Goal: Task Accomplishment & Management: Manage account settings

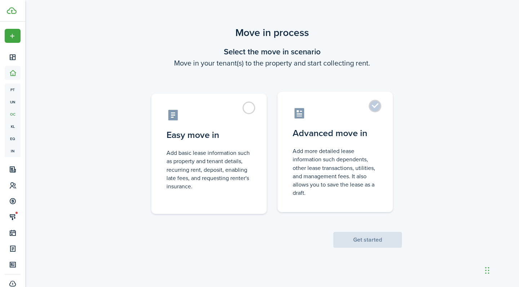
click at [337, 118] on control-radio-card-icon at bounding box center [335, 113] width 85 height 13
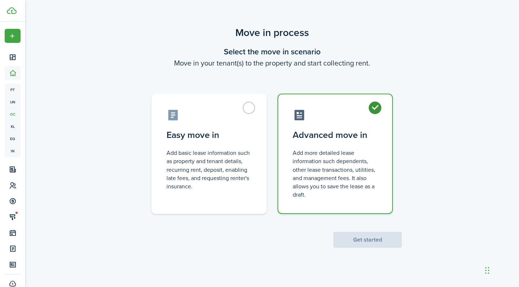
radio input "true"
click at [364, 249] on div "Move in process Select the move in scenario Move in your tenant(s) to the prope…" at bounding box center [272, 137] width 494 height 230
click at [366, 241] on button "Get started" at bounding box center [367, 240] width 69 height 16
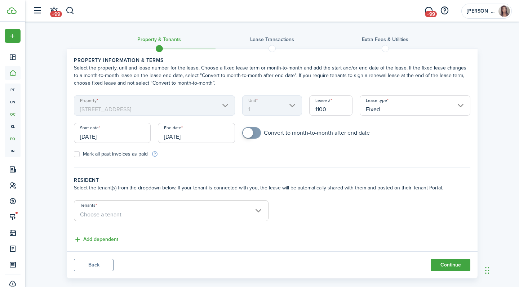
drag, startPoint x: 130, startPoint y: 137, endPoint x: 17, endPoint y: 137, distance: 112.8
click at [17, 137] on landlord-dashboard "Create New Dashboard Portfolio pt Properties un Units oc Occupancy Tracker New …" at bounding box center [259, 143] width 519 height 287
click at [85, 137] on input "[DATE]" at bounding box center [112, 133] width 77 height 20
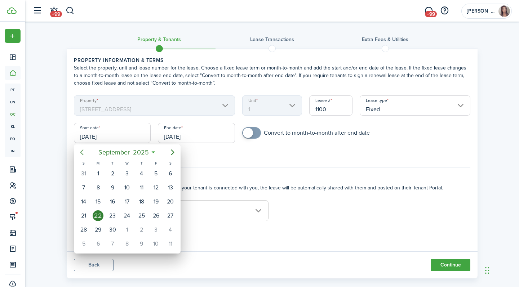
click at [83, 156] on icon "Previous page" at bounding box center [82, 152] width 9 height 9
click at [109, 174] on div "1" at bounding box center [112, 173] width 11 height 11
type input "07/01/2025"
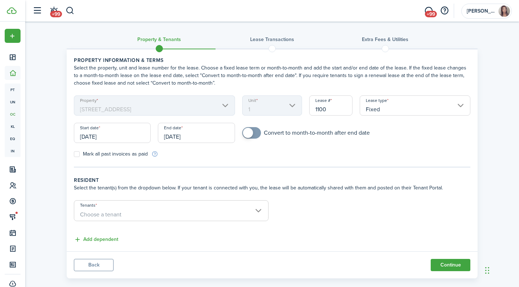
click at [208, 134] on input "[DATE]" at bounding box center [196, 133] width 77 height 20
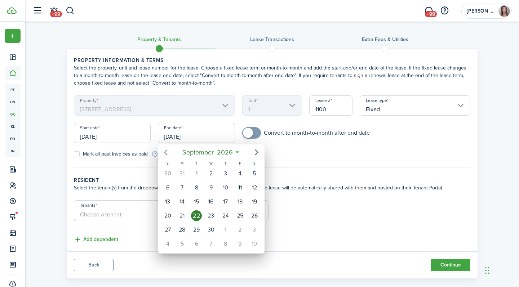
click at [167, 152] on icon "Previous page" at bounding box center [166, 152] width 9 height 9
click at [196, 228] on div "30" at bounding box center [196, 230] width 11 height 11
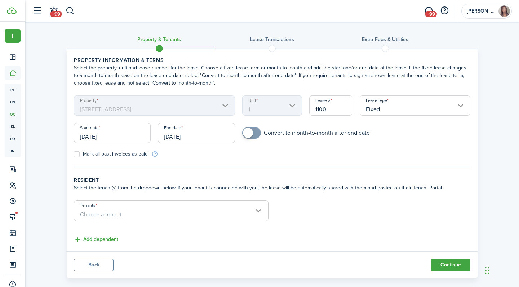
type input "06/30/2026"
click at [293, 151] on form "Property 379 Somerville Ave Unit 1 Lease # 1100 Lease type Fixed Start date 07/…" at bounding box center [272, 127] width 404 height 62
checkbox input "true"
click at [251, 135] on span at bounding box center [248, 133] width 10 height 10
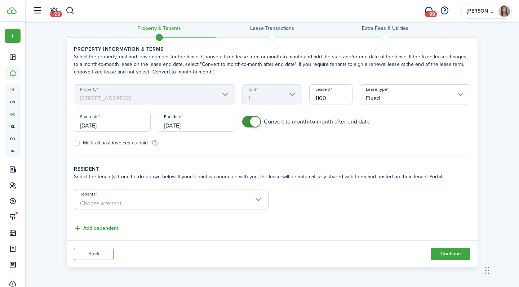
scroll to position [11, 0]
click at [110, 202] on span "Choose a tenant" at bounding box center [100, 203] width 41 height 8
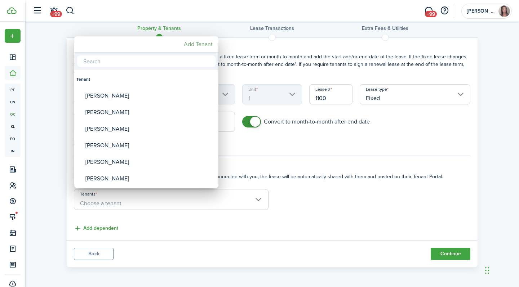
click at [196, 44] on mbsc-button "Add Tenant" at bounding box center [198, 44] width 35 height 13
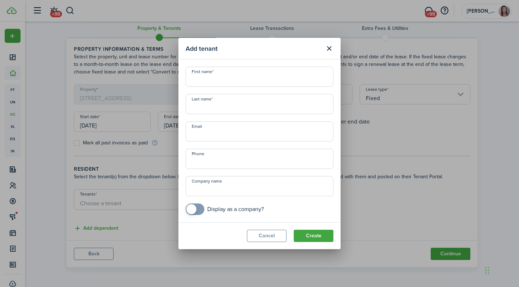
type input "w"
type input "William"
type input "Carroll"
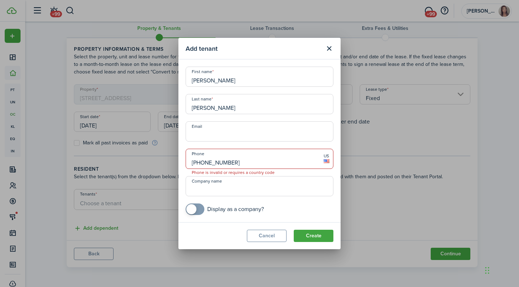
type input "+1 978-270-8785"
click at [291, 204] on mobiscroll-switch "Display as a company?" at bounding box center [260, 210] width 148 height 12
click at [251, 133] on input "Email" at bounding box center [260, 131] width 148 height 20
paste input "wjc354@yahoo.com"
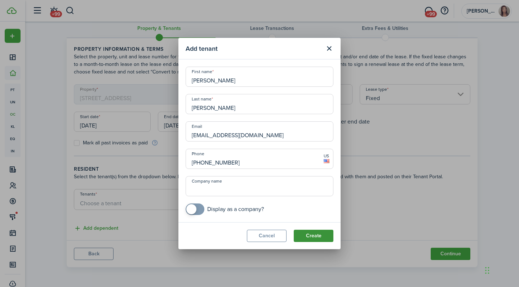
type input "wjc354@yahoo.com"
click at [319, 236] on button "Create" at bounding box center [314, 236] width 40 height 12
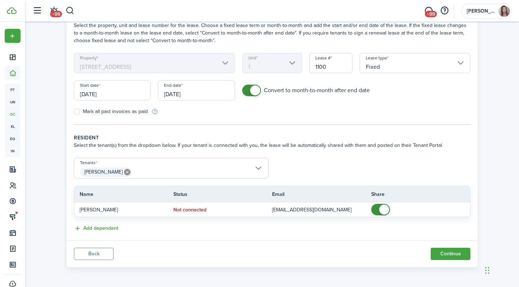
scroll to position [43, 0]
click at [445, 253] on button "Continue" at bounding box center [451, 254] width 40 height 12
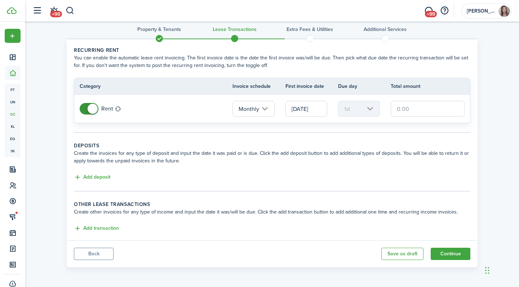
scroll to position [10, 0]
click at [422, 110] on input "text" at bounding box center [428, 109] width 74 height 16
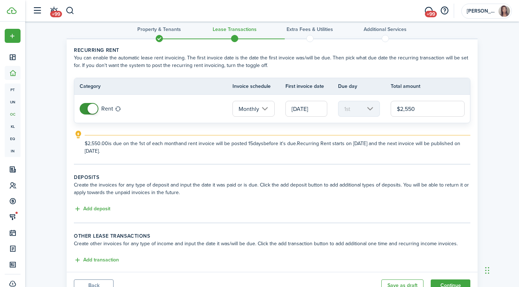
type input "$2,550.00"
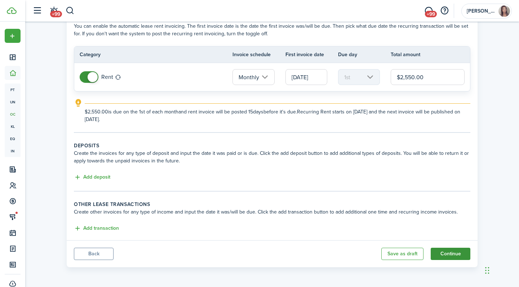
scroll to position [42, 0]
click at [454, 250] on button "Continue" at bounding box center [451, 254] width 40 height 12
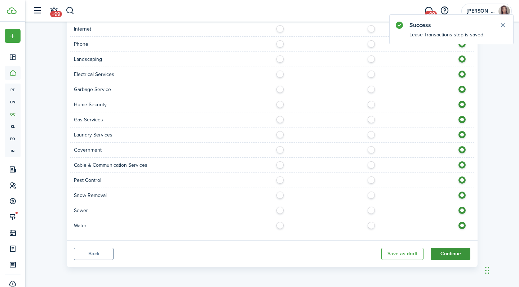
scroll to position [459, 0]
click at [451, 254] on button "Continue" at bounding box center [451, 254] width 40 height 12
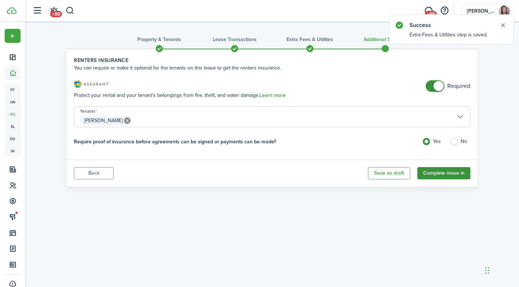
click at [449, 172] on button "Complete move in" at bounding box center [443, 173] width 53 height 12
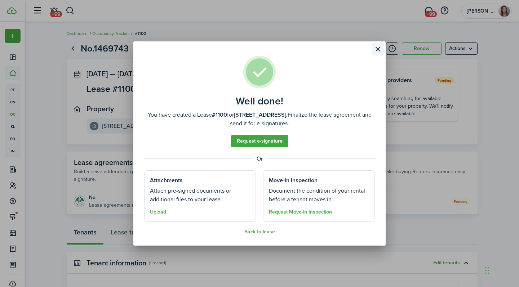
click at [376, 52] on button "Close modal" at bounding box center [378, 49] width 12 height 12
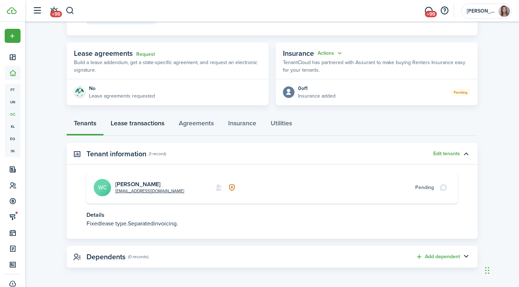
scroll to position [109, 0]
click at [140, 128] on link "Lease transactions" at bounding box center [137, 126] width 68 height 22
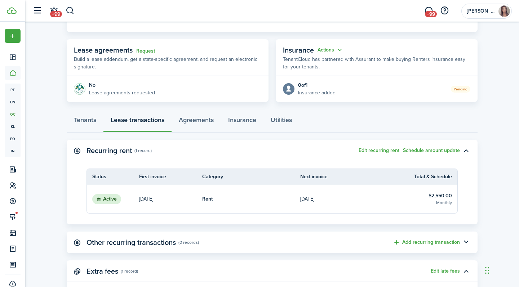
scroll to position [124, 0]
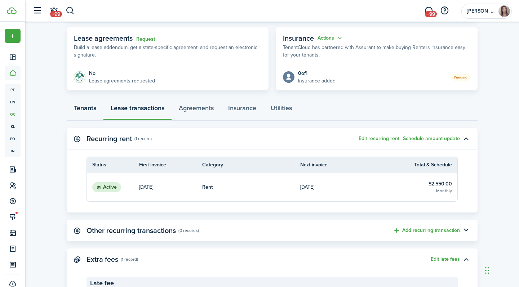
click at [99, 111] on link "Tenants" at bounding box center [85, 110] width 37 height 22
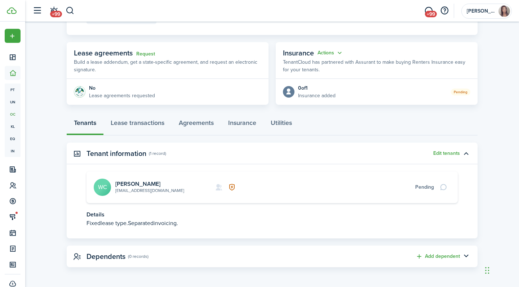
scroll to position [109, 0]
click at [134, 185] on link "[PERSON_NAME]" at bounding box center [137, 185] width 45 height 8
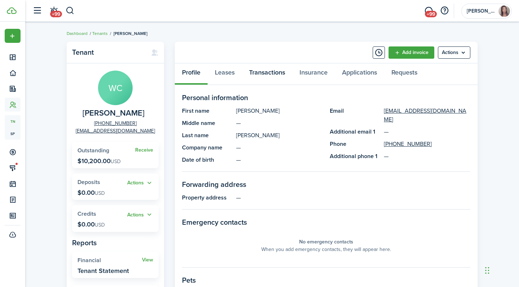
click at [270, 76] on link "Transactions" at bounding box center [267, 74] width 50 height 22
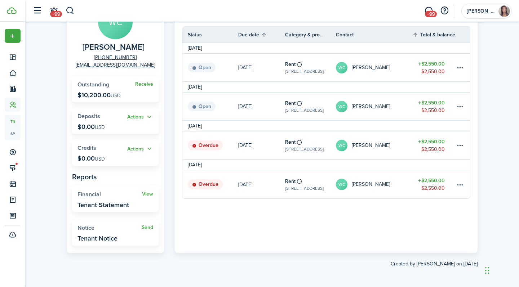
scroll to position [66, 0]
click at [463, 185] on table-menu-btn-icon at bounding box center [460, 185] width 9 height 9
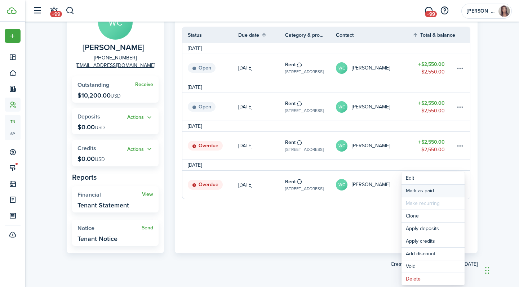
click at [441, 190] on link "Mark as paid" at bounding box center [433, 191] width 63 height 12
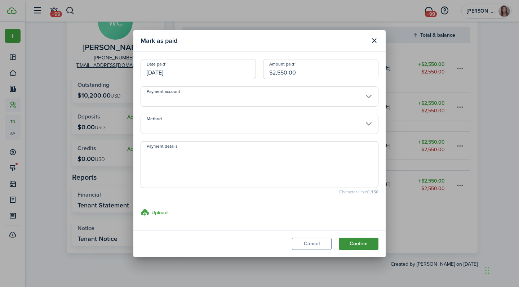
click at [363, 247] on button "Confirm" at bounding box center [359, 244] width 40 height 12
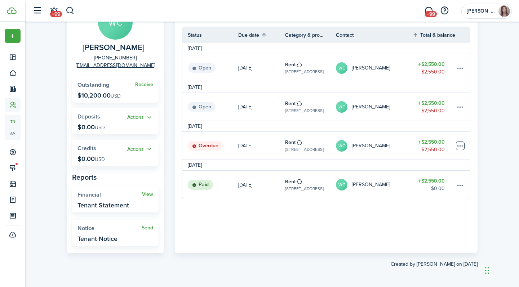
click at [463, 143] on table-menu-btn-icon at bounding box center [460, 146] width 9 height 9
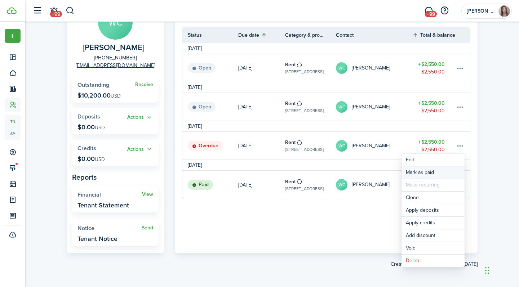
click at [448, 171] on link "Mark as paid" at bounding box center [433, 173] width 63 height 12
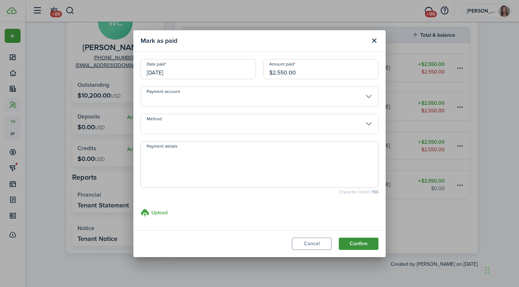
click at [360, 242] on button "Confirm" at bounding box center [359, 244] width 40 height 12
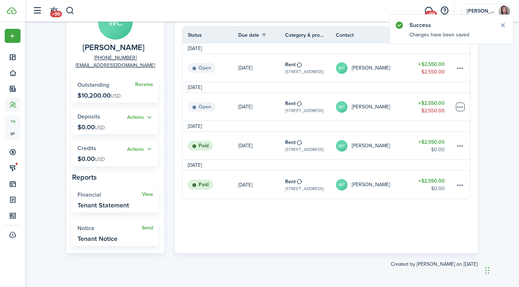
click at [463, 103] on table-menu-btn-icon at bounding box center [460, 107] width 9 height 9
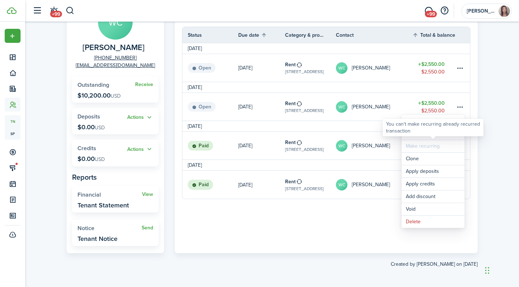
click at [454, 136] on div "You can't make recurring already recurred transaction" at bounding box center [433, 128] width 101 height 18
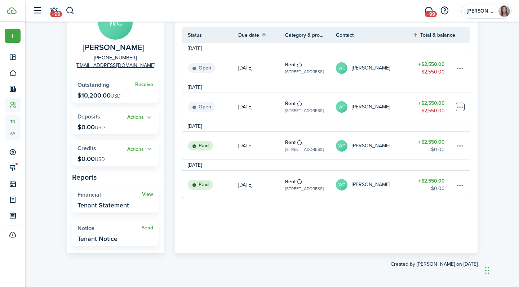
click at [459, 106] on table-menu-btn-icon "Open menu" at bounding box center [460, 107] width 9 height 9
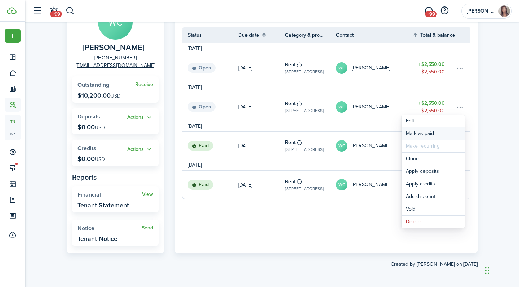
click at [438, 134] on link "Mark as paid" at bounding box center [433, 134] width 63 height 12
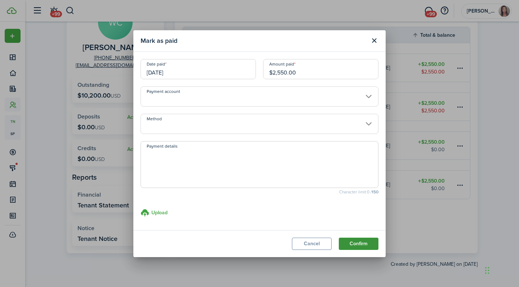
click at [353, 239] on button "Confirm" at bounding box center [359, 244] width 40 height 12
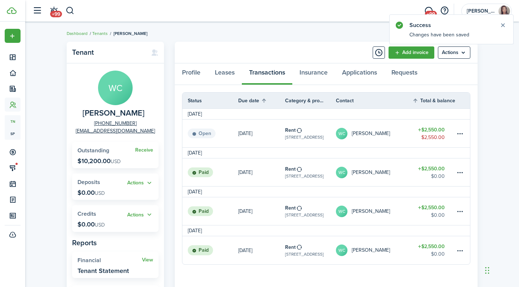
scroll to position [0, 0]
click at [100, 35] on link "Tenants" at bounding box center [100, 33] width 16 height 6
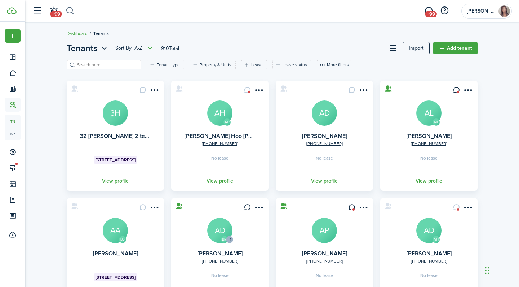
click at [74, 12] on button "button" at bounding box center [70, 11] width 9 height 12
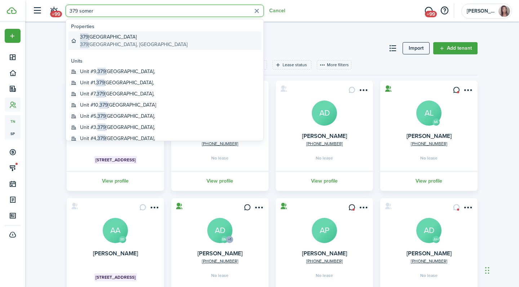
type input "379 somer"
click at [124, 39] on global-search-item-title "379 Somerville Ave" at bounding box center [133, 37] width 107 height 8
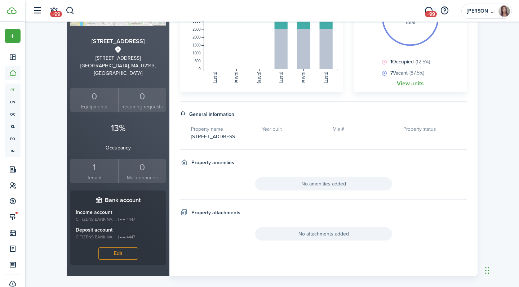
scroll to position [47, 0]
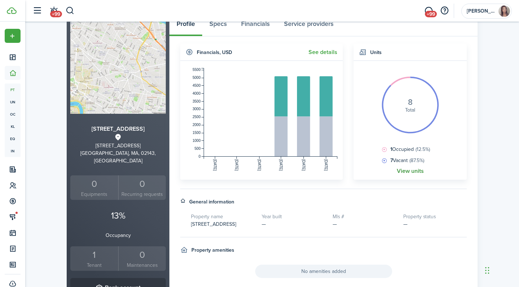
click at [403, 173] on link "View units" at bounding box center [410, 171] width 27 height 6
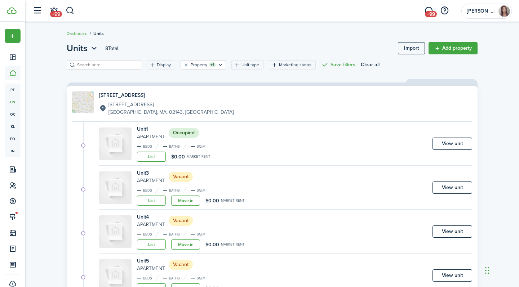
scroll to position [9, 0]
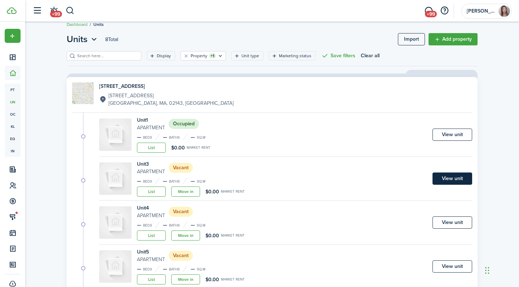
click at [470, 180] on link "View unit" at bounding box center [453, 179] width 40 height 12
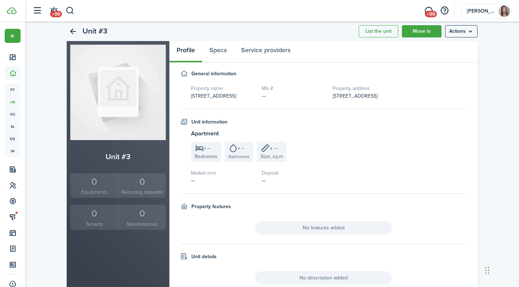
scroll to position [24, 0]
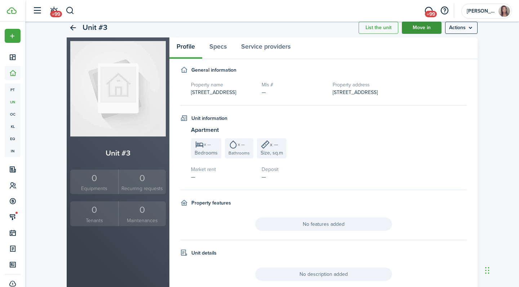
click at [419, 34] on link "Move in" at bounding box center [422, 28] width 40 height 12
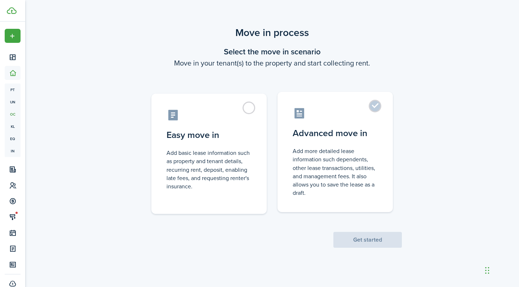
click at [372, 117] on control-radio-card-icon at bounding box center [335, 113] width 85 height 13
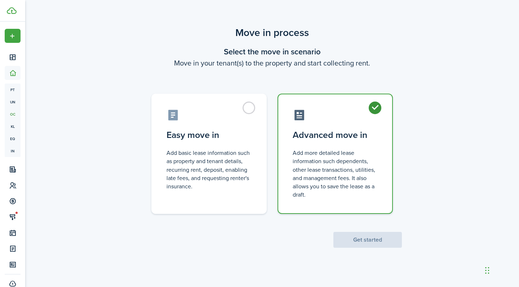
radio input "true"
click at [377, 246] on button "Get started" at bounding box center [367, 240] width 69 height 16
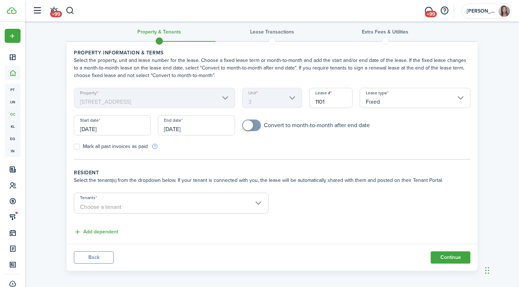
scroll to position [11, 0]
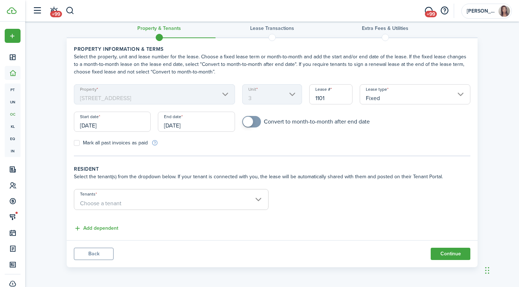
drag, startPoint x: 117, startPoint y: 125, endPoint x: 33, endPoint y: 125, distance: 84.4
click at [33, 125] on div "Property & Tenants Lease Transactions Extra fees & Utilities Property informati…" at bounding box center [272, 140] width 494 height 261
click at [150, 202] on span "Choose a tenant" at bounding box center [171, 204] width 194 height 12
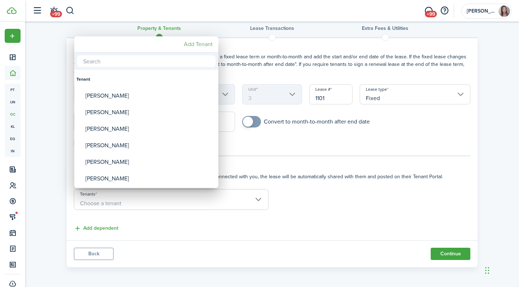
click at [207, 47] on mbsc-button "Add Tenant" at bounding box center [198, 44] width 35 height 13
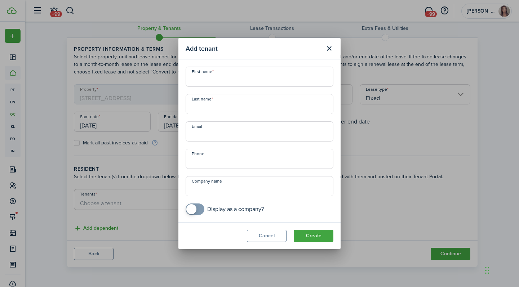
paste input "claireoliviasinow@gmail.com"
type input "claireoliviasinow@gmail.com"
paste input "claireoliviasinow@gmail.com"
type input "claireoliviasinow@gmail.com"
drag, startPoint x: 278, startPoint y: 82, endPoint x: 44, endPoint y: 82, distance: 234.3
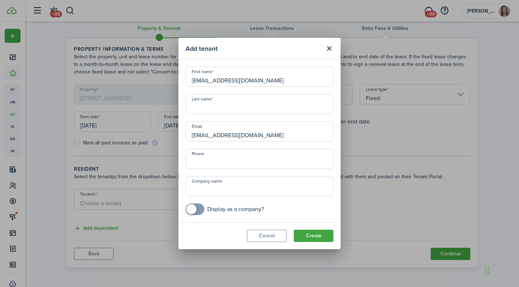
click at [44, 82] on div "Add tenant First name claireoliviasinow@gmail.com Last name Email claireolivias…" at bounding box center [259, 143] width 519 height 287
type input "Claire"
click at [208, 110] on input "Last name" at bounding box center [260, 104] width 148 height 20
type input "Snow"
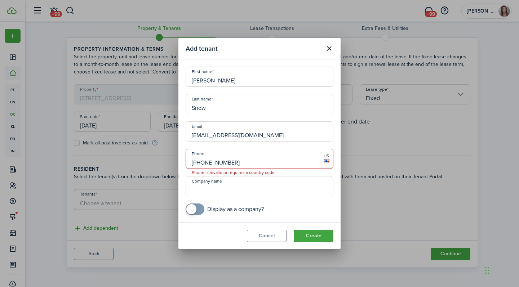
type input "+1 858-603-2131"
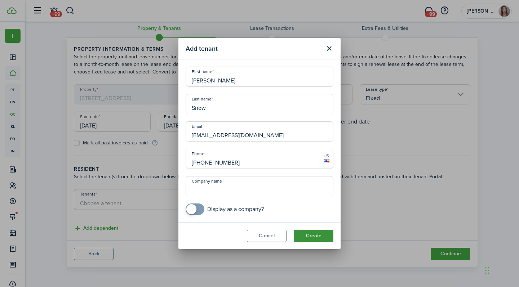
click at [299, 234] on button "Create" at bounding box center [314, 236] width 40 height 12
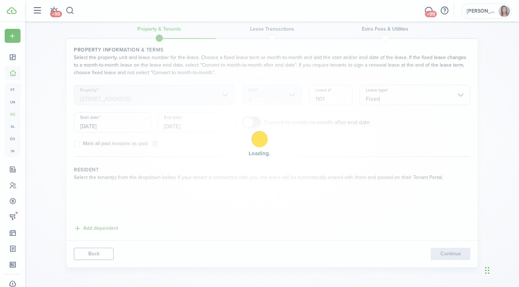
scroll to position [10, 0]
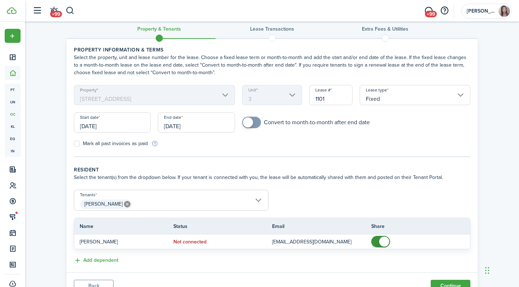
click at [108, 119] on input "[DATE]" at bounding box center [112, 122] width 77 height 20
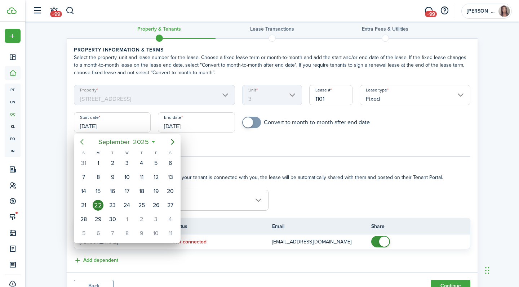
click at [81, 145] on icon "Previous page" at bounding box center [82, 142] width 9 height 9
click at [116, 221] on div "29" at bounding box center [112, 219] width 11 height 11
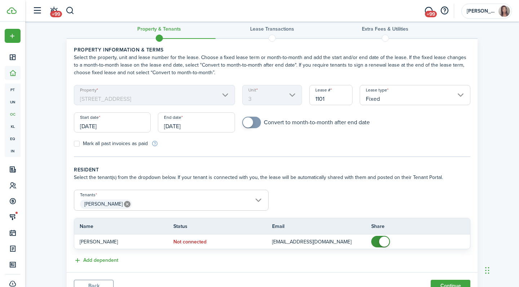
type input "07/29/2025"
click at [278, 153] on tc-wizard-step "Property information & terms Select the property, unit and lease number for the…" at bounding box center [272, 101] width 397 height 111
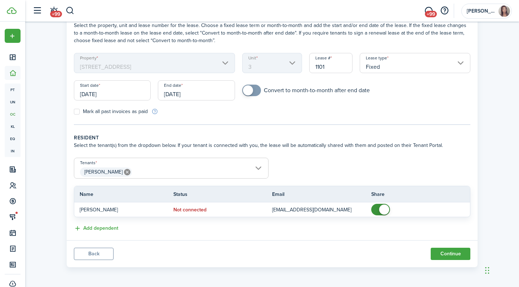
scroll to position [43, 0]
click at [186, 94] on input "[DATE]" at bounding box center [196, 90] width 77 height 20
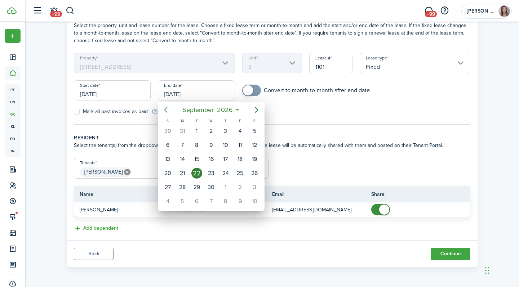
click at [171, 110] on mbsc-button "Previous page" at bounding box center [166, 110] width 14 height 14
click at [170, 110] on icon "Previous page" at bounding box center [166, 110] width 9 height 9
click at [238, 190] on div "31" at bounding box center [240, 187] width 11 height 11
type input "07/31/2026"
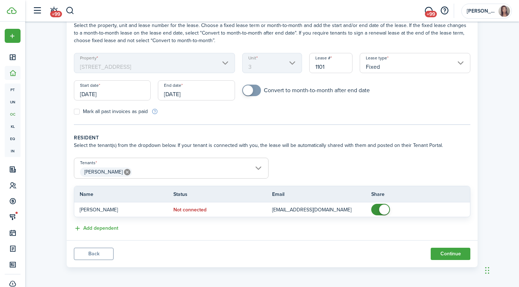
click at [282, 95] on input "checkbox" at bounding box center [306, 91] width 128 height 12
click at [252, 95] on span at bounding box center [255, 90] width 10 height 10
checkbox input "true"
click at [252, 95] on span at bounding box center [251, 91] width 7 height 12
click at [285, 105] on form "Property 379 Somerville Ave Unit 3 Lease # 1101 Lease type Fixed Start date 07/…" at bounding box center [272, 84] width 404 height 62
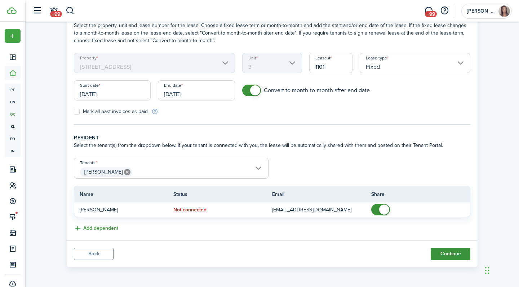
click at [449, 252] on button "Continue" at bounding box center [451, 254] width 40 height 12
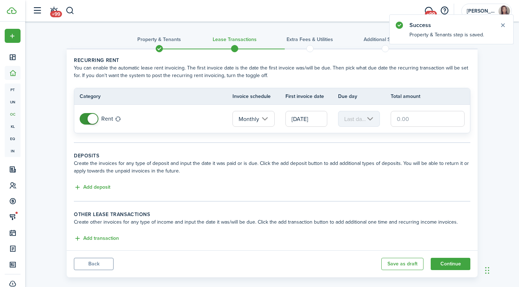
click at [425, 123] on input "text" at bounding box center [428, 119] width 74 height 16
click at [425, 116] on input "text" at bounding box center [428, 119] width 74 height 16
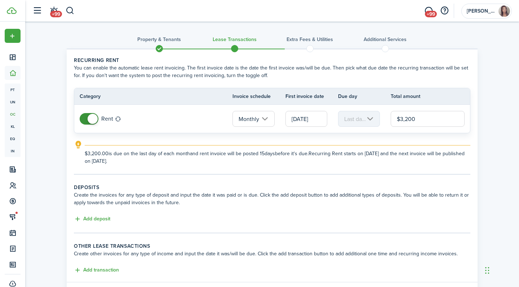
type input "$3,200.00"
click at [493, 128] on div "Property & Tenants Lease Transactions Extra fees & Utilities Additional Service…" at bounding box center [272, 167] width 494 height 291
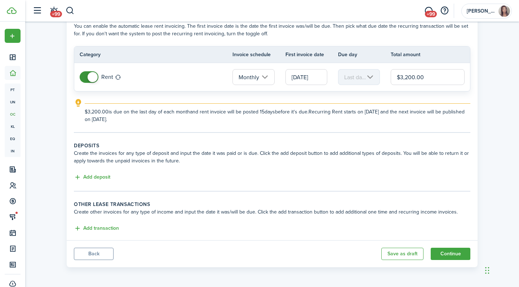
scroll to position [42, 0]
click at [99, 176] on button "Add deposit" at bounding box center [92, 177] width 36 height 8
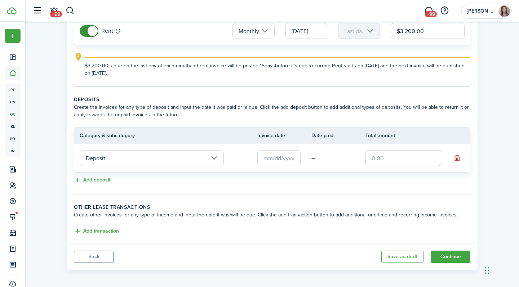
scroll to position [91, 0]
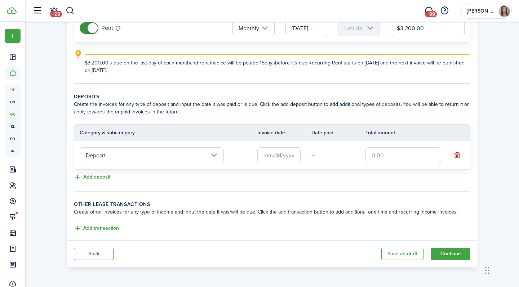
click at [174, 155] on input "Deposit" at bounding box center [152, 155] width 144 height 16
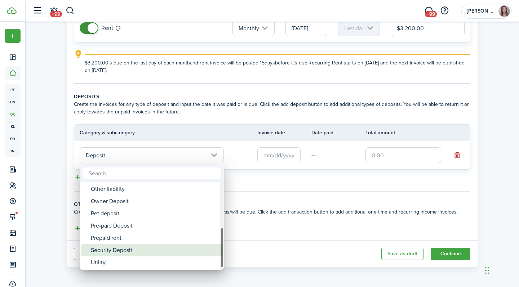
click at [147, 248] on div "Security Deposit" at bounding box center [155, 250] width 128 height 12
type input "Deposit / Security Deposit"
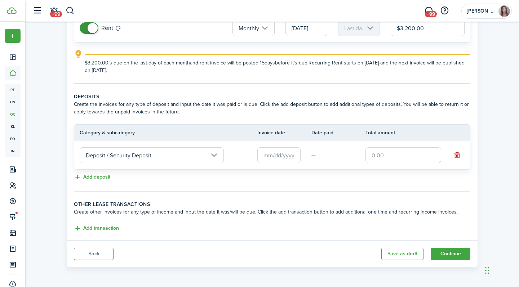
click at [290, 159] on input "text" at bounding box center [278, 155] width 43 height 16
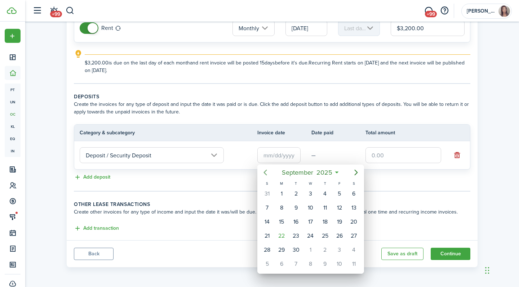
click at [266, 173] on icon "Previous page" at bounding box center [265, 172] width 9 height 9
click at [297, 248] on div "29" at bounding box center [296, 250] width 11 height 11
type input "07/29/2025"
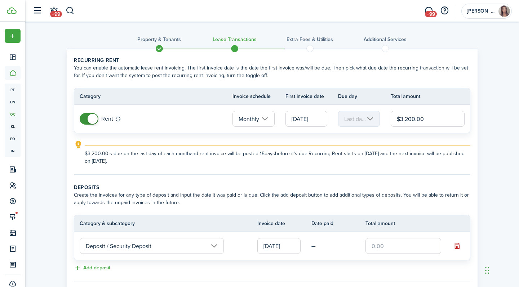
scroll to position [89, 0]
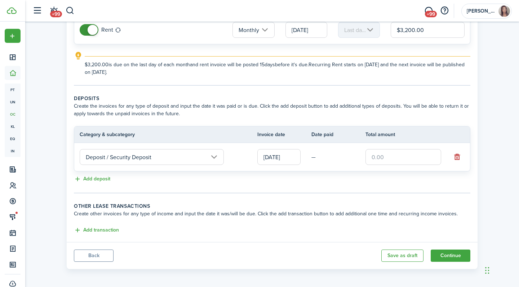
click at [384, 162] on input "text" at bounding box center [404, 157] width 76 height 16
type input "$3,200.00"
click at [451, 263] on panel-main-footer "Back Save as draft Continue" at bounding box center [272, 255] width 411 height 27
click at [451, 253] on button "Continue" at bounding box center [451, 256] width 40 height 12
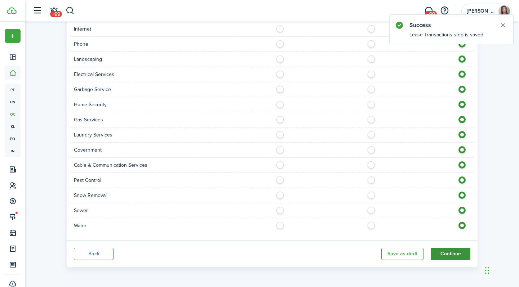
scroll to position [459, 0]
click at [449, 251] on button "Continue" at bounding box center [451, 254] width 40 height 12
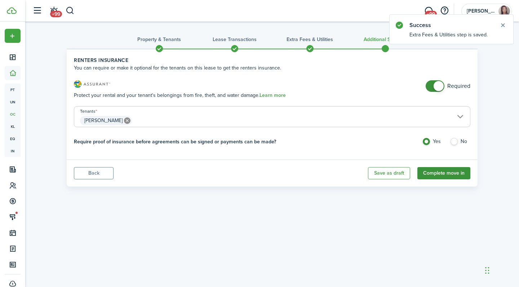
click at [432, 173] on button "Complete move in" at bounding box center [443, 173] width 53 height 12
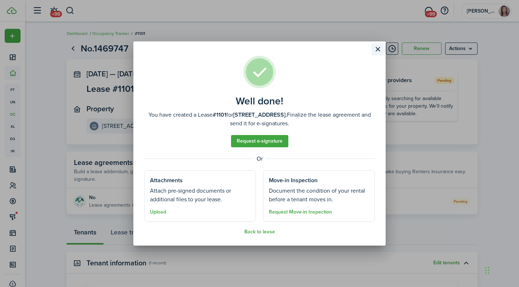
click at [375, 48] on button "Close modal" at bounding box center [378, 49] width 12 height 12
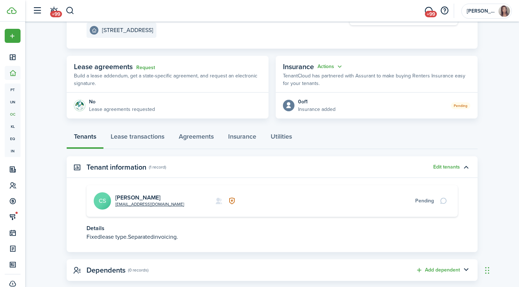
scroll to position [100, 0]
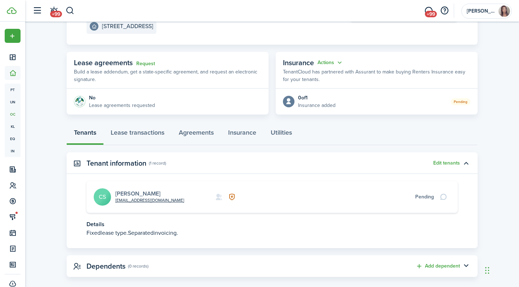
click at [136, 193] on link "[PERSON_NAME]" at bounding box center [137, 194] width 45 height 8
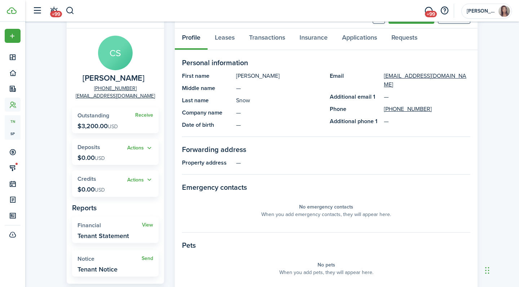
scroll to position [16, 0]
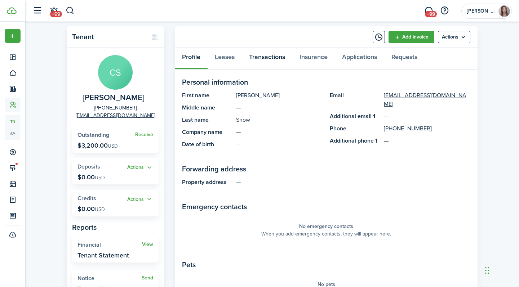
click at [252, 56] on link "Transactions" at bounding box center [267, 59] width 50 height 22
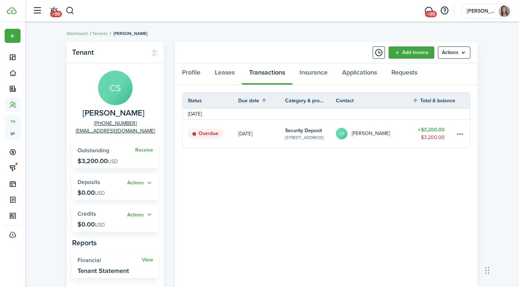
click at [315, 206] on panel-main-body "Status Due date Category & property Contact Total & balance Actions July 2025 O…" at bounding box center [326, 202] width 303 height 234
click at [227, 73] on link "Leases" at bounding box center [225, 74] width 34 height 22
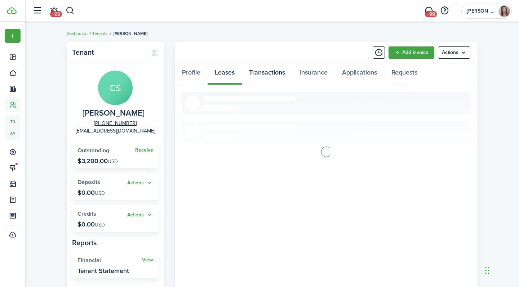
click at [264, 76] on link "Transactions" at bounding box center [267, 74] width 50 height 22
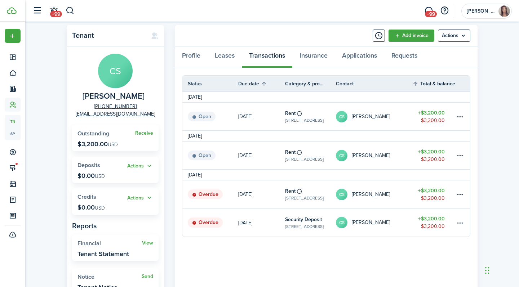
scroll to position [37, 0]
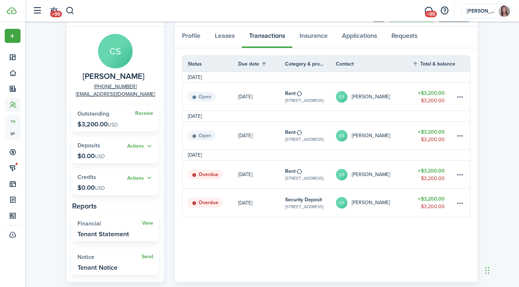
click at [295, 254] on panel-main-body "Status Due date Category & property Contact Total & balance Actions September 2…" at bounding box center [326, 165] width 303 height 234
click at [310, 245] on panel-main-body "Status Due date Category & property Contact Total & balance Actions September 2…" at bounding box center [326, 165] width 303 height 234
click at [460, 176] on table-menu-btn-icon at bounding box center [460, 175] width 9 height 9
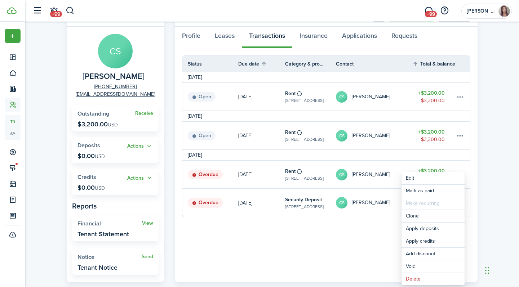
click at [493, 139] on div "Tenant CS Claire Snow +1 858-603-2131 claireoliviasinow@gmail.com Receive Outst…" at bounding box center [272, 150] width 494 height 299
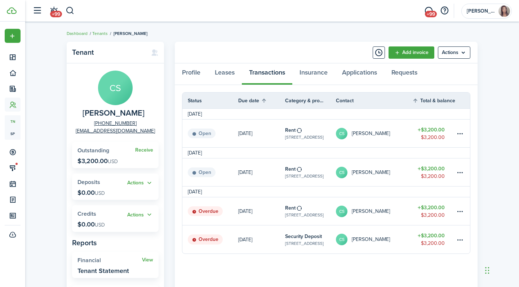
scroll to position [0, 0]
click at [419, 55] on link "Add invoice" at bounding box center [412, 53] width 46 height 12
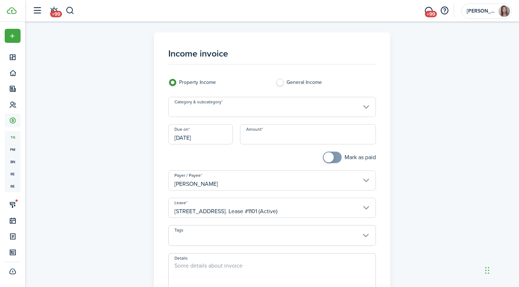
click at [245, 109] on input "Category & subcategory" at bounding box center [272, 107] width 208 height 20
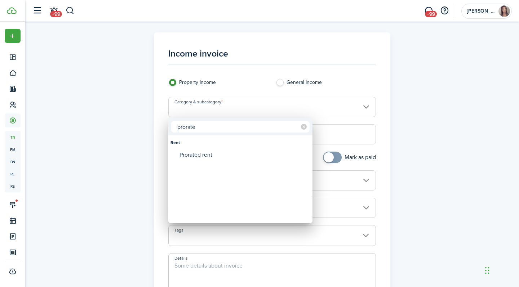
type input "prorate"
drag, startPoint x: 246, startPoint y: 120, endPoint x: 252, endPoint y: 152, distance: 32.5
click at [252, 152] on div "Prorated rent" at bounding box center [244, 155] width 128 height 12
type input "Rent / Prorated rent"
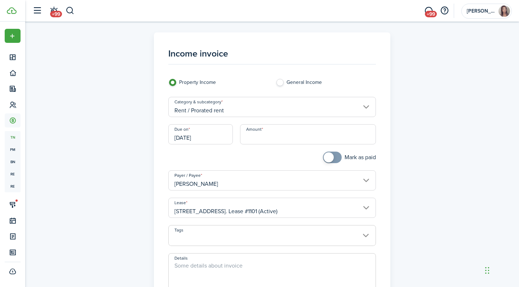
click at [222, 139] on input "[DATE]" at bounding box center [200, 134] width 65 height 20
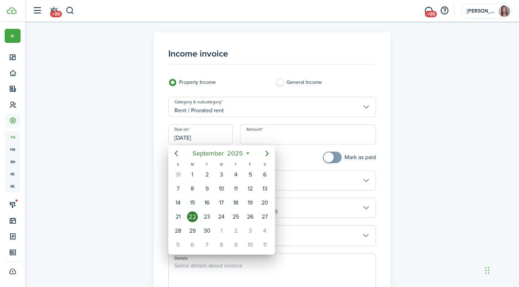
click at [179, 154] on icon "Previous page" at bounding box center [176, 153] width 9 height 9
click at [209, 230] on div "29" at bounding box center [207, 231] width 11 height 11
type input "07/29/2025"
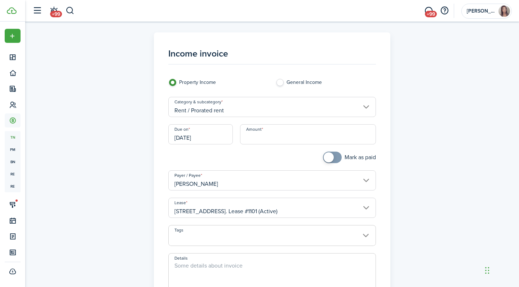
click at [261, 134] on input "Amount" at bounding box center [308, 134] width 136 height 20
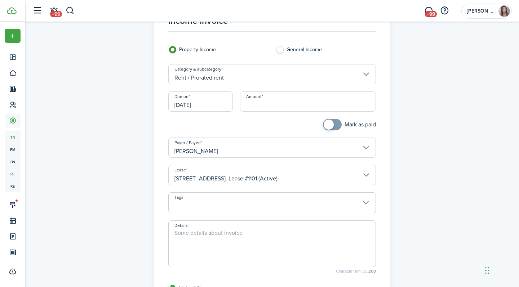
click at [215, 240] on textarea "Details" at bounding box center [272, 246] width 207 height 35
type textarea "prorate for July"
click at [262, 104] on input "Amount" at bounding box center [308, 102] width 136 height 20
type input "$309.67"
checkbox input "true"
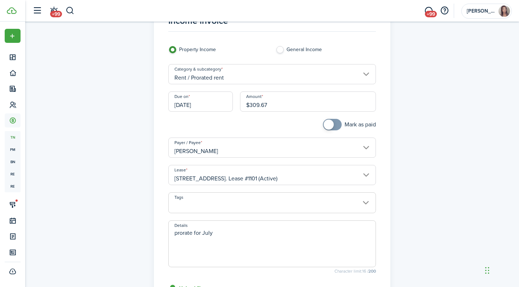
click at [328, 125] on span at bounding box center [329, 125] width 10 height 10
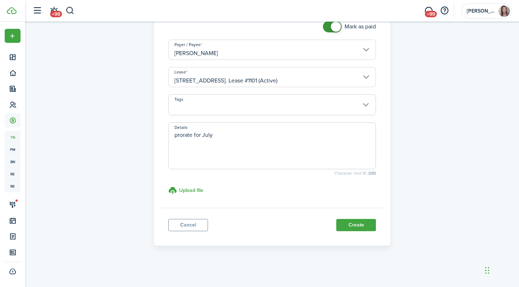
scroll to position [131, 0]
click at [361, 224] on button "Create" at bounding box center [356, 226] width 40 height 12
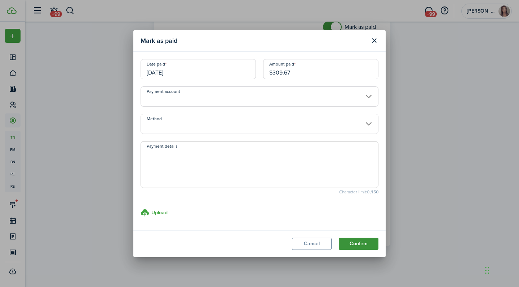
click at [368, 242] on button "Confirm" at bounding box center [359, 244] width 40 height 12
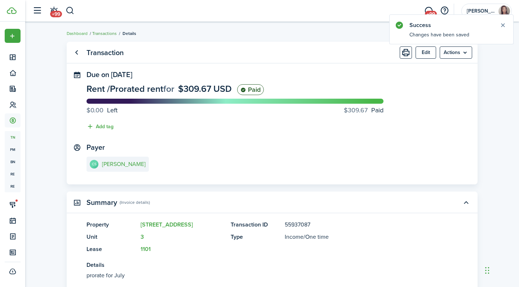
click at [105, 34] on link "Transactions" at bounding box center [104, 33] width 25 height 6
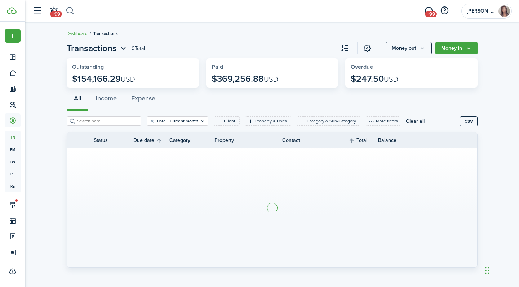
click at [70, 9] on button "button" at bounding box center [70, 11] width 9 height 12
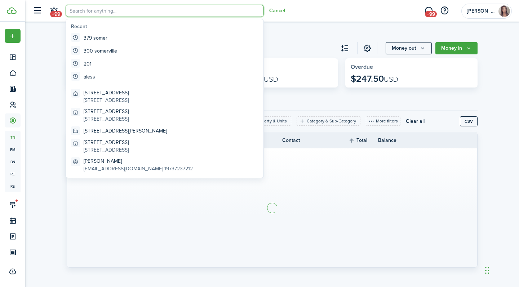
click at [96, 10] on input "search" at bounding box center [165, 11] width 198 height 12
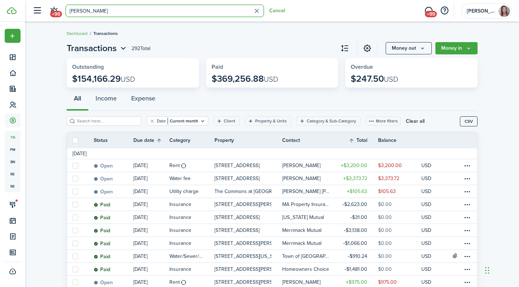
type input "Claire snow"
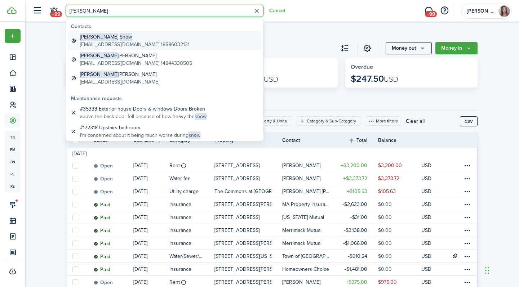
click at [128, 38] on global-search-item-title "Claire Snow" at bounding box center [135, 37] width 110 height 8
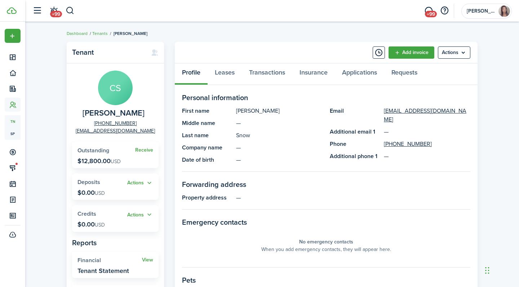
scroll to position [17, 0]
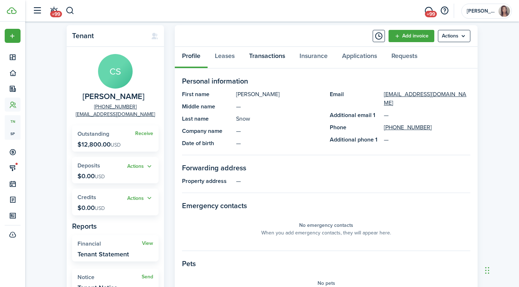
click at [263, 58] on link "Transactions" at bounding box center [267, 58] width 50 height 22
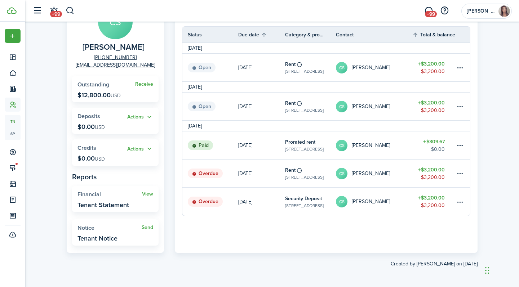
scroll to position [66, 0]
click at [461, 174] on table-menu-btn-icon at bounding box center [460, 174] width 9 height 9
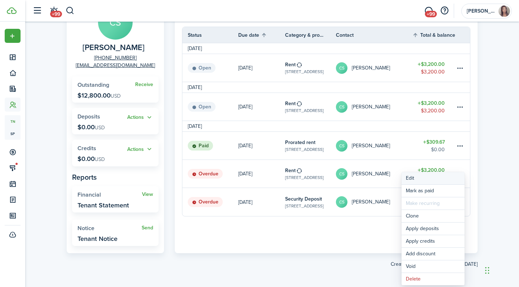
click at [439, 179] on button "Edit" at bounding box center [433, 178] width 63 height 12
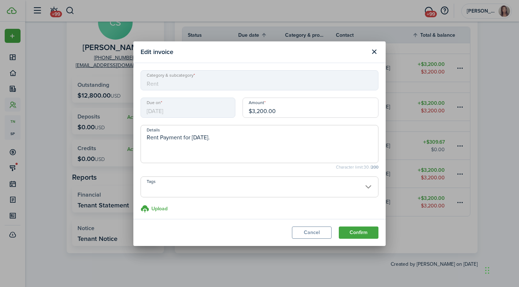
click at [206, 110] on span "07/29/2025" at bounding box center [188, 108] width 95 height 20
click at [372, 49] on button "Close modal" at bounding box center [374, 52] width 12 height 12
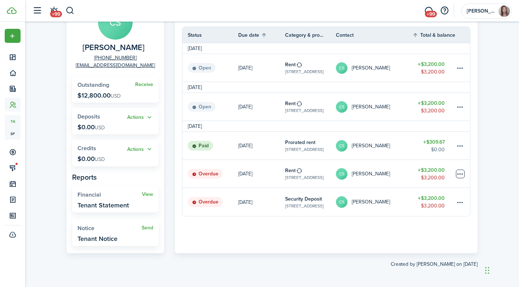
click at [458, 172] on table-menu-btn-icon "Open menu" at bounding box center [460, 174] width 9 height 9
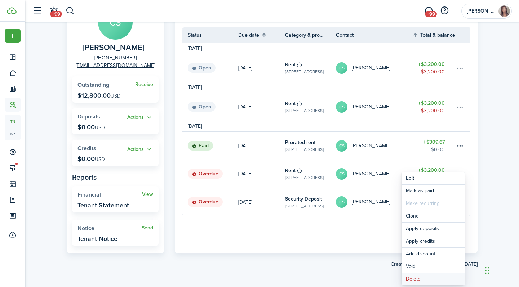
click at [429, 277] on button "Delete" at bounding box center [433, 279] width 63 height 12
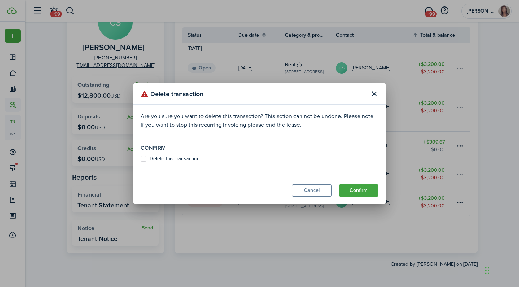
click at [186, 161] on label "Delete this transaction" at bounding box center [170, 159] width 59 height 6
click at [141, 159] on input "Delete this transaction" at bounding box center [140, 159] width 0 height 0
checkbox input "true"
click at [358, 190] on button "Confirm" at bounding box center [359, 191] width 40 height 12
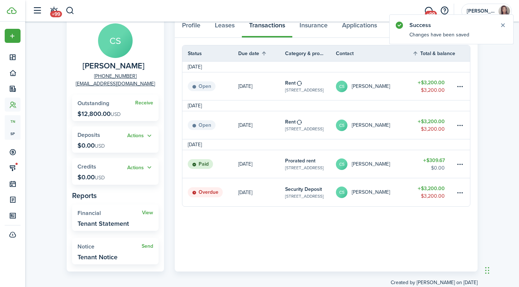
scroll to position [17, 0]
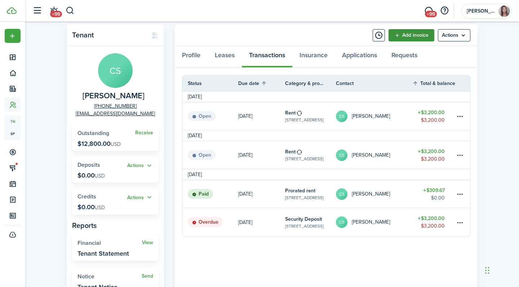
click at [410, 37] on link "Add invoice" at bounding box center [412, 35] width 46 height 12
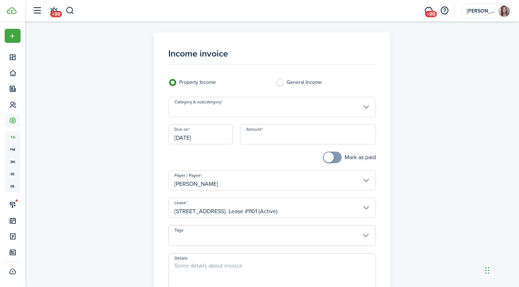
click at [282, 103] on input "Category & subcategory" at bounding box center [272, 107] width 208 height 20
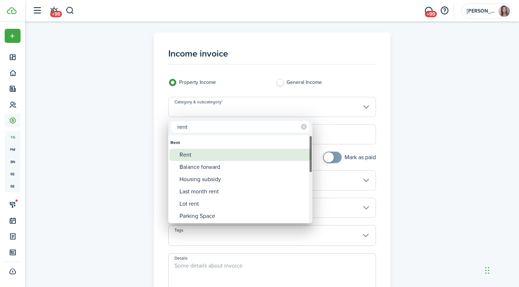
type input "rent"
click at [249, 154] on div "Rent" at bounding box center [244, 155] width 128 height 12
type input "Rent"
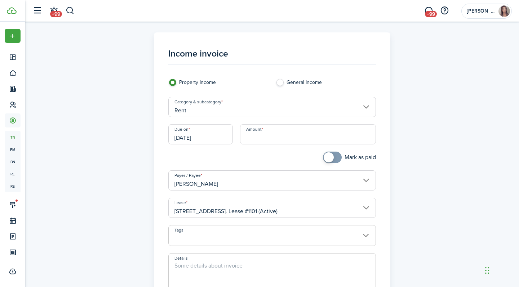
click at [266, 138] on input "Amount" at bounding box center [308, 134] width 136 height 20
click at [221, 140] on input "[DATE]" at bounding box center [200, 134] width 65 height 20
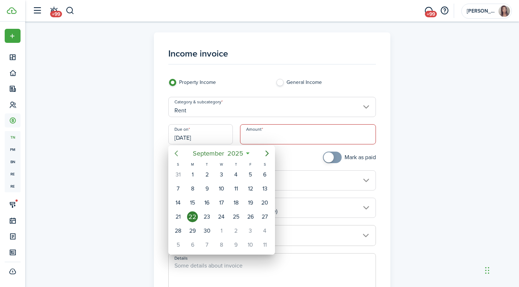
click at [176, 154] on icon "Previous page" at bounding box center [176, 153] width 9 height 9
click at [249, 174] on div "1" at bounding box center [250, 174] width 11 height 11
type input "08/01/2025"
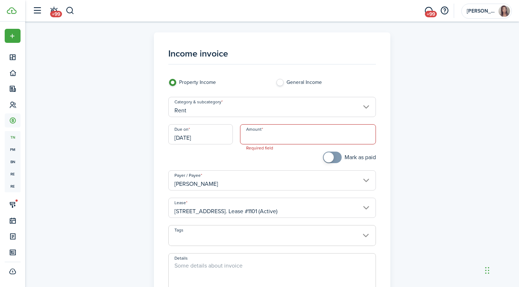
click at [264, 139] on input "Amount" at bounding box center [308, 134] width 136 height 20
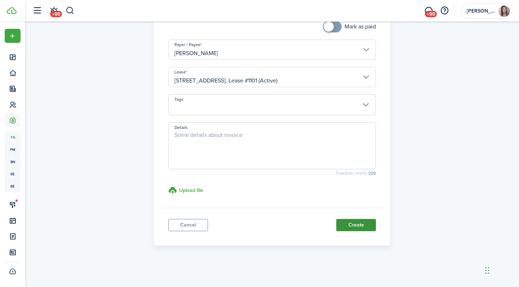
type input "$3,200.00"
click at [360, 229] on button "Create" at bounding box center [356, 225] width 40 height 12
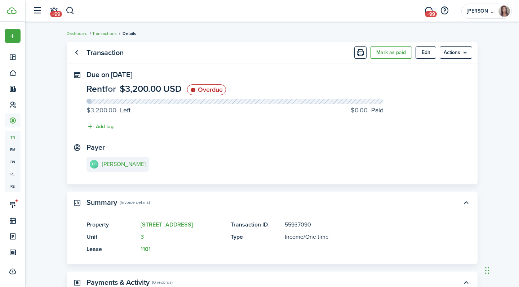
click at [108, 33] on link "Transactions" at bounding box center [104, 33] width 25 height 6
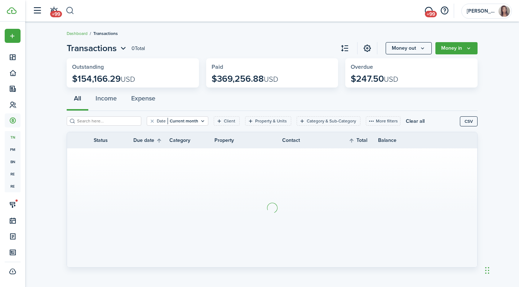
click at [66, 9] on button "button" at bounding box center [70, 11] width 9 height 12
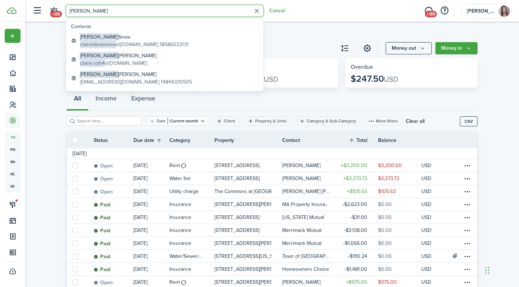
type input "Claire"
drag, startPoint x: 133, startPoint y: 32, endPoint x: 137, endPoint y: 37, distance: 6.9
click at [137, 37] on global-search-item-title "Claire Snow" at bounding box center [134, 37] width 109 height 8
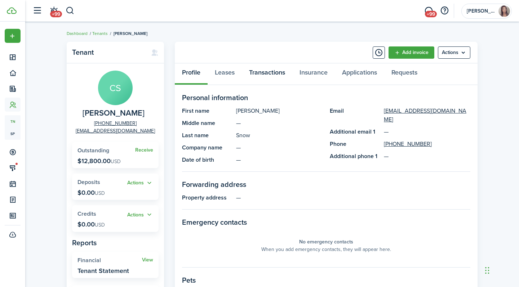
click at [262, 75] on link "Transactions" at bounding box center [267, 74] width 50 height 22
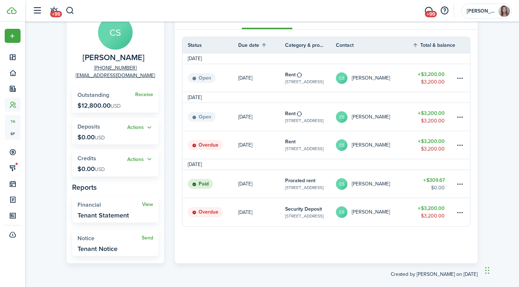
scroll to position [54, 0]
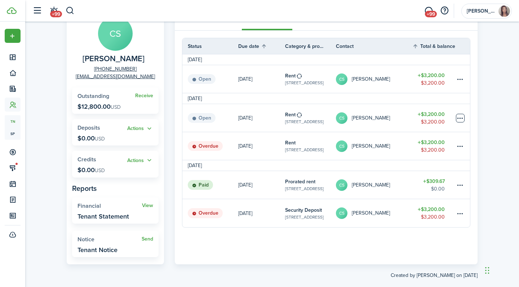
click at [459, 118] on table-menu-btn-icon at bounding box center [460, 118] width 9 height 9
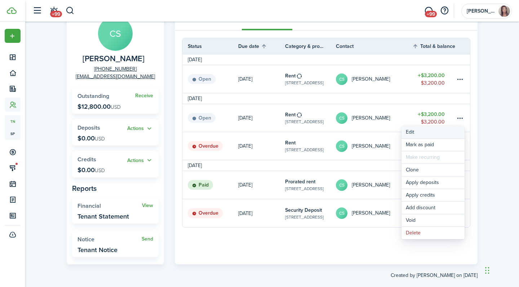
click at [416, 132] on button "Edit" at bounding box center [433, 132] width 63 height 12
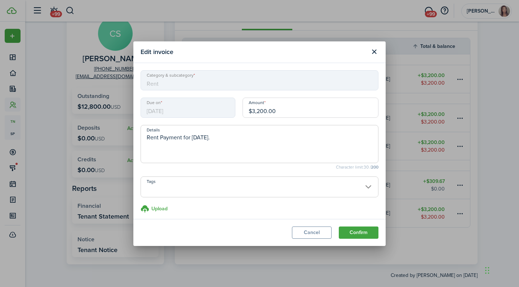
click at [211, 111] on span "08/31/2025" at bounding box center [188, 108] width 95 height 20
click at [191, 103] on span "08/31/2025" at bounding box center [188, 108] width 95 height 20
click at [254, 141] on textarea "Rent Payment for Aug 31, 2025." at bounding box center [259, 146] width 237 height 26
click at [372, 54] on button "Close modal" at bounding box center [374, 52] width 12 height 12
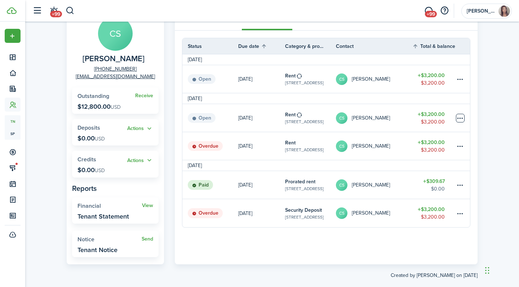
click at [462, 117] on table-menu-btn-icon "Open menu" at bounding box center [460, 118] width 9 height 9
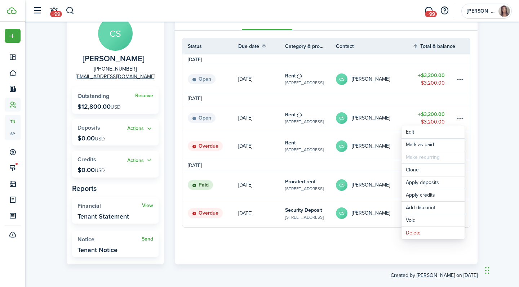
click at [492, 77] on div "Tenant CS Claire Snow +1 858-603-2131 claireoliviasinow@gmail.com Receive Outst…" at bounding box center [272, 133] width 494 height 299
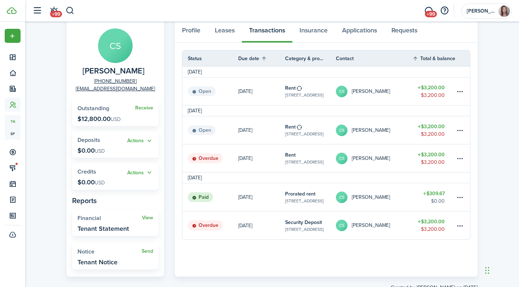
scroll to position [36, 0]
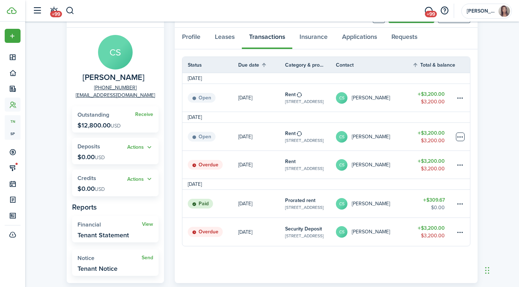
click at [461, 136] on table-menu-btn-icon "Open menu" at bounding box center [460, 137] width 9 height 9
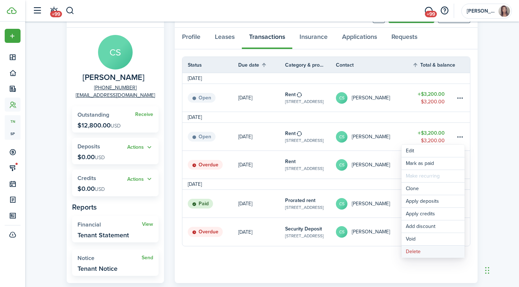
click at [440, 251] on button "Delete" at bounding box center [433, 252] width 63 height 12
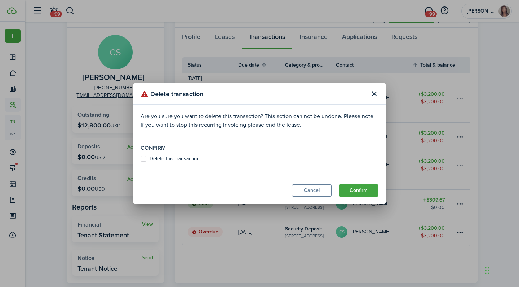
drag, startPoint x: 362, startPoint y: 190, endPoint x: 179, endPoint y: 162, distance: 185.2
click at [179, 162] on section "Delete transaction Are you sure you want to delete this transaction? This actio…" at bounding box center [259, 143] width 252 height 121
click at [179, 162] on modal-body "Are you sure you want to delete this transaction? This action can not be undone…" at bounding box center [259, 141] width 252 height 72
click at [179, 161] on label "Delete this transaction" at bounding box center [170, 159] width 59 height 6
click at [141, 159] on input "Delete this transaction" at bounding box center [140, 159] width 0 height 0
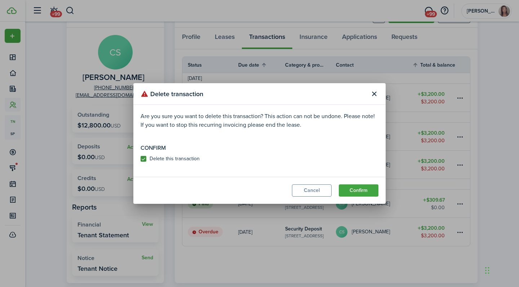
checkbox input "true"
click at [354, 193] on button "Confirm" at bounding box center [359, 191] width 40 height 12
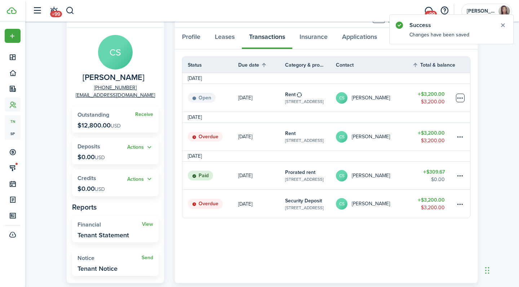
click at [458, 98] on table-menu-btn-icon at bounding box center [460, 98] width 9 height 9
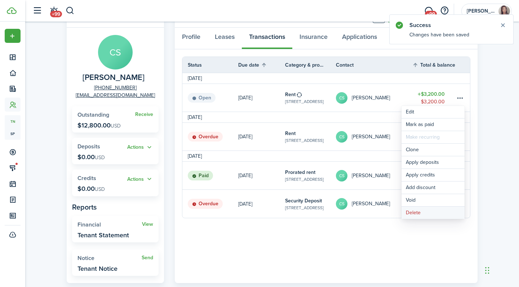
click at [417, 213] on button "Delete" at bounding box center [433, 213] width 63 height 12
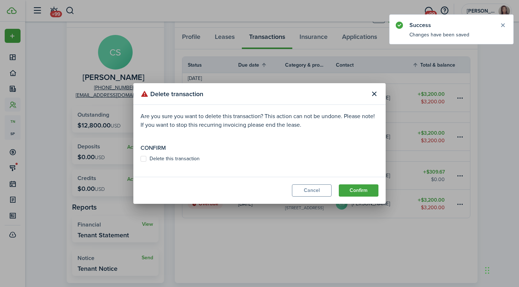
click at [178, 158] on label "Delete this transaction" at bounding box center [170, 159] width 59 height 6
click at [141, 159] on input "Delete this transaction" at bounding box center [140, 159] width 0 height 0
checkbox input "true"
click at [348, 192] on button "Confirm" at bounding box center [359, 191] width 40 height 12
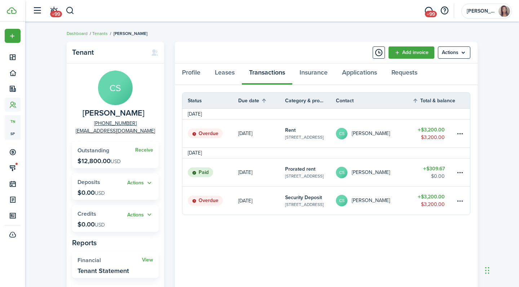
scroll to position [0, 0]
click at [399, 53] on link "Add invoice" at bounding box center [412, 53] width 46 height 12
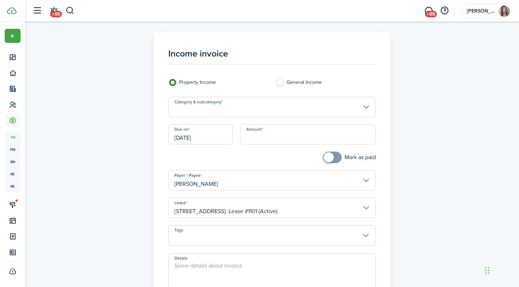
click at [259, 106] on input "Category & subcategory" at bounding box center [272, 107] width 208 height 20
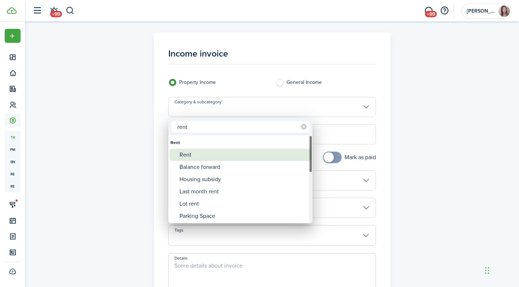
type input "rent"
click at [233, 158] on div "Rent" at bounding box center [244, 155] width 128 height 12
type input "Rent"
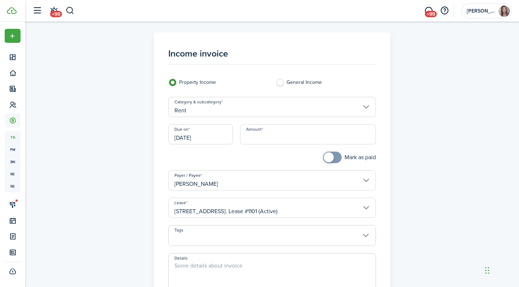
click at [282, 139] on input "Amount" at bounding box center [308, 134] width 136 height 20
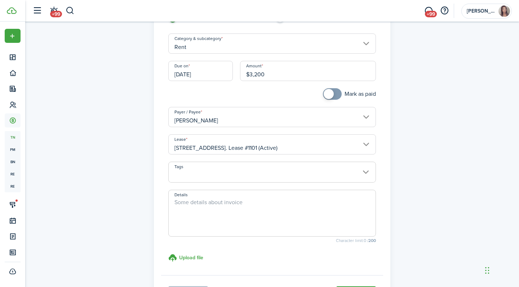
scroll to position [64, 0]
type input "$3,200.00"
click at [272, 198] on textarea "Details" at bounding box center [272, 215] width 207 height 35
click at [222, 70] on input "[DATE]" at bounding box center [200, 70] width 65 height 20
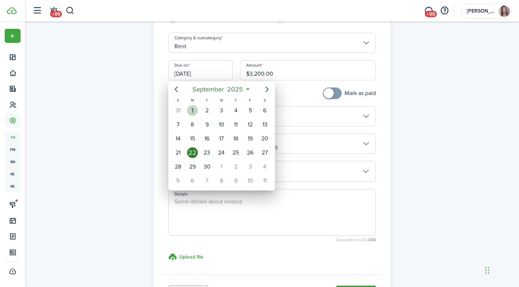
click at [193, 108] on div "1" at bounding box center [192, 110] width 11 height 11
type input "09/01/2025"
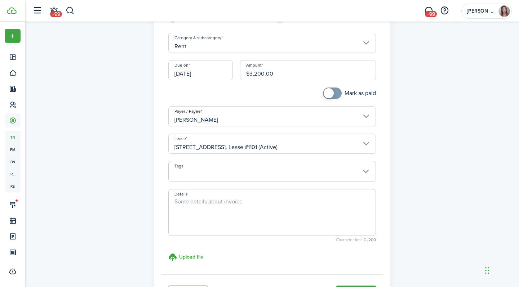
click at [418, 86] on div "Income invoice Property Income General Income Category & subcategory Rent Due o…" at bounding box center [272, 140] width 418 height 344
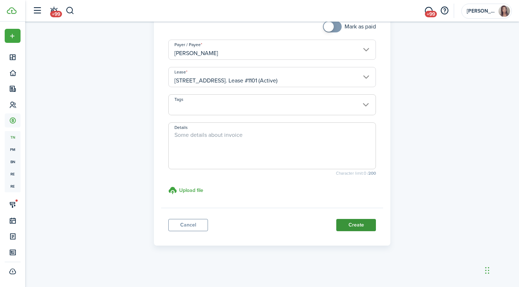
scroll to position [131, 0]
click at [367, 227] on button "Create" at bounding box center [356, 226] width 40 height 12
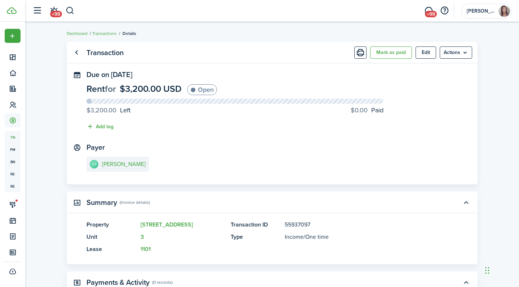
scroll to position [14, 0]
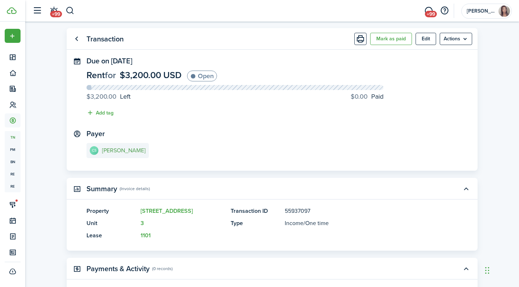
click at [115, 148] on e-details-info-title "[PERSON_NAME]" at bounding box center [124, 150] width 44 height 6
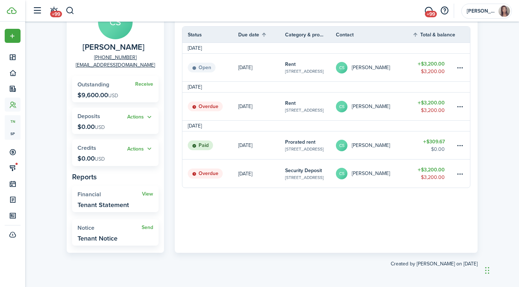
scroll to position [66, 0]
click at [460, 107] on table-menu-btn-icon at bounding box center [460, 107] width 9 height 9
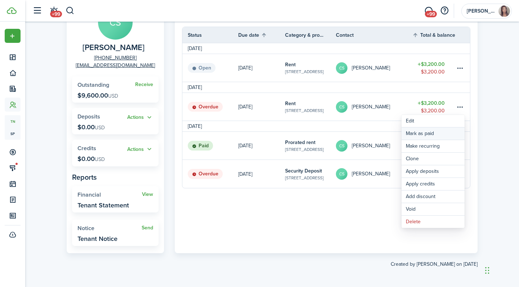
click at [432, 134] on link "Mark as paid" at bounding box center [433, 134] width 63 height 12
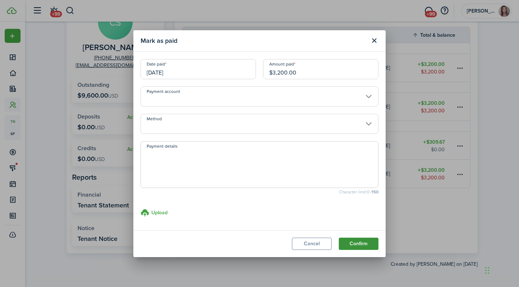
click at [364, 243] on button "Confirm" at bounding box center [359, 244] width 40 height 12
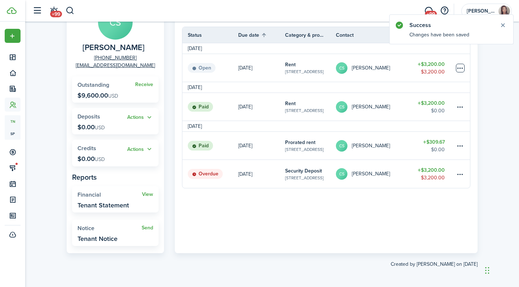
click at [463, 70] on table-menu-btn-icon at bounding box center [460, 68] width 9 height 9
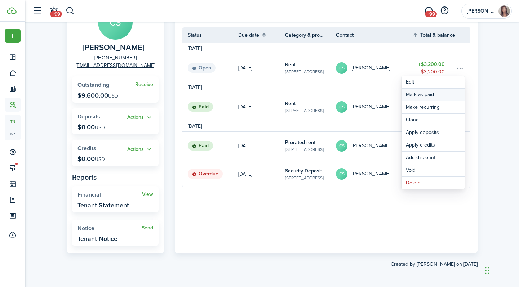
click at [435, 98] on link "Mark as paid" at bounding box center [433, 95] width 63 height 12
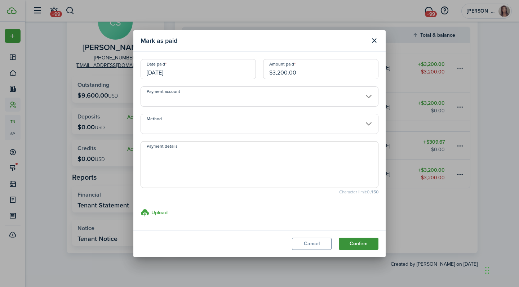
click at [367, 244] on button "Confirm" at bounding box center [359, 244] width 40 height 12
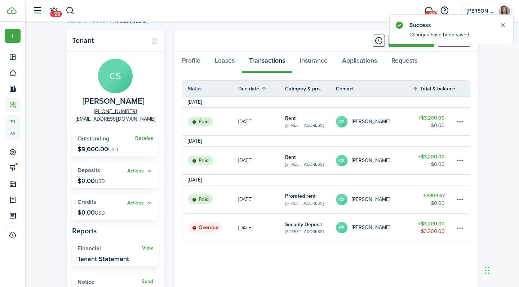
scroll to position [0, 0]
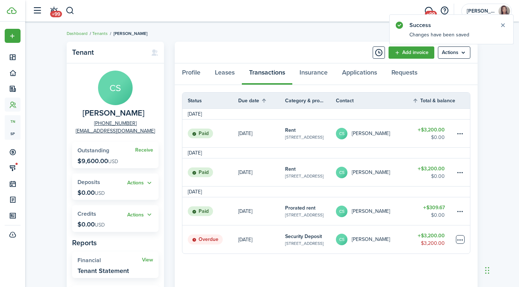
click at [461, 241] on table-menu-btn-icon at bounding box center [460, 239] width 9 height 9
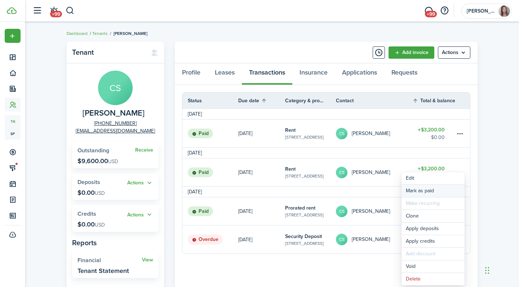
click at [435, 191] on link "Mark as paid" at bounding box center [433, 191] width 63 height 12
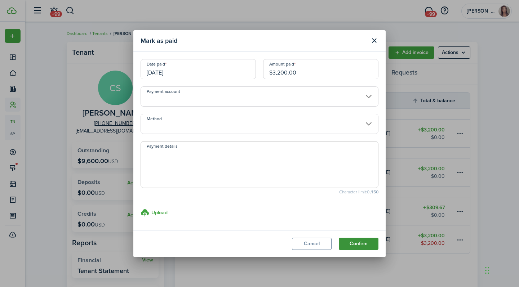
click at [359, 239] on button "Confirm" at bounding box center [359, 244] width 40 height 12
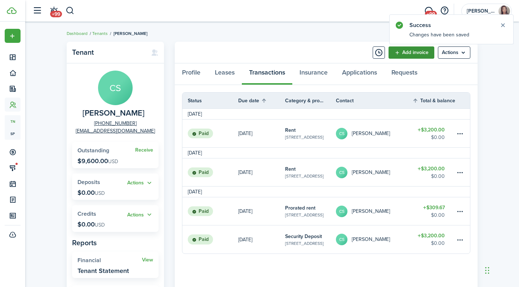
click at [416, 50] on link "Add invoice" at bounding box center [412, 53] width 46 height 12
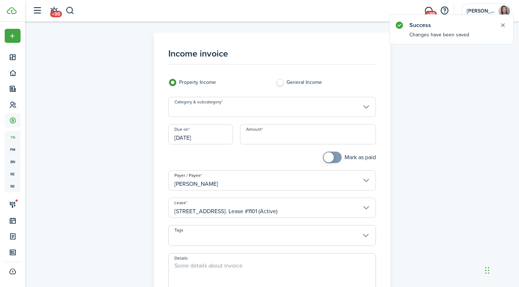
click at [257, 109] on input "Category & subcategory" at bounding box center [272, 107] width 208 height 20
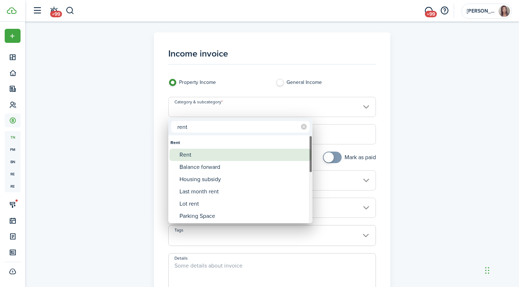
type input "rent"
click at [232, 157] on div "Rent" at bounding box center [244, 155] width 128 height 12
type input "Rent"
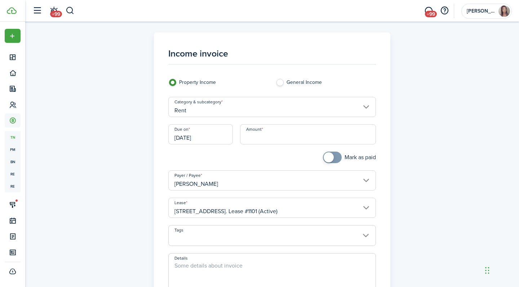
click at [209, 138] on input "[DATE]" at bounding box center [200, 134] width 65 height 20
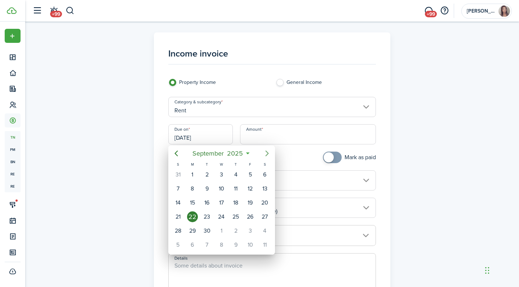
click at [269, 151] on icon "Next page" at bounding box center [267, 153] width 9 height 9
click at [225, 175] on div "1" at bounding box center [221, 174] width 11 height 11
type input "10/01/2025"
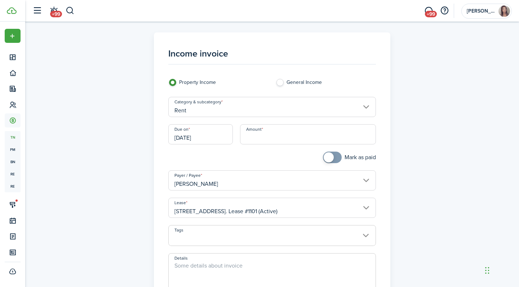
click at [261, 140] on input "Amount" at bounding box center [308, 134] width 136 height 20
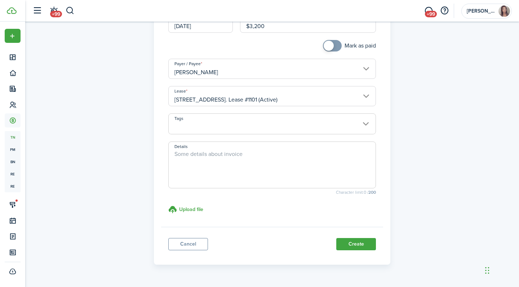
scroll to position [129, 0]
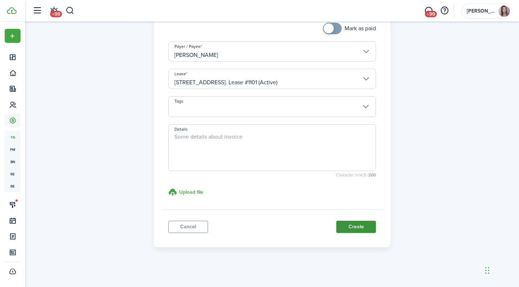
type input "$3,200.00"
click at [364, 224] on button "Create" at bounding box center [356, 227] width 40 height 12
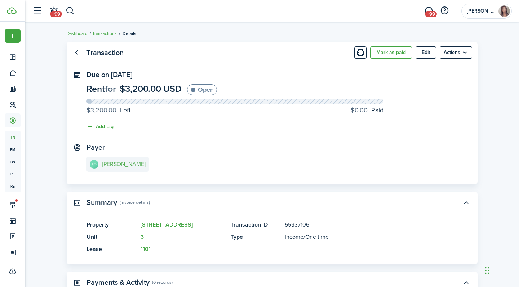
click at [114, 169] on link "CS Claire Snow" at bounding box center [118, 164] width 62 height 15
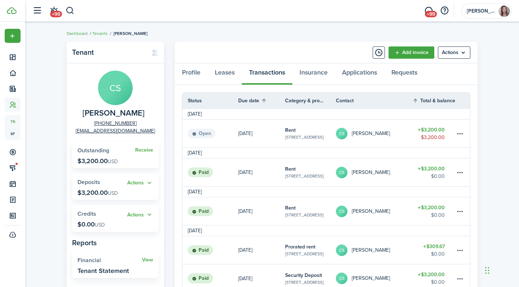
click at [298, 52] on panel-main-header "Add invoice Actions" at bounding box center [326, 53] width 303 height 22
click at [71, 10] on button "button" at bounding box center [70, 11] width 9 height 12
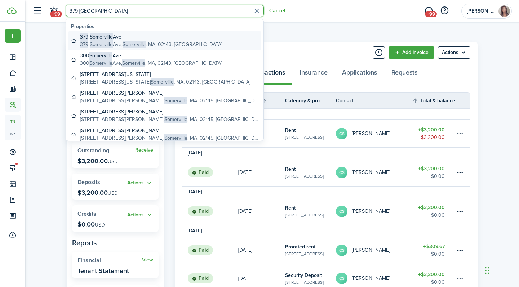
type input "379 somerville"
click at [125, 40] on global-search-item-title "379 Somerville Ave" at bounding box center [151, 37] width 142 height 8
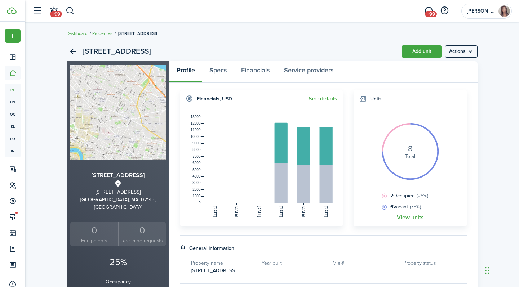
click at [408, 213] on widget-body "8 Total 2 Occupied (25%) 6 Vacant (75%) View units" at bounding box center [410, 166] width 113 height 119
click at [408, 216] on link "View units" at bounding box center [410, 218] width 27 height 6
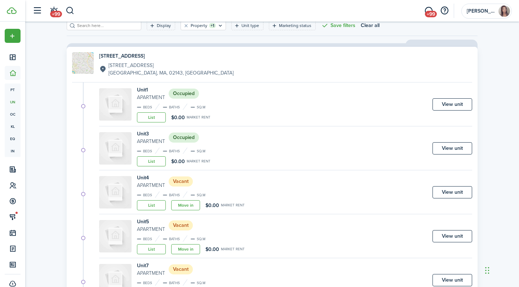
scroll to position [58, 0]
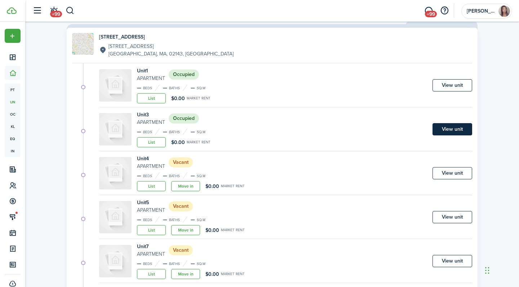
click at [447, 127] on link "View unit" at bounding box center [453, 129] width 40 height 12
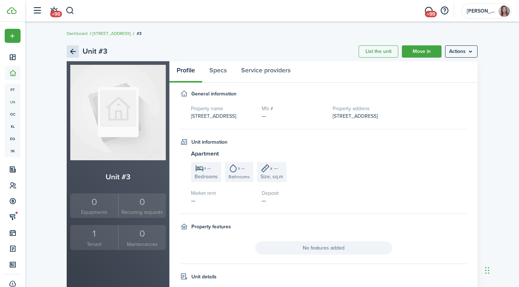
click at [76, 50] on link "Back" at bounding box center [73, 51] width 12 height 12
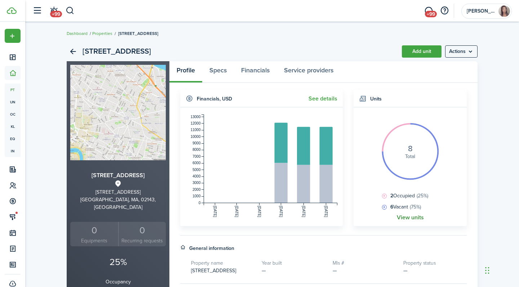
click at [409, 216] on link "View units" at bounding box center [410, 218] width 27 height 6
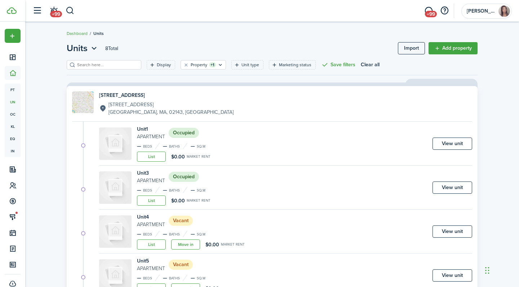
scroll to position [9, 0]
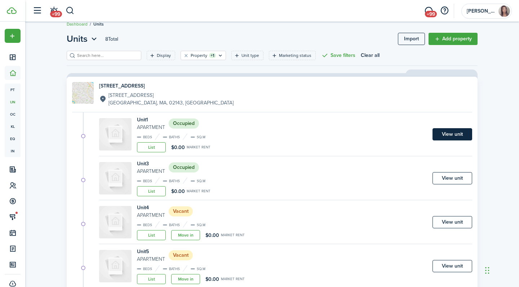
click at [452, 129] on link "View unit" at bounding box center [453, 134] width 40 height 12
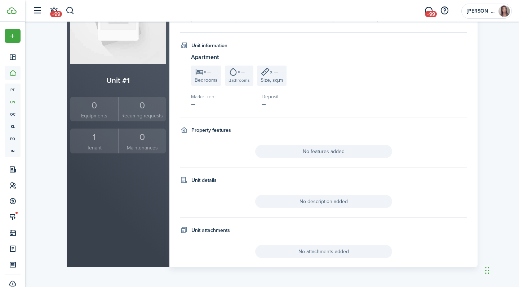
scroll to position [96, 0]
click at [93, 136] on div "1" at bounding box center [94, 138] width 44 height 14
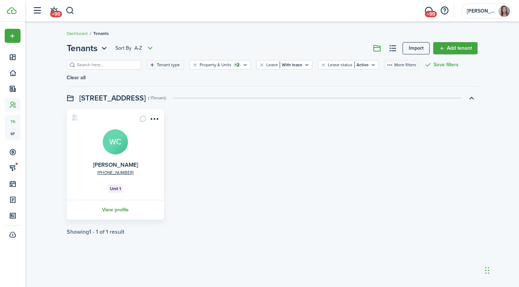
click at [119, 208] on link "View profile" at bounding box center [116, 210] width 100 height 20
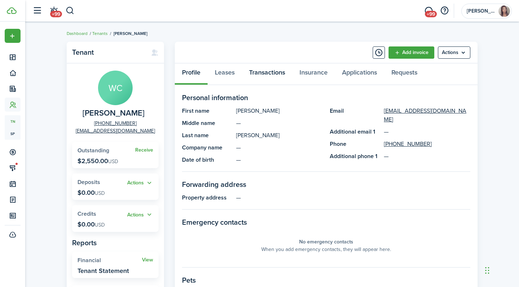
click at [266, 75] on link "Transactions" at bounding box center [267, 74] width 50 height 22
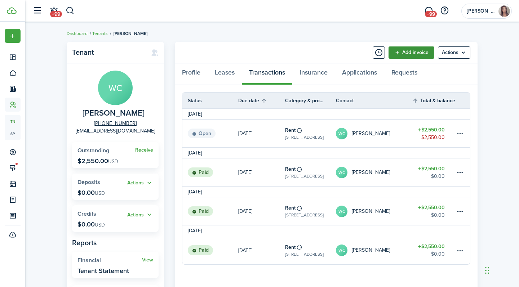
click at [401, 52] on link "Add invoice" at bounding box center [412, 53] width 46 height 12
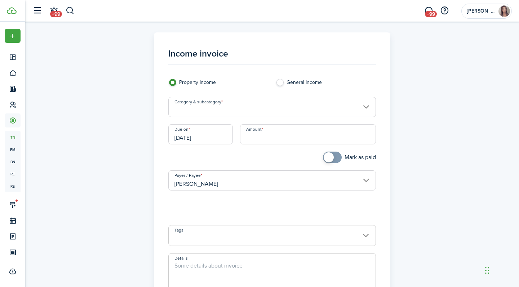
click at [270, 108] on input "Category & subcategory" at bounding box center [272, 107] width 208 height 20
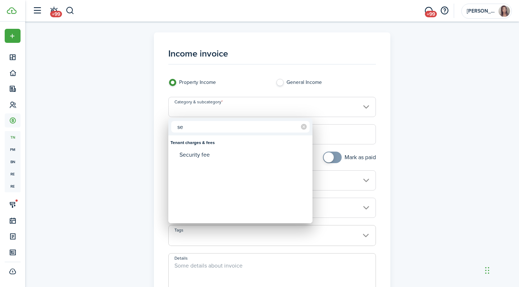
type input "s"
type input "d"
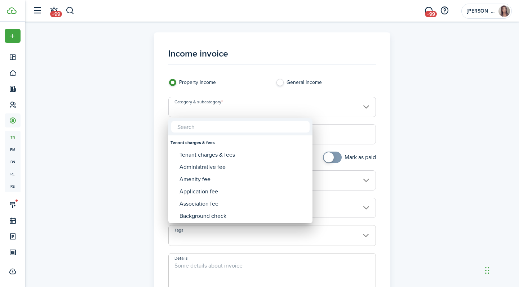
click at [418, 111] on div at bounding box center [259, 143] width 635 height 403
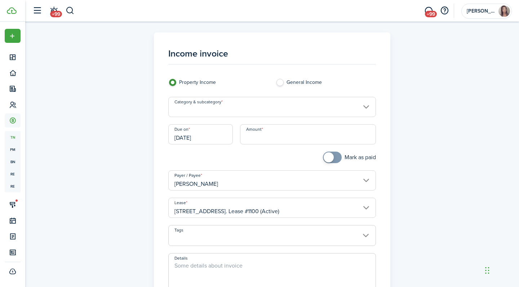
click at [314, 106] on input "Category & subcategory" at bounding box center [272, 107] width 208 height 20
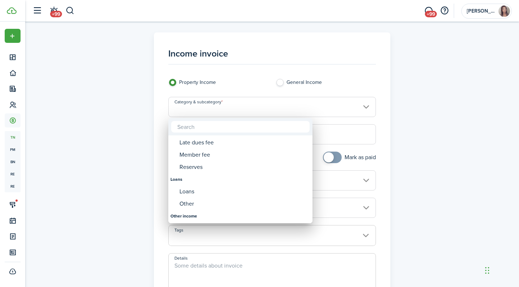
click at [446, 95] on div at bounding box center [259, 143] width 635 height 403
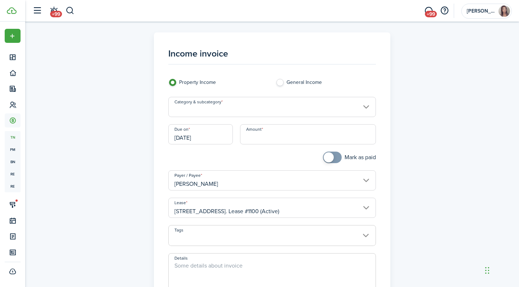
click at [305, 84] on label "General Income" at bounding box center [326, 84] width 100 height 11
radio input "false"
radio input "true"
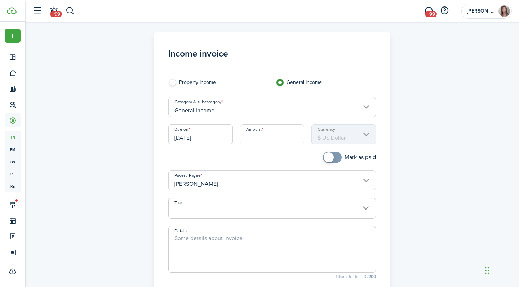
click at [276, 108] on input "General Income" at bounding box center [272, 107] width 208 height 20
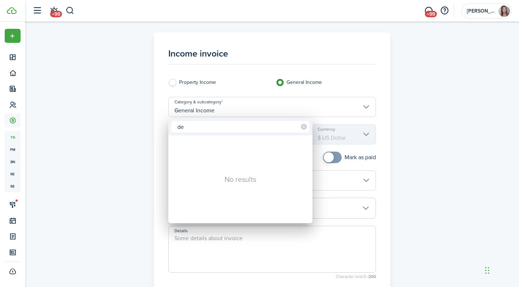
type input "d"
click at [205, 87] on div at bounding box center [259, 143] width 635 height 403
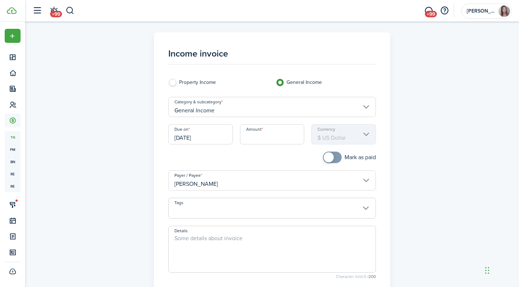
click at [198, 83] on label "Property Income" at bounding box center [218, 84] width 100 height 11
radio input "true"
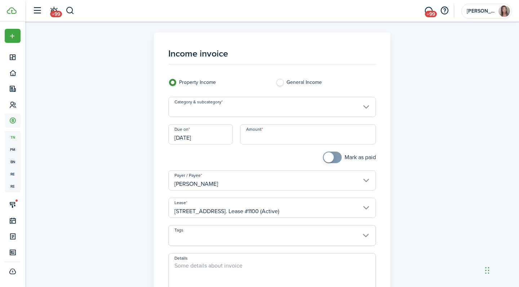
click at [202, 110] on input "Category & subcategory" at bounding box center [272, 107] width 208 height 20
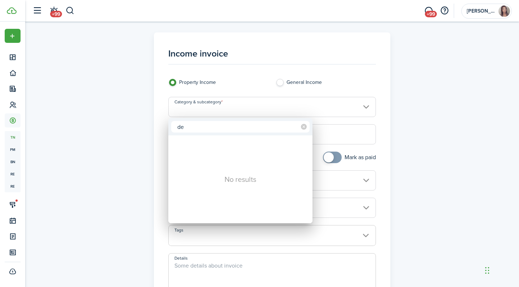
type input "d"
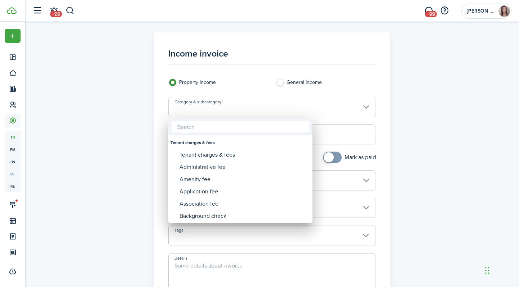
click at [473, 131] on div at bounding box center [259, 143] width 635 height 403
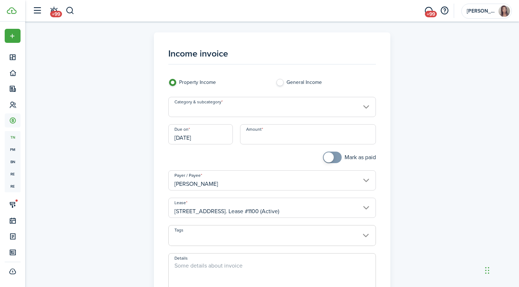
click at [273, 133] on input "Amount" at bounding box center [308, 134] width 136 height 20
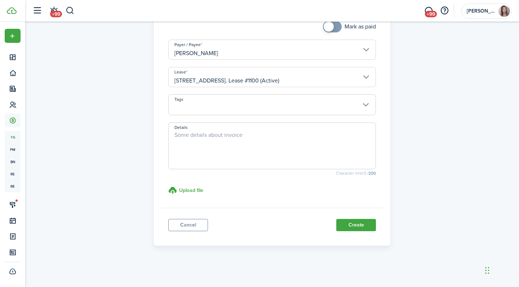
scroll to position [131, 0]
click at [181, 232] on panel-main-footer "Cancel Create" at bounding box center [272, 223] width 222 height 31
click at [181, 225] on link "Cancel" at bounding box center [188, 226] width 40 height 12
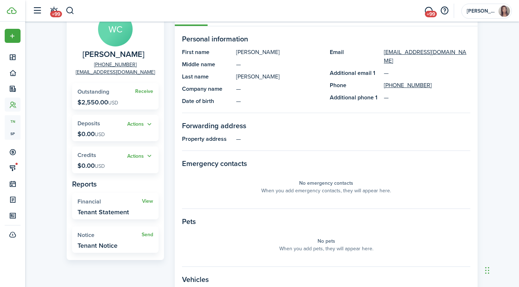
scroll to position [33, 0]
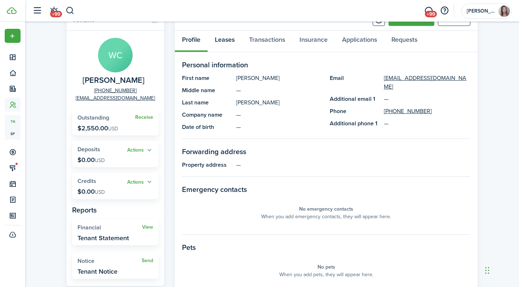
click at [233, 36] on link "Leases" at bounding box center [225, 42] width 34 height 22
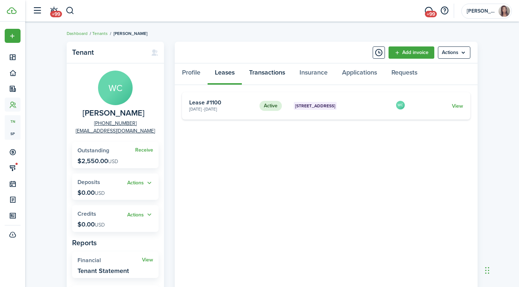
click at [268, 71] on link "Transactions" at bounding box center [267, 74] width 50 height 22
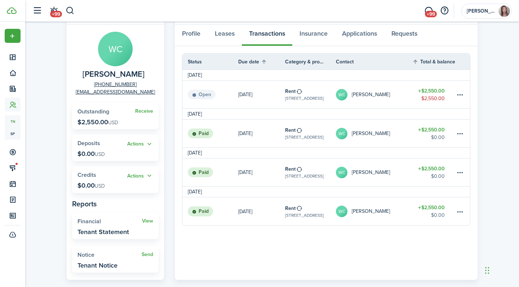
scroll to position [34, 0]
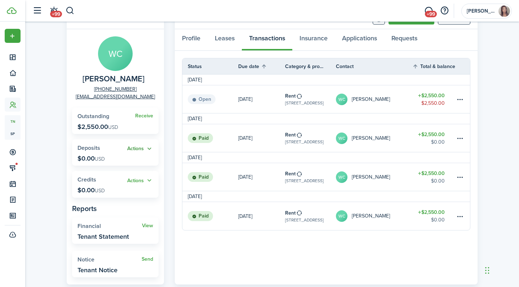
click at [138, 148] on button "Actions" at bounding box center [140, 149] width 26 height 8
click at [123, 162] on link "Add" at bounding box center [121, 162] width 63 height 12
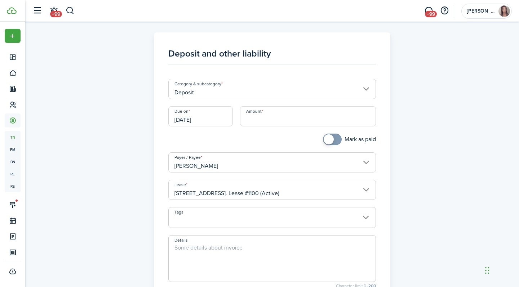
click at [236, 92] on input "Deposit" at bounding box center [272, 89] width 208 height 20
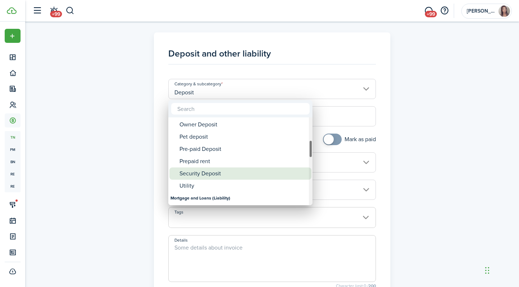
click at [228, 169] on div "Security Deposit" at bounding box center [244, 174] width 128 height 12
click at [237, 171] on div "Security Deposit" at bounding box center [244, 174] width 128 height 12
type input "Deposit / Security Deposit"
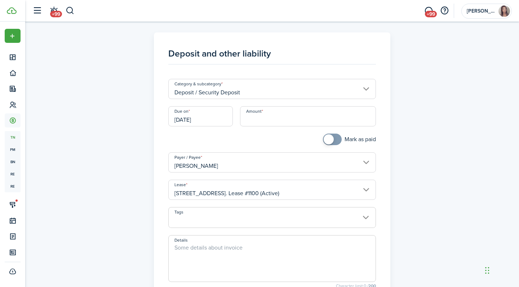
click at [275, 122] on input "Amount" at bounding box center [308, 116] width 136 height 20
type input "$2,550.00"
click at [342, 137] on input "checkbox" at bounding box center [349, 140] width 53 height 12
click at [333, 137] on span at bounding box center [336, 139] width 10 height 10
checkbox input "true"
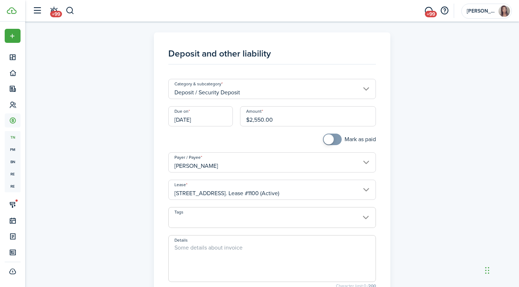
click at [333, 137] on span at bounding box center [332, 140] width 7 height 12
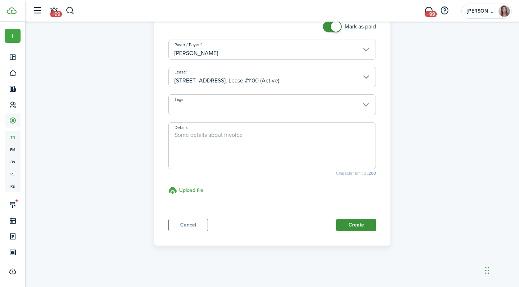
scroll to position [112, 0]
click at [345, 226] on button "Create" at bounding box center [356, 226] width 40 height 12
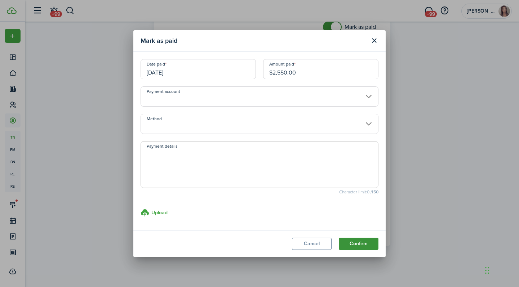
click at [359, 247] on button "Confirm" at bounding box center [359, 244] width 40 height 12
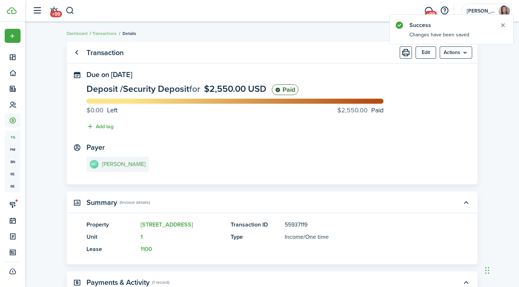
click at [114, 165] on e-details-info-title "[PERSON_NAME]" at bounding box center [124, 164] width 44 height 6
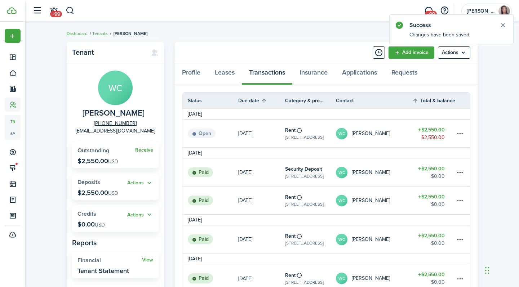
click at [268, 72] on div "Profile Leases Transactions Insurance Applications Requests" at bounding box center [326, 74] width 303 height 22
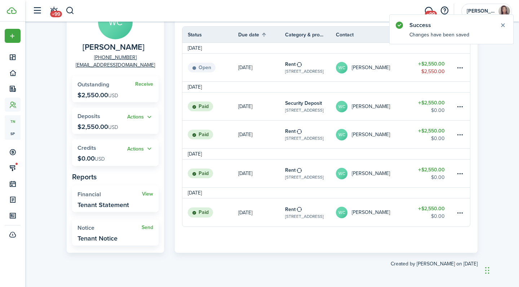
scroll to position [66, 0]
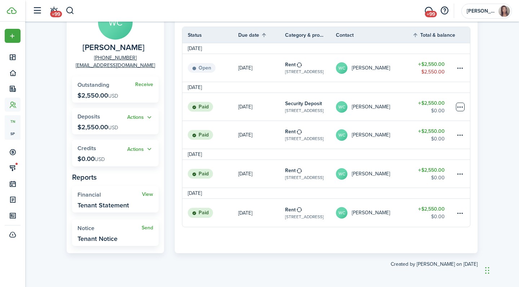
click at [456, 111] on table-menu-btn-icon at bounding box center [460, 107] width 9 height 9
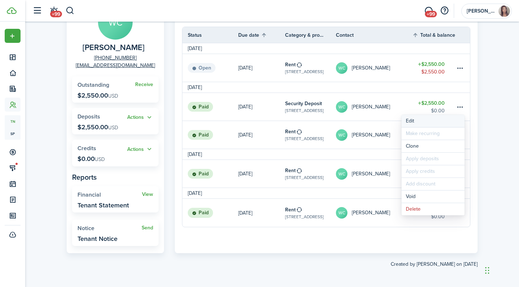
click at [447, 118] on button "Edit" at bounding box center [433, 121] width 63 height 12
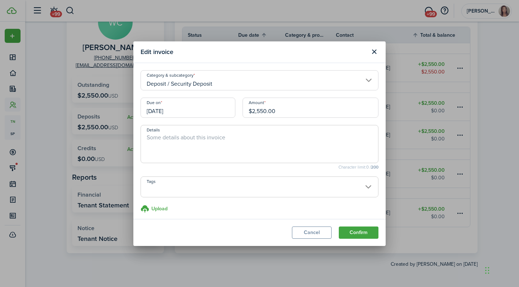
drag, startPoint x: 202, startPoint y: 112, endPoint x: 98, endPoint y: 111, distance: 103.8
click at [98, 111] on div "Edit invoice Category & subcategory Deposit / Security Deposit Due on 09/22/202…" at bounding box center [259, 143] width 519 height 287
click at [165, 113] on input "[DATE]" at bounding box center [188, 108] width 95 height 20
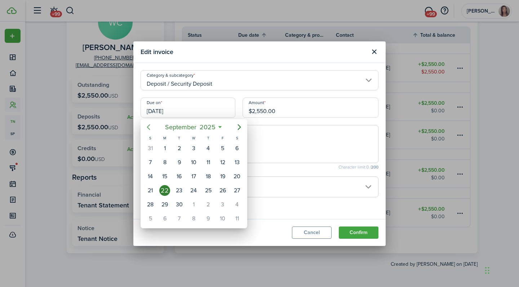
click at [152, 127] on icon "Previous page" at bounding box center [148, 127] width 9 height 9
click at [182, 148] on div "1" at bounding box center [179, 148] width 11 height 11
type input "[DATE]"
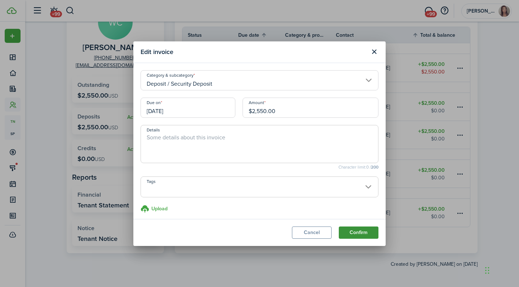
click at [370, 233] on button "Confirm" at bounding box center [359, 233] width 40 height 12
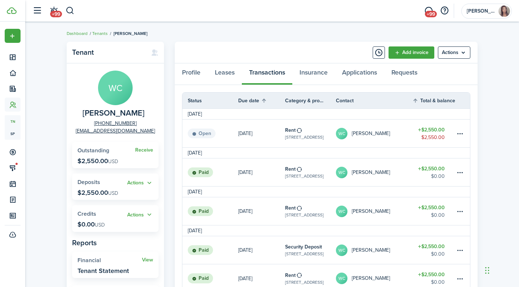
scroll to position [0, 0]
click at [98, 31] on link "Tenants" at bounding box center [100, 33] width 16 height 6
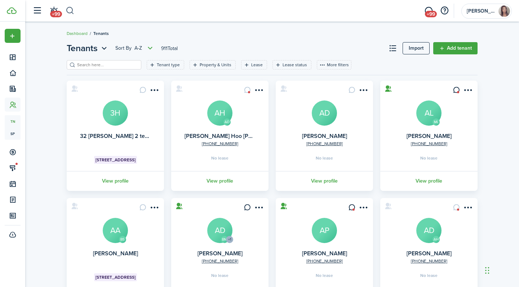
click at [74, 11] on button "button" at bounding box center [70, 11] width 9 height 12
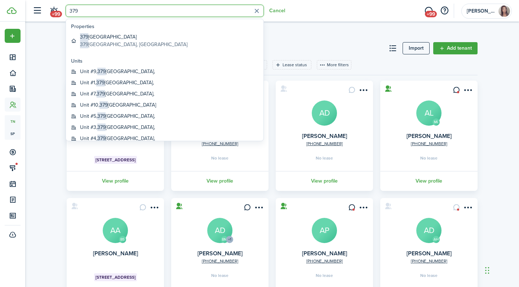
type input "379"
click at [143, 39] on global-search-item-title "379 Somerville Ave" at bounding box center [133, 37] width 107 height 8
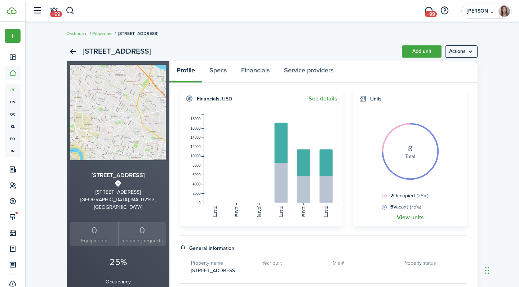
click at [407, 216] on link "View units" at bounding box center [410, 218] width 27 height 6
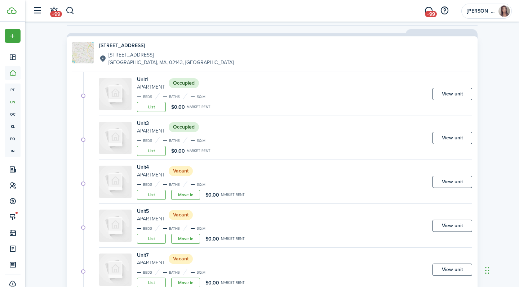
scroll to position [73, 0]
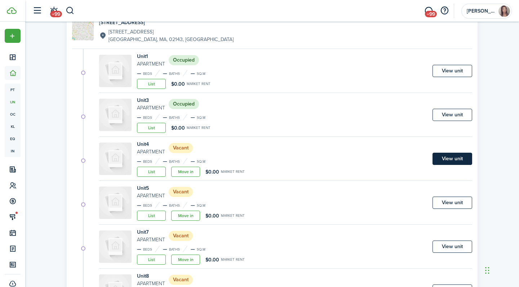
click at [456, 162] on link "View unit" at bounding box center [453, 159] width 40 height 12
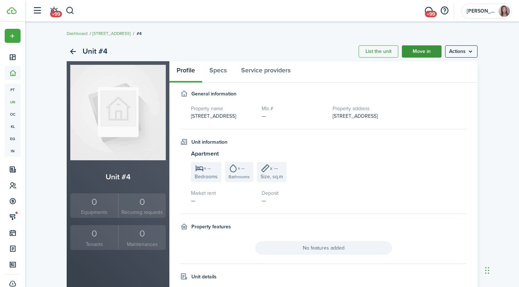
click at [417, 56] on link "Move in" at bounding box center [422, 51] width 40 height 12
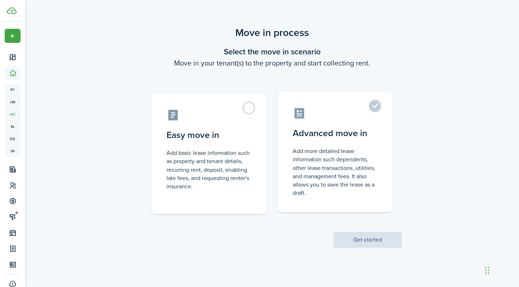
click at [355, 109] on control-radio-card-icon at bounding box center [335, 113] width 85 height 13
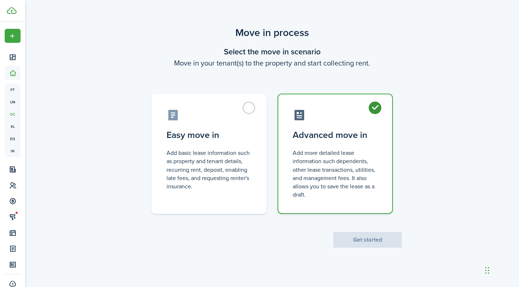
radio input "true"
click at [375, 236] on button "Get started" at bounding box center [367, 240] width 69 height 16
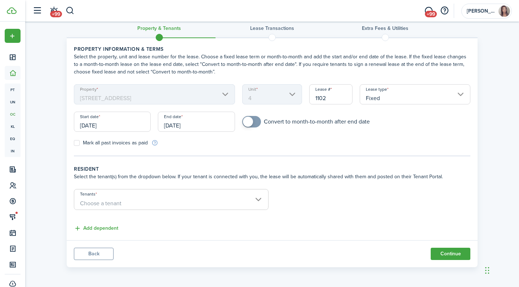
click at [158, 205] on span "Choose a tenant" at bounding box center [171, 204] width 194 height 12
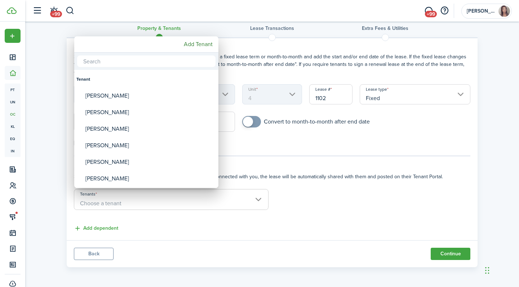
click at [199, 48] on mbsc-button "Add Tenant" at bounding box center [198, 44] width 35 height 13
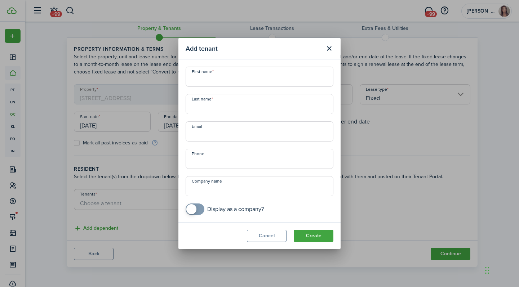
paste input "david.candes@gmail.com"
type input "david.candes@gmail.com"
type input "David"
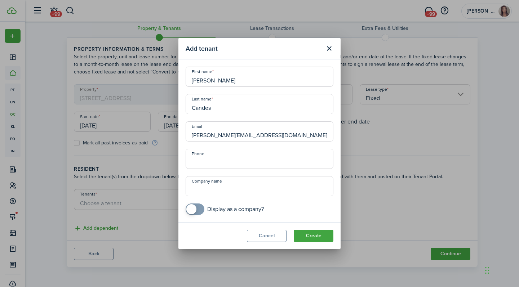
type input "Candes"
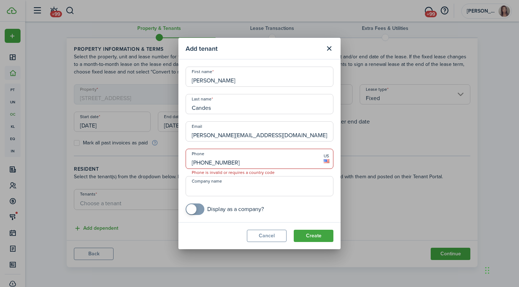
type input "+1 650-924-5402"
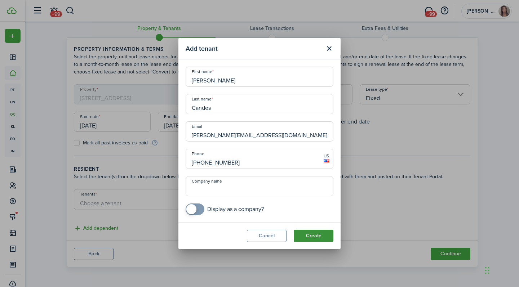
click at [309, 231] on button "Create" at bounding box center [314, 236] width 40 height 12
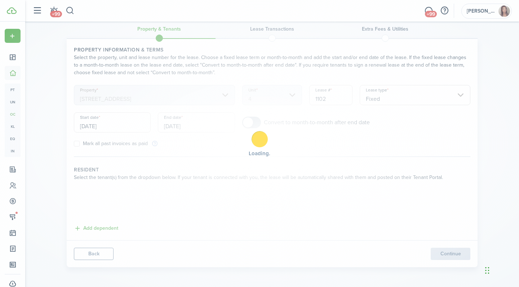
scroll to position [10, 0]
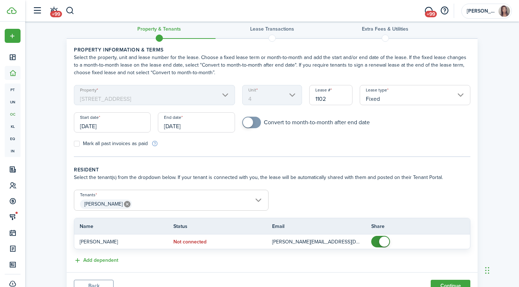
click at [117, 128] on input "[DATE]" at bounding box center [112, 122] width 77 height 20
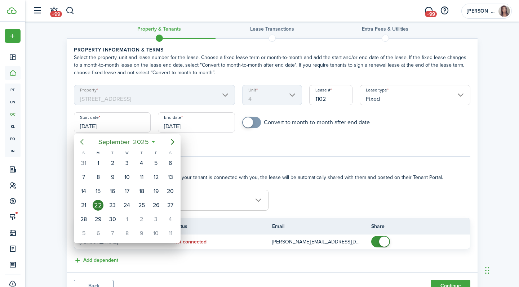
click at [86, 141] on icon "Previous page" at bounding box center [82, 142] width 9 height 9
click at [172, 145] on icon "Next page" at bounding box center [172, 142] width 9 height 9
click at [83, 142] on icon "Previous page" at bounding box center [82, 142] width 9 height 9
click at [83, 233] on div "31" at bounding box center [83, 233] width 11 height 11
type input "08/31/2025"
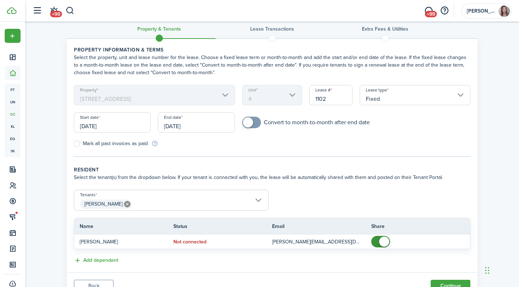
click at [182, 128] on input "[DATE]" at bounding box center [196, 122] width 77 height 20
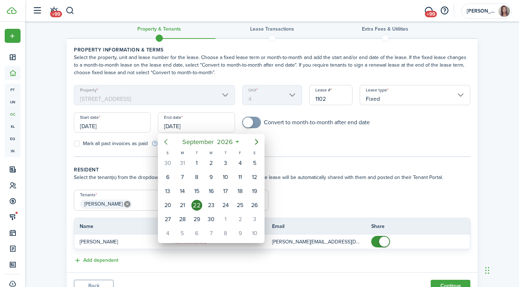
click at [169, 143] on icon "Previous page" at bounding box center [166, 142] width 9 height 9
click at [182, 235] on div "31" at bounding box center [182, 233] width 11 height 11
type input "08/31/2026"
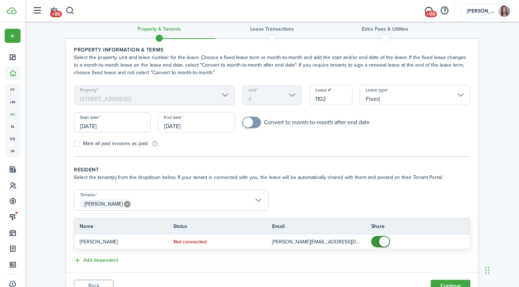
click at [284, 158] on panel-main-body "Property information & terms Select the property, unit and lease number for the…" at bounding box center [272, 156] width 411 height 234
checkbox input "true"
click at [251, 124] on span at bounding box center [248, 123] width 10 height 10
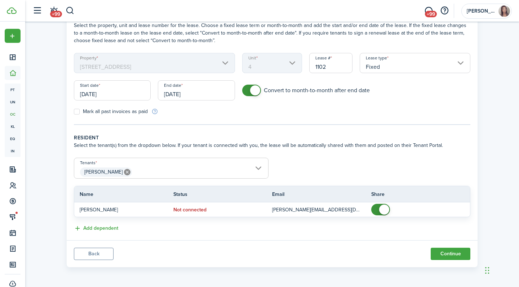
scroll to position [43, 0]
click at [442, 255] on button "Continue" at bounding box center [451, 254] width 40 height 12
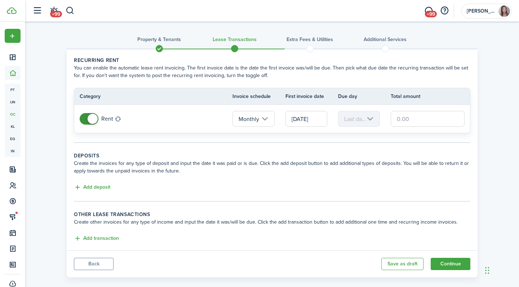
click at [405, 122] on input "text" at bounding box center [428, 119] width 74 height 16
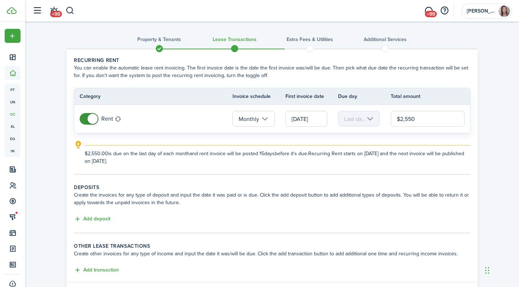
type input "$2,550.00"
click at [482, 109] on div "Property & Tenants Lease Transactions Extra fees & Utilities Additional Service…" at bounding box center [272, 167] width 494 height 291
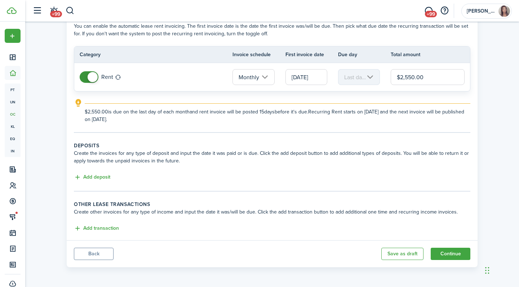
scroll to position [42, 0]
click at [106, 177] on button "Add deposit" at bounding box center [92, 177] width 36 height 8
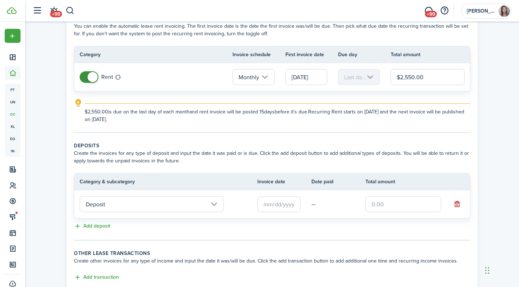
click at [134, 201] on input "Deposit" at bounding box center [152, 204] width 144 height 16
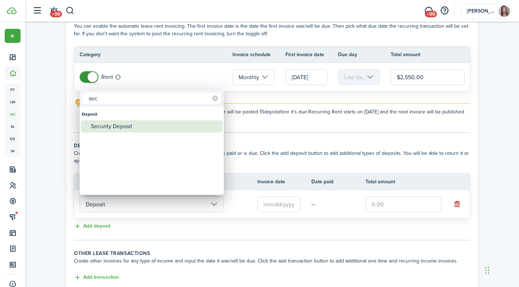
type input "sec"
click at [145, 125] on div "Security Deposit" at bounding box center [155, 126] width 128 height 12
type input "Deposit / Security Deposit"
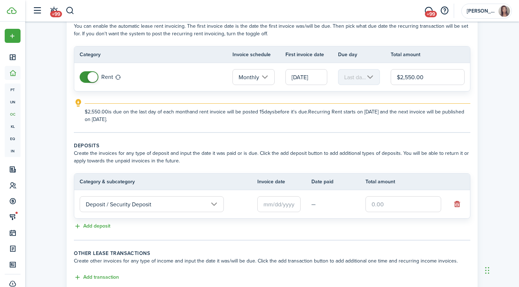
click at [265, 207] on input "text" at bounding box center [278, 204] width 43 height 16
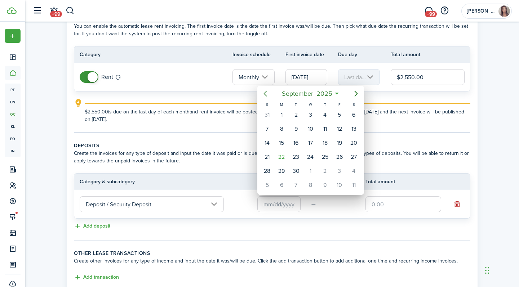
click at [268, 94] on icon "Previous page" at bounding box center [265, 93] width 9 height 9
click at [270, 186] on div "31" at bounding box center [267, 185] width 11 height 11
type input "08/31/2025"
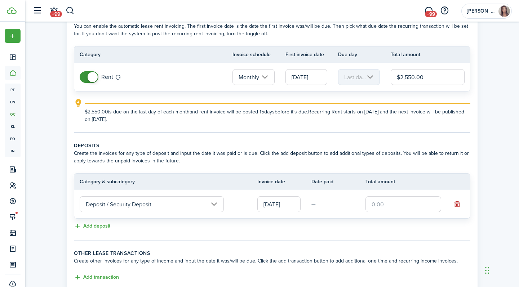
click at [387, 212] on input "text" at bounding box center [404, 204] width 76 height 16
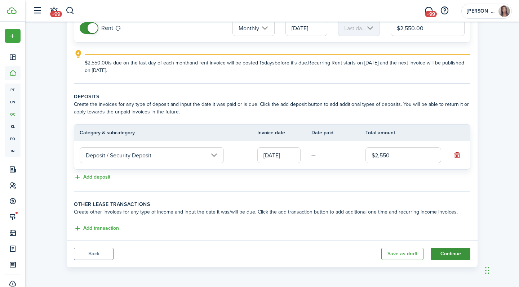
scroll to position [91, 0]
type input "$2,550.00"
click at [442, 251] on button "Continue" at bounding box center [451, 254] width 40 height 12
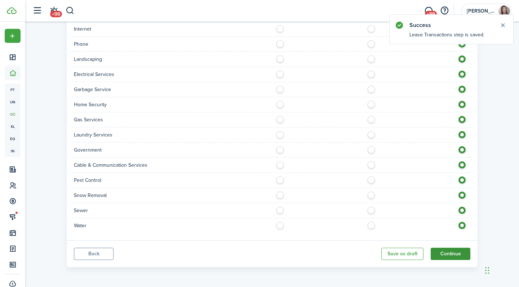
scroll to position [459, 0]
click at [459, 255] on button "Continue" at bounding box center [451, 254] width 40 height 12
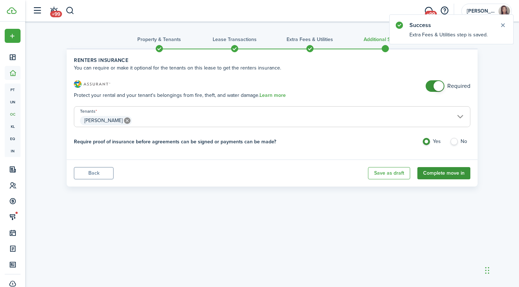
click at [439, 176] on button "Complete move in" at bounding box center [443, 173] width 53 height 12
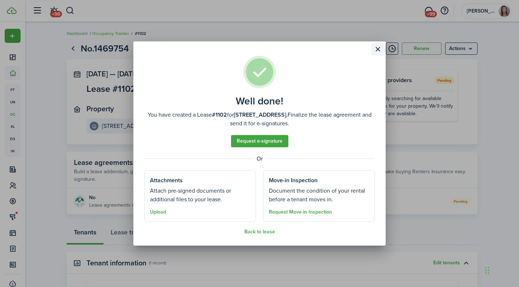
click at [376, 50] on button "Close modal" at bounding box center [378, 49] width 12 height 12
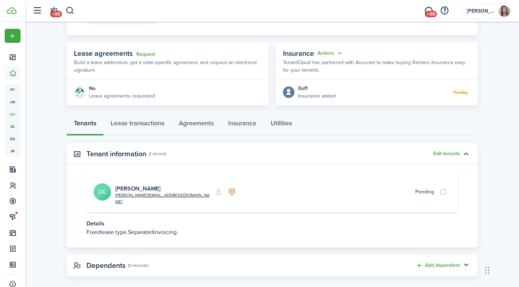
scroll to position [109, 0]
click at [139, 193] on link "david.candes@gmail.com" at bounding box center [163, 199] width 96 height 13
click at [143, 185] on link "[PERSON_NAME]" at bounding box center [137, 189] width 45 height 8
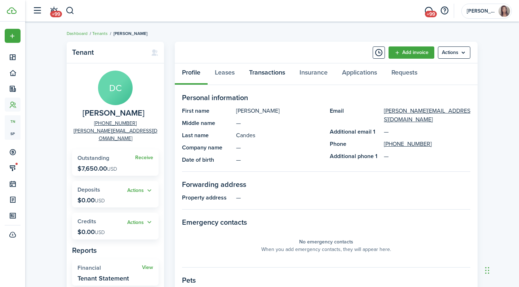
click at [258, 69] on link "Transactions" at bounding box center [267, 74] width 50 height 22
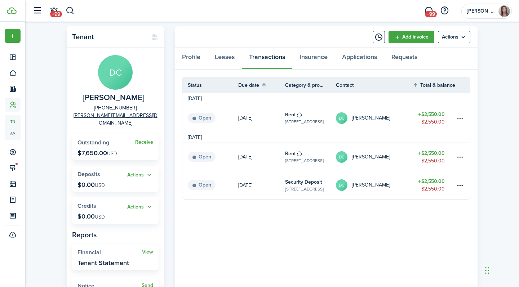
scroll to position [18, 0]
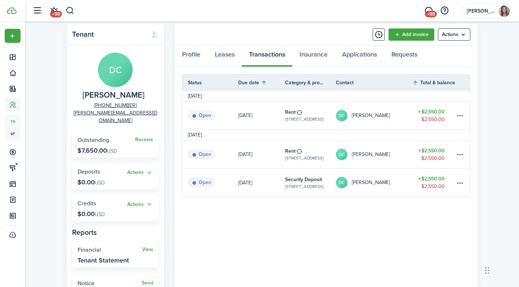
click at [365, 233] on panel-main-body "Status Due date Category & property Contact Total & balance Actions September 2…" at bounding box center [326, 188] width 303 height 242
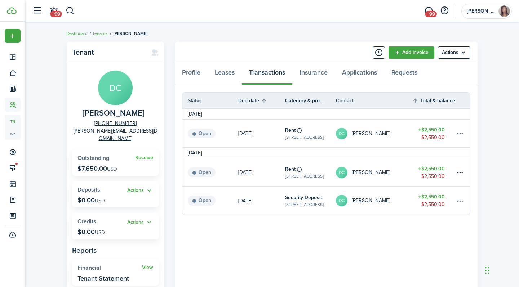
scroll to position [0, 0]
click at [399, 53] on link "Add invoice" at bounding box center [412, 53] width 46 height 12
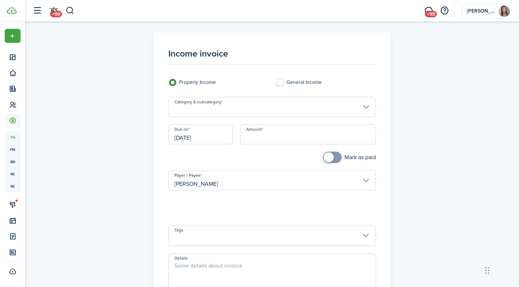
click at [308, 135] on input "Amount" at bounding box center [308, 134] width 136 height 20
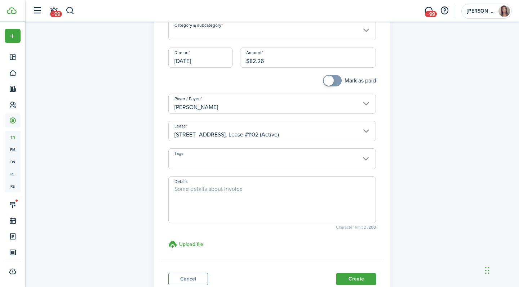
scroll to position [102, 0]
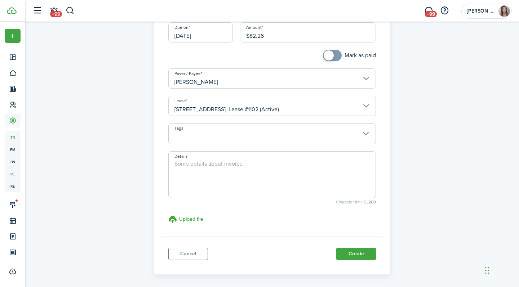
type input "$82.26"
click at [211, 170] on textarea "Details" at bounding box center [272, 177] width 207 height 35
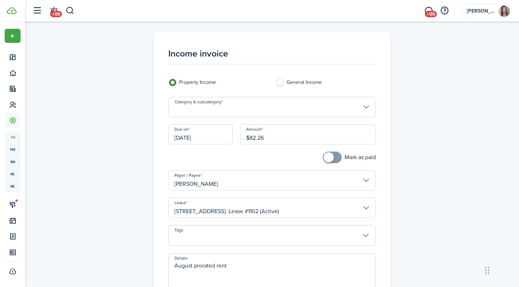
scroll to position [0, 0]
click at [204, 105] on input "Category & subcategory" at bounding box center [272, 107] width 208 height 20
type textarea "August prorated rent"
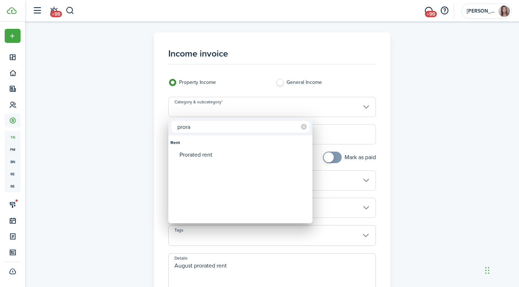
type input "prora"
click at [221, 154] on div "Prorated rent" at bounding box center [244, 155] width 128 height 12
type input "Rent / Prorated rent"
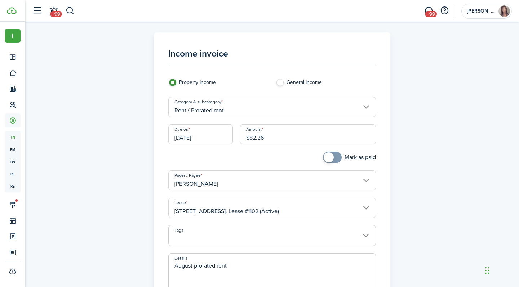
checkbox input "true"
click at [335, 158] on span at bounding box center [332, 158] width 7 height 12
click at [215, 134] on input "[DATE]" at bounding box center [200, 134] width 65 height 20
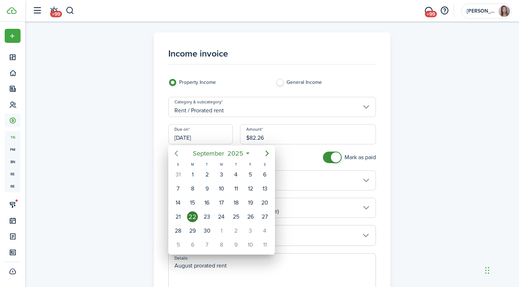
click at [179, 152] on icon "Previous page" at bounding box center [176, 153] width 9 height 9
click at [180, 247] on div "31" at bounding box center [178, 245] width 11 height 11
type input "08/31/2025"
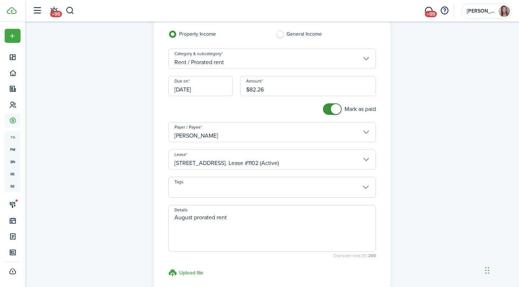
click at [473, 132] on div "Income invoice Property Income General Income Category & subcategory Rent / Pro…" at bounding box center [272, 156] width 418 height 344
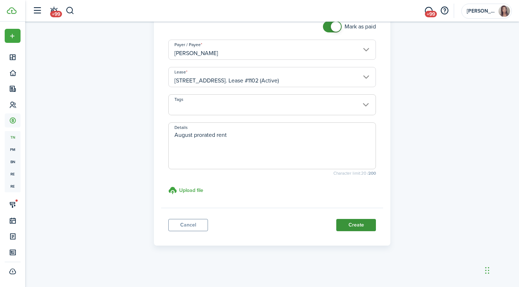
scroll to position [131, 0]
click at [355, 226] on button "Create" at bounding box center [356, 226] width 40 height 12
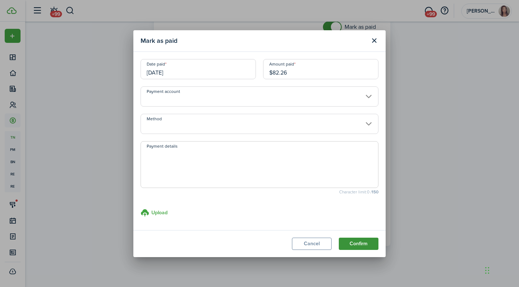
click at [370, 250] on button "Confirm" at bounding box center [359, 244] width 40 height 12
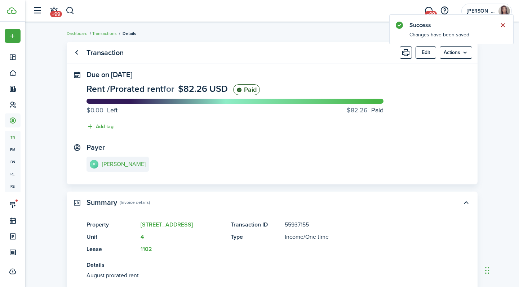
click at [504, 26] on button "Close notify" at bounding box center [503, 25] width 10 height 10
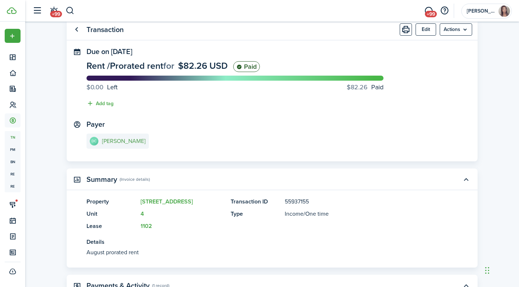
scroll to position [34, 0]
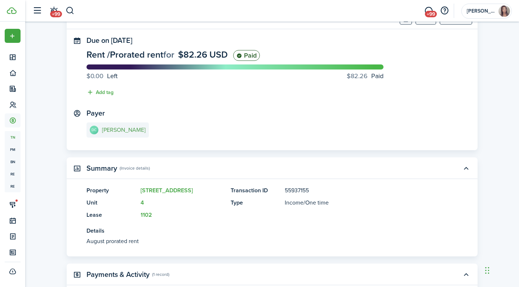
click at [113, 127] on e-details-info-title "[PERSON_NAME]" at bounding box center [124, 130] width 44 height 6
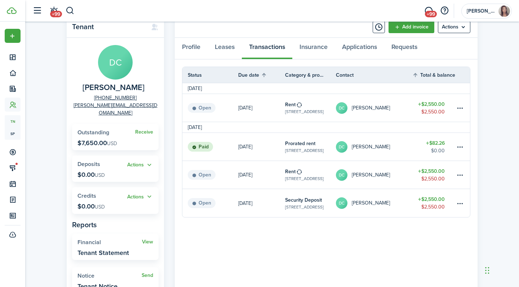
scroll to position [55, 0]
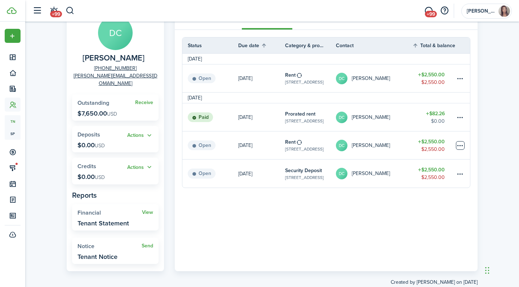
click at [459, 141] on table-menu-btn-icon at bounding box center [460, 145] width 9 height 9
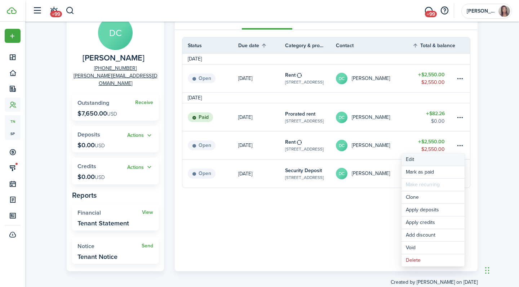
click at [427, 164] on button "Edit" at bounding box center [433, 160] width 63 height 12
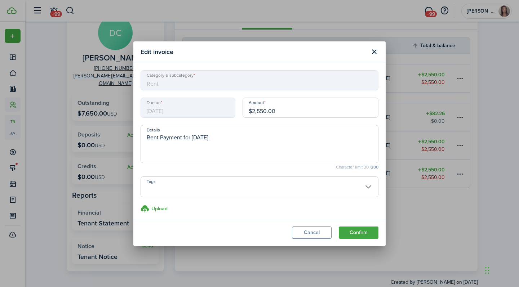
click at [202, 114] on span "08/31/2025" at bounding box center [188, 108] width 95 height 20
click at [370, 56] on button "Close modal" at bounding box center [374, 52] width 12 height 12
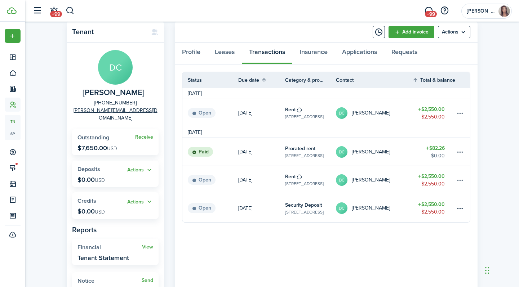
scroll to position [3, 0]
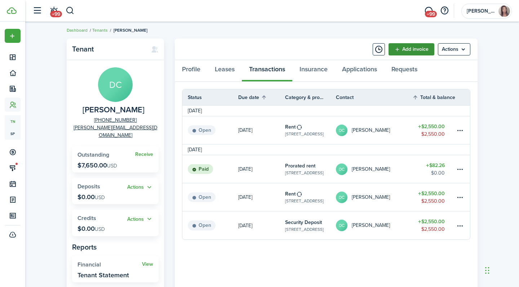
click at [407, 53] on link "Add invoice" at bounding box center [412, 49] width 46 height 12
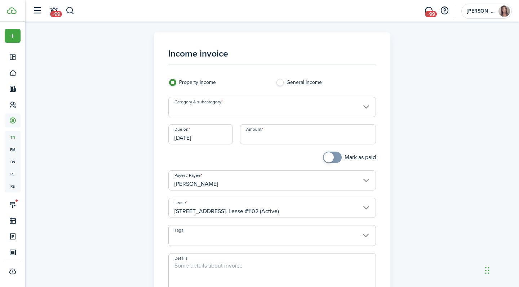
click at [235, 106] on input "Category & subcategory" at bounding box center [272, 107] width 208 height 20
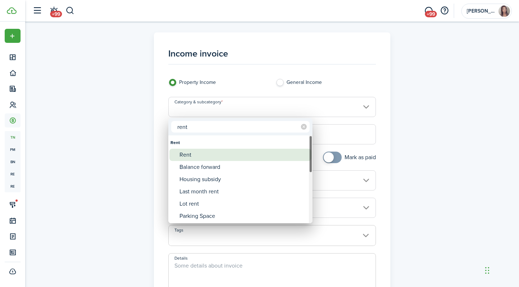
type input "rent"
click at [208, 155] on div "Rent" at bounding box center [244, 155] width 128 height 12
type input "Rent"
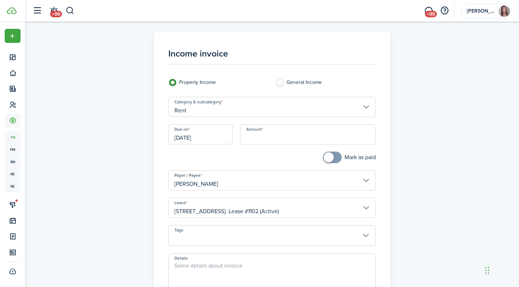
click at [204, 139] on input "[DATE]" at bounding box center [200, 134] width 65 height 20
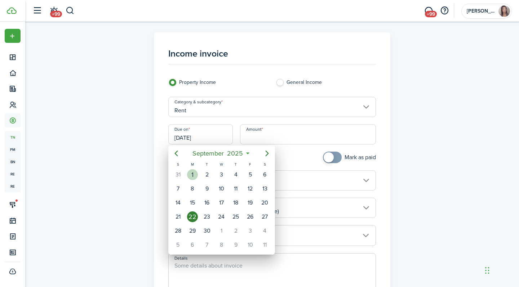
click at [193, 176] on div "1" at bounding box center [192, 174] width 11 height 11
type input "09/01/2025"
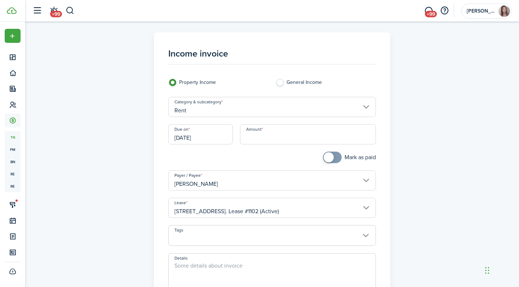
click at [295, 138] on input "Amount" at bounding box center [308, 134] width 136 height 20
type input "$2,550.00"
checkbox input "true"
click at [327, 160] on span at bounding box center [329, 158] width 10 height 10
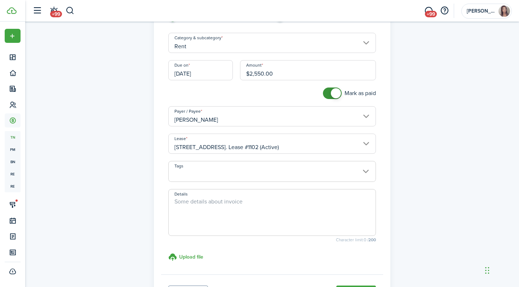
scroll to position [104, 0]
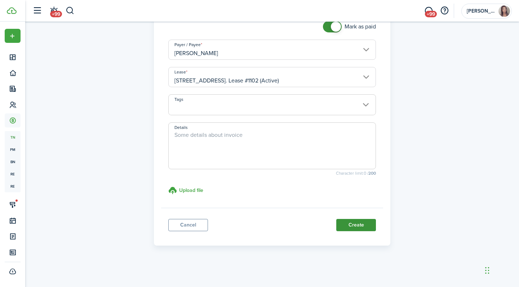
click at [354, 224] on button "Create" at bounding box center [356, 225] width 40 height 12
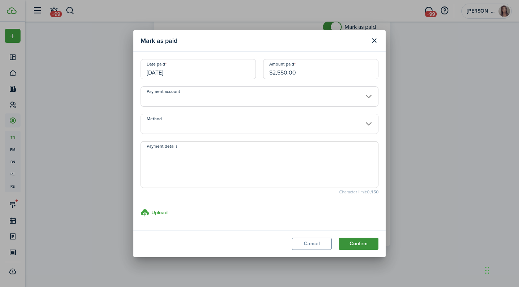
click at [358, 238] on button "Confirm" at bounding box center [359, 244] width 40 height 12
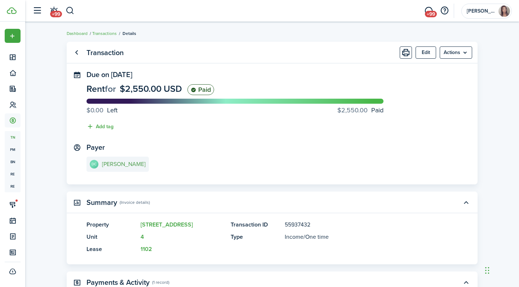
click at [125, 163] on e-details-info-title "[PERSON_NAME]" at bounding box center [124, 164] width 44 height 6
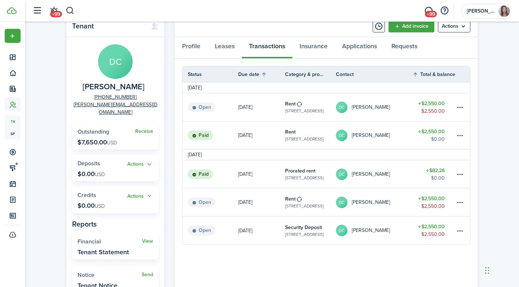
scroll to position [30, 0]
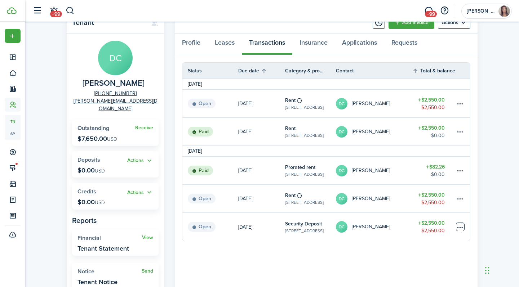
click at [462, 226] on table-menu-btn-icon at bounding box center [460, 227] width 9 height 9
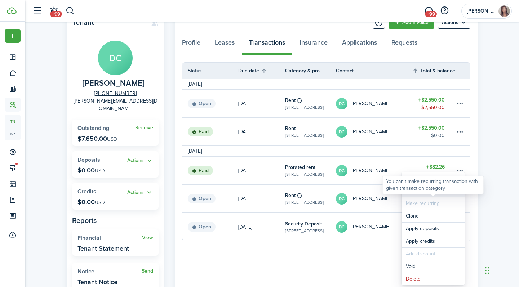
click at [456, 195] on link "Mark as paid" at bounding box center [433, 191] width 63 height 12
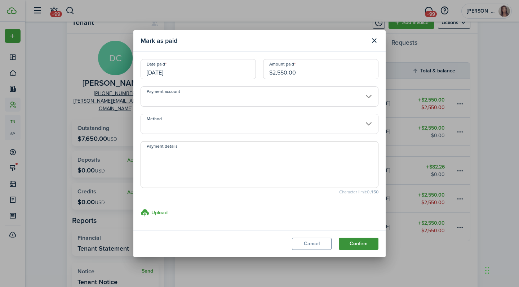
click at [364, 244] on button "Confirm" at bounding box center [359, 244] width 40 height 12
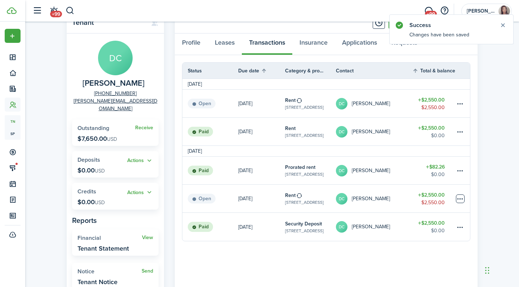
click at [462, 202] on table-menu-btn-icon at bounding box center [460, 199] width 9 height 9
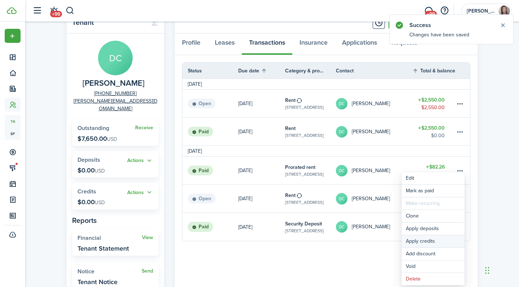
scroll to position [66, 0]
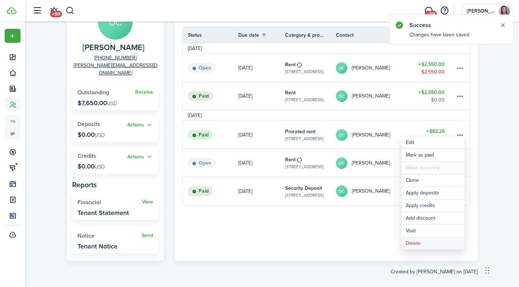
click at [432, 246] on button "Delete" at bounding box center [433, 244] width 63 height 12
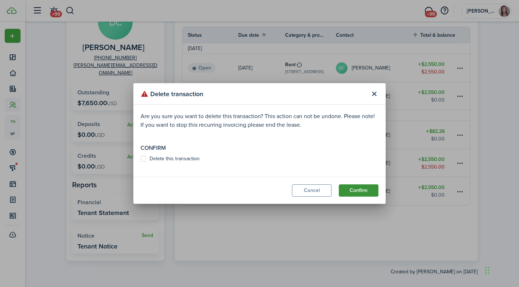
click at [368, 193] on button "Confirm" at bounding box center [359, 191] width 40 height 12
click at [169, 162] on label "Delete this transaction" at bounding box center [170, 159] width 59 height 6
click at [141, 163] on input "Delete this transaction" at bounding box center [140, 163] width 0 height 0
checkbox input "true"
click at [346, 190] on button "Confirm" at bounding box center [359, 191] width 40 height 12
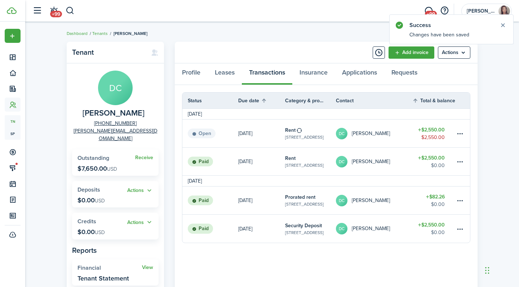
scroll to position [0, 0]
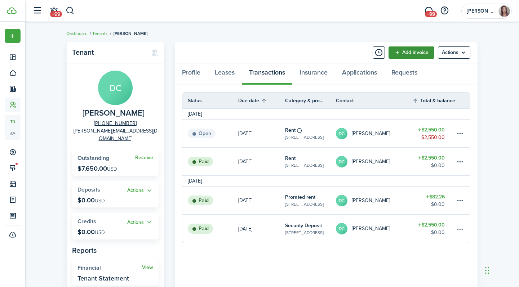
click at [411, 54] on link "Add invoice" at bounding box center [412, 53] width 46 height 12
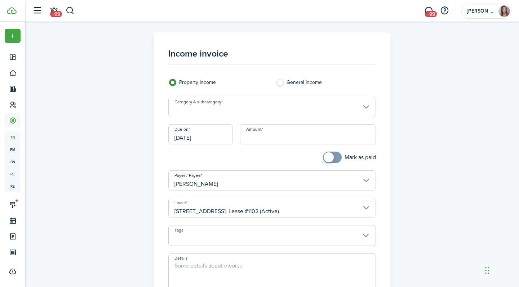
click at [209, 134] on input "[DATE]" at bounding box center [200, 134] width 65 height 20
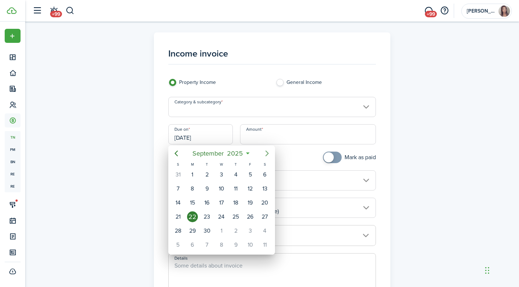
click at [267, 153] on icon "Next page" at bounding box center [267, 153] width 9 height 9
click at [220, 175] on div "1" at bounding box center [221, 174] width 11 height 11
type input "10/01/2025"
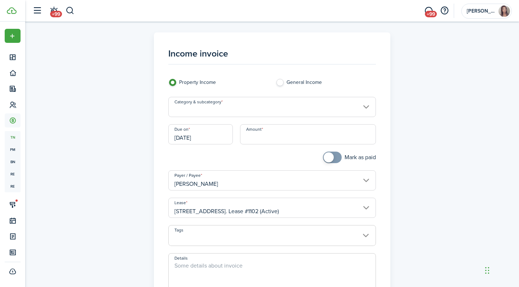
click at [275, 130] on input "Amount" at bounding box center [308, 134] width 136 height 20
click at [260, 103] on input "Category & subcategory" at bounding box center [272, 107] width 208 height 20
type input "$2,550.00"
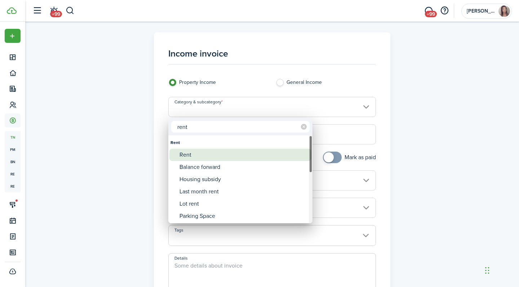
type input "rent"
click at [245, 152] on div "Rent" at bounding box center [244, 155] width 128 height 12
type input "Rent"
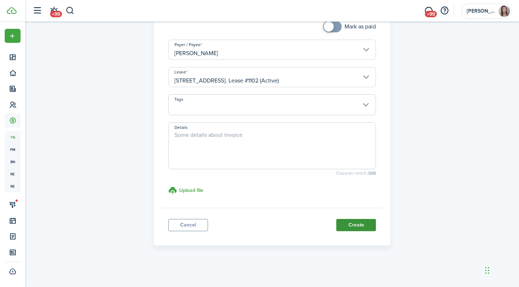
click at [362, 228] on button "Create" at bounding box center [356, 225] width 40 height 12
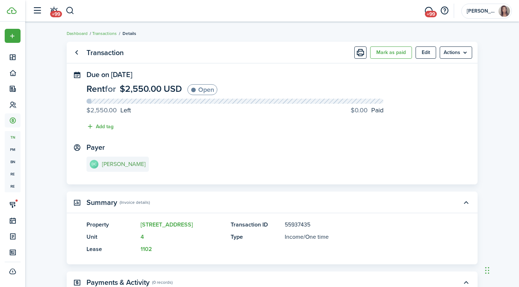
click at [117, 165] on e-details-info-title "[PERSON_NAME]" at bounding box center [124, 164] width 44 height 6
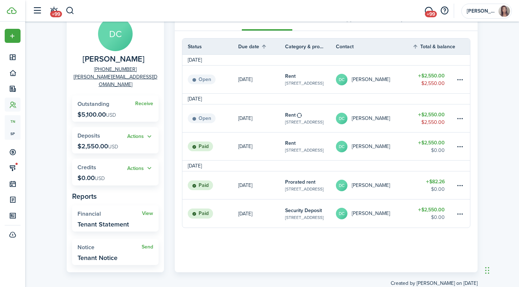
scroll to position [58, 0]
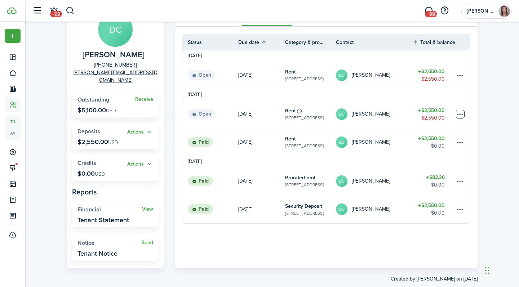
click at [457, 115] on table-menu-btn-icon at bounding box center [460, 114] width 9 height 9
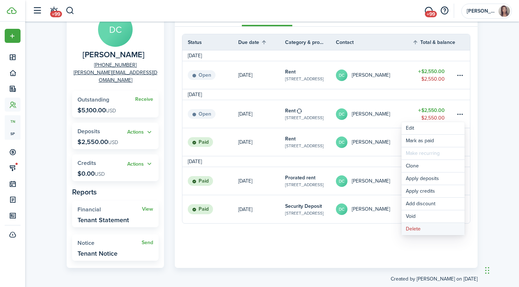
click at [412, 226] on button "Delete" at bounding box center [433, 229] width 63 height 12
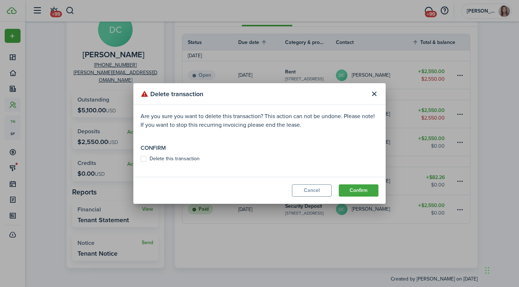
click at [155, 162] on label "Delete this transaction" at bounding box center [170, 159] width 59 height 6
click at [141, 159] on input "Delete this transaction" at bounding box center [140, 159] width 0 height 0
checkbox input "true"
click at [347, 194] on button "Confirm" at bounding box center [359, 191] width 40 height 12
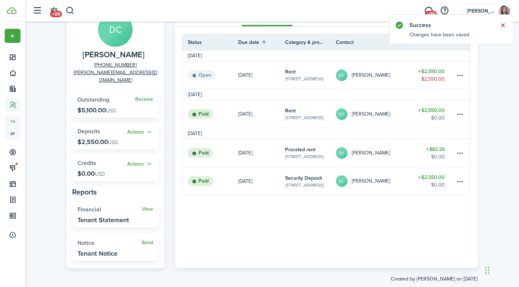
click at [504, 23] on button "Close notify" at bounding box center [503, 25] width 10 height 10
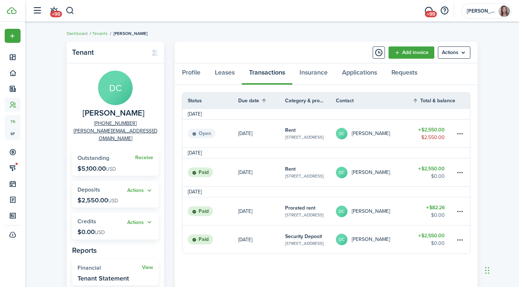
scroll to position [0, 0]
click at [70, 12] on button "button" at bounding box center [70, 11] width 9 height 12
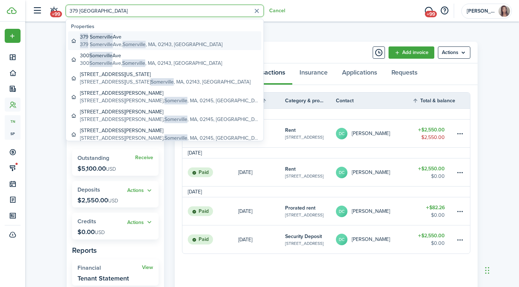
type input "379 somerville"
click at [133, 43] on span "Somerville" at bounding box center [134, 45] width 23 height 8
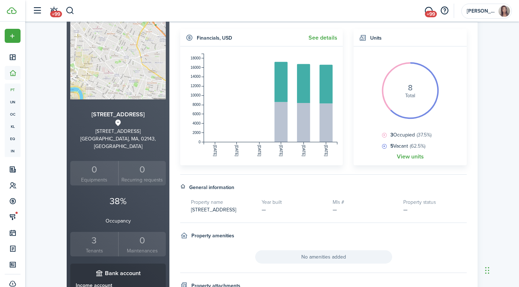
scroll to position [134, 0]
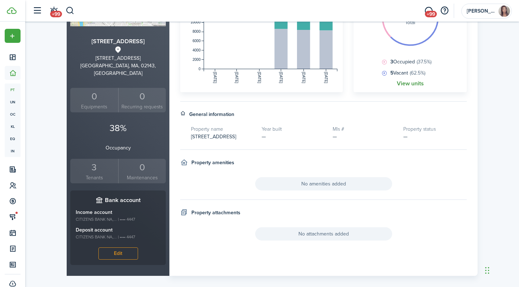
click at [415, 84] on link "View units" at bounding box center [410, 83] width 27 height 6
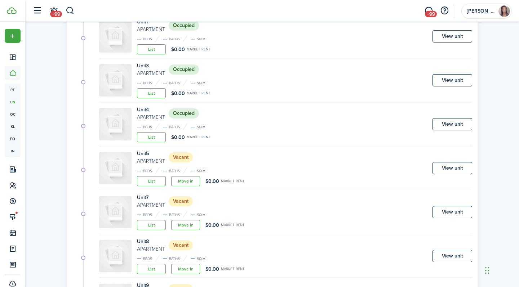
scroll to position [124, 0]
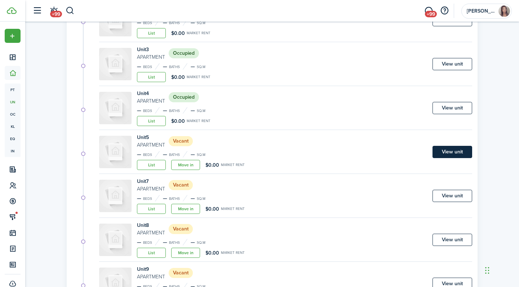
click at [453, 153] on link "View unit" at bounding box center [453, 152] width 40 height 12
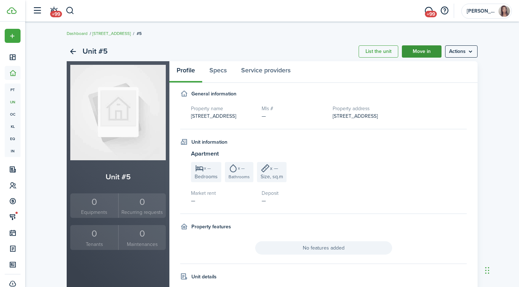
click at [425, 52] on link "Move in" at bounding box center [422, 51] width 40 height 12
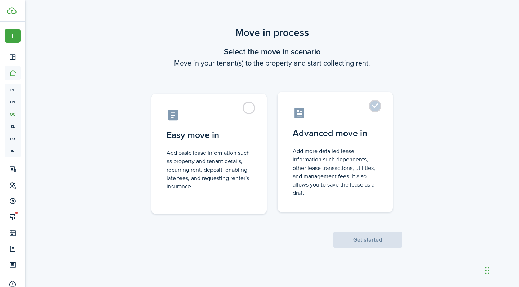
click at [331, 123] on label "Advanced move in Add more detailed lease information such dependents, other lea…" at bounding box center [335, 152] width 115 height 120
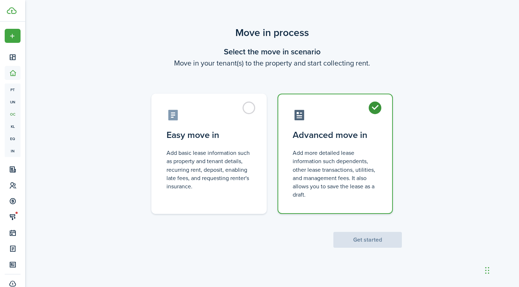
radio input "true"
click at [370, 243] on button "Get started" at bounding box center [367, 240] width 69 height 16
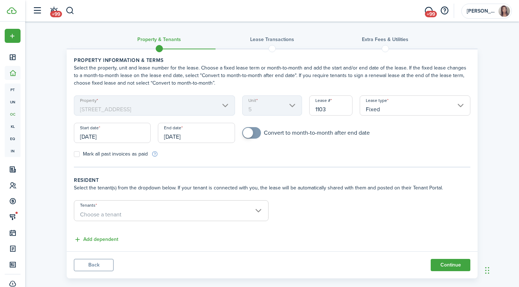
click at [217, 209] on span "Choose a tenant" at bounding box center [171, 215] width 194 height 12
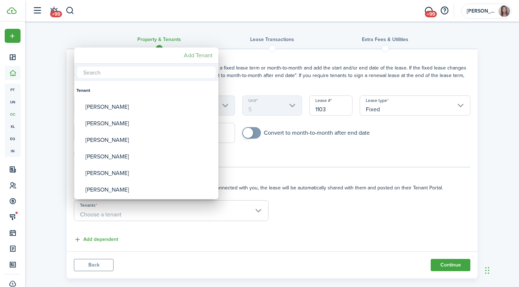
click at [202, 58] on mbsc-button "Add Tenant" at bounding box center [198, 55] width 35 height 13
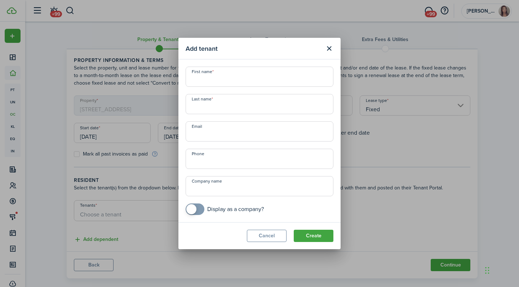
paste input "junainah.ahmed@gmail.com"
type input "junainah.ahmed@gmail.com"
paste input "junainah.ahmed@gmail.com"
drag, startPoint x: 213, startPoint y: 82, endPoint x: 362, endPoint y: 82, distance: 149.3
click at [362, 82] on div "Add tenant First name junainah.ahmed@gmail.com Last name Email junainah.ahmed@g…" at bounding box center [259, 143] width 519 height 287
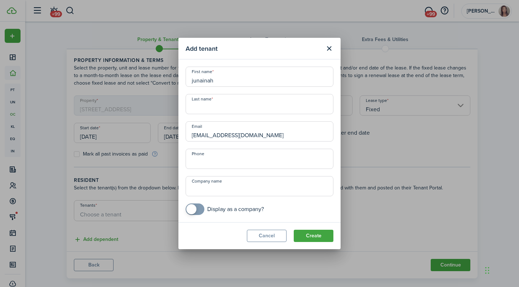
click at [194, 81] on input "junainah" at bounding box center [260, 77] width 148 height 20
type input "Junainah"
paste input "junainah.ahmed@gmail.com"
drag, startPoint x: 213, startPoint y: 108, endPoint x: 143, endPoint y: 108, distance: 69.2
click at [143, 108] on div "Add tenant First name Junainah Last name junainah.ahmed@gmail.com Email junaina…" at bounding box center [259, 143] width 519 height 287
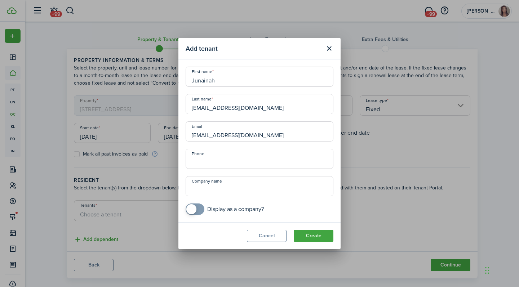
drag, startPoint x: 251, startPoint y: 108, endPoint x: 212, endPoint y: 108, distance: 39.3
click at [212, 108] on input "Ahmed@gmail.com" at bounding box center [260, 104] width 148 height 20
type input "Ahmed"
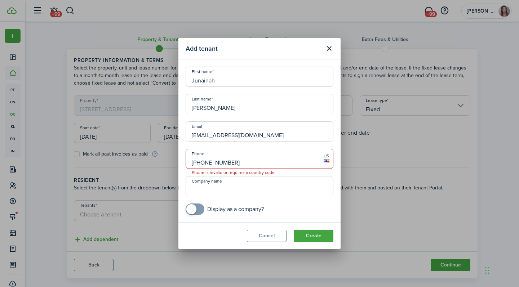
type input "+1 801-712-2449"
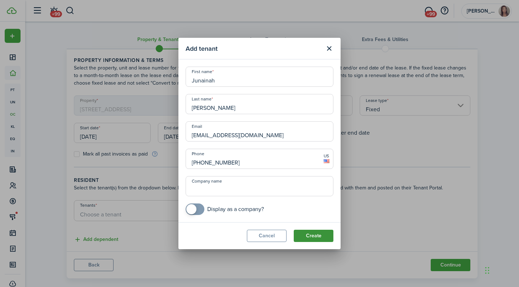
click at [312, 235] on button "Create" at bounding box center [314, 236] width 40 height 12
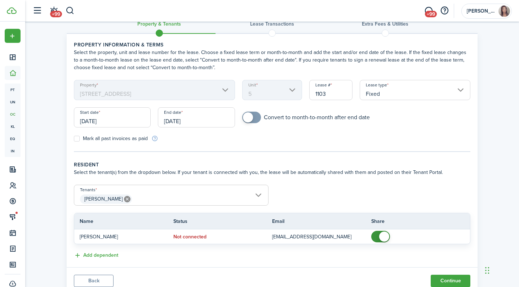
scroll to position [24, 0]
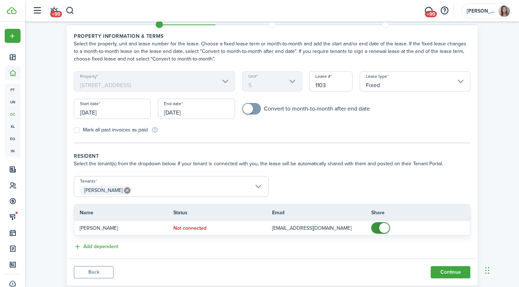
checkbox input "true"
click at [250, 114] on span at bounding box center [251, 109] width 7 height 12
click at [109, 113] on input "[DATE]" at bounding box center [112, 109] width 77 height 20
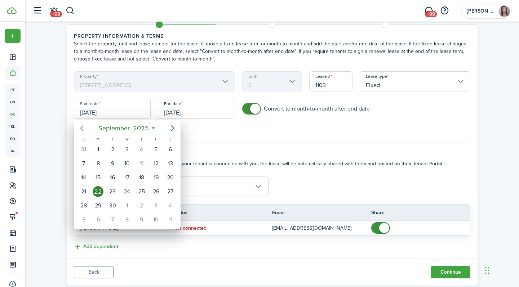
click at [81, 131] on icon "Previous page" at bounding box center [82, 128] width 9 height 9
click at [154, 150] on div "1" at bounding box center [156, 149] width 11 height 11
type input "08/01/2025"
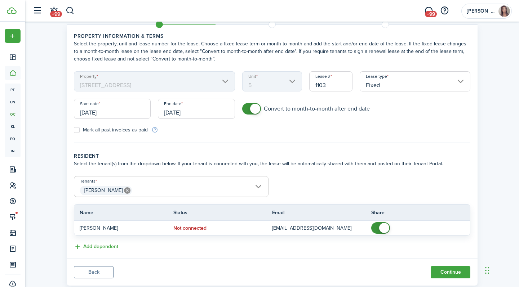
click at [186, 115] on input "[DATE]" at bounding box center [196, 109] width 77 height 20
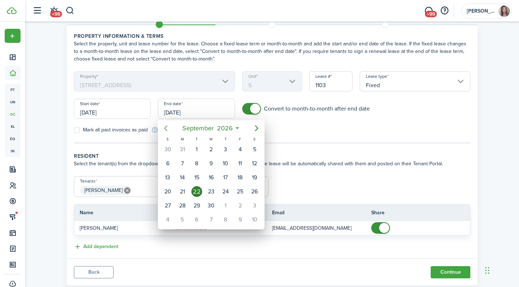
click at [167, 130] on icon "Previous page" at bounding box center [165, 128] width 3 height 6
click at [183, 222] on div "31" at bounding box center [182, 220] width 11 height 11
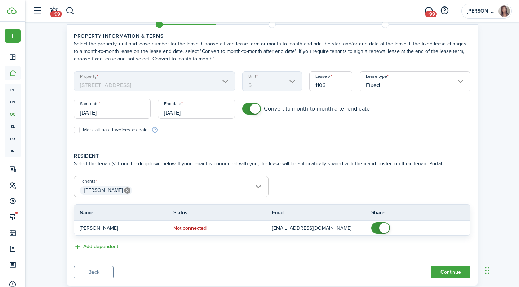
click at [253, 135] on tc-wizard-step "Property information & terms Select the property, unit and lease number for the…" at bounding box center [272, 87] width 397 height 111
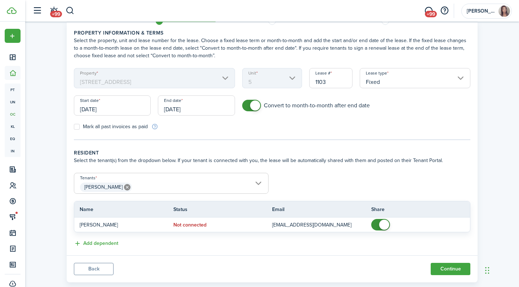
click at [192, 110] on input "08/31/2026" at bounding box center [196, 106] width 77 height 20
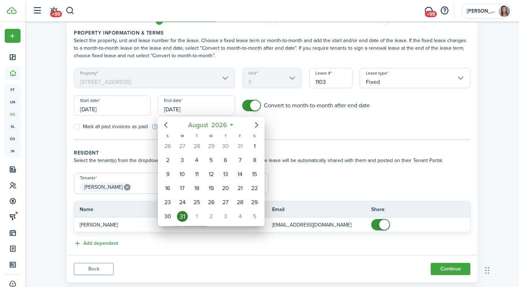
click at [168, 125] on icon "Previous page" at bounding box center [166, 125] width 9 height 9
click at [238, 204] on div "31" at bounding box center [240, 202] width 11 height 11
type input "07/31/2026"
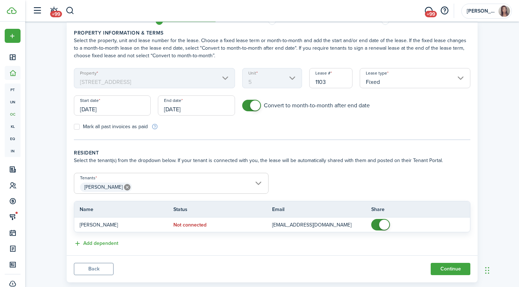
click at [326, 134] on tc-wizard-step "Property information & terms Select the property, unit and lease number for the…" at bounding box center [272, 84] width 397 height 111
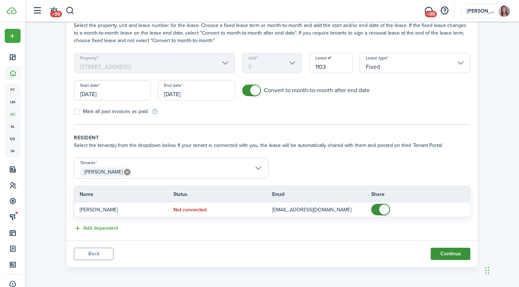
scroll to position [43, 0]
click at [450, 257] on button "Continue" at bounding box center [451, 254] width 40 height 12
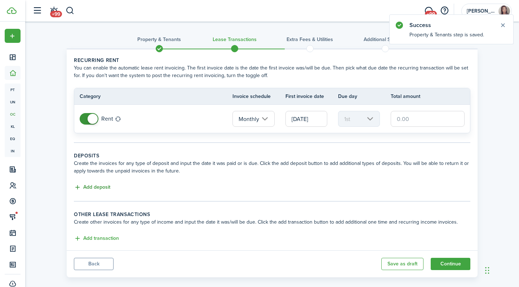
click at [107, 189] on button "Add deposit" at bounding box center [92, 188] width 36 height 8
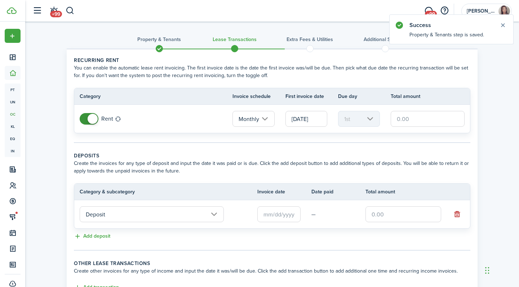
click at [158, 216] on input "Deposit" at bounding box center [152, 215] width 144 height 16
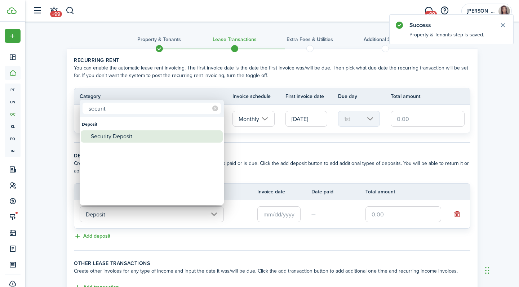
type input "securit"
click at [135, 133] on div "Security Deposit" at bounding box center [155, 137] width 128 height 12
type input "Deposit / Security Deposit"
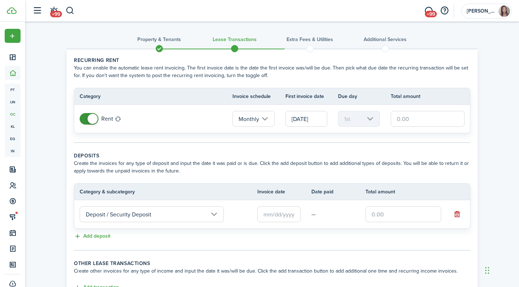
click at [273, 208] on input "text" at bounding box center [278, 215] width 43 height 16
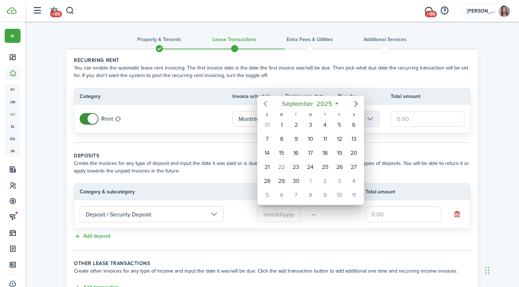
click at [268, 106] on icon "Previous page" at bounding box center [265, 104] width 9 height 9
click at [339, 125] on div "1" at bounding box center [339, 125] width 11 height 11
type input "08/01/2025"
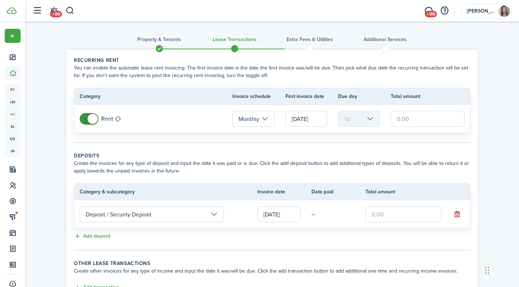
click at [394, 220] on input "text" at bounding box center [404, 215] width 76 height 16
type input "$2,750.00"
click at [408, 113] on input "text" at bounding box center [428, 119] width 74 height 16
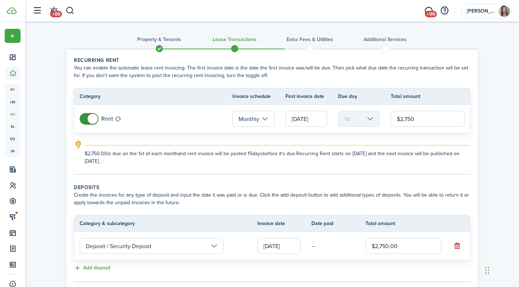
type input "$2,750.00"
click at [492, 139] on div "Property & Tenants Lease Transactions Extra fees & Utilities Additional Service…" at bounding box center [272, 192] width 494 height 340
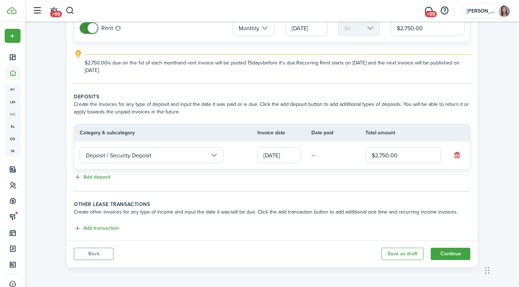
scroll to position [91, 0]
click at [449, 250] on button "Continue" at bounding box center [451, 254] width 40 height 12
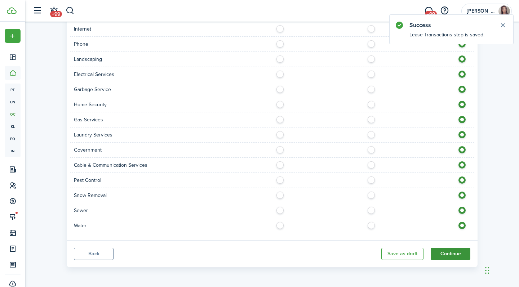
click at [449, 257] on button "Continue" at bounding box center [451, 254] width 40 height 12
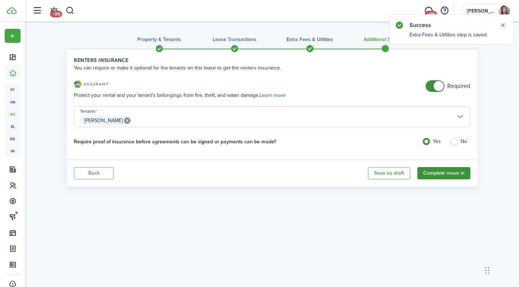
click at [451, 174] on button "Complete move in" at bounding box center [443, 173] width 53 height 12
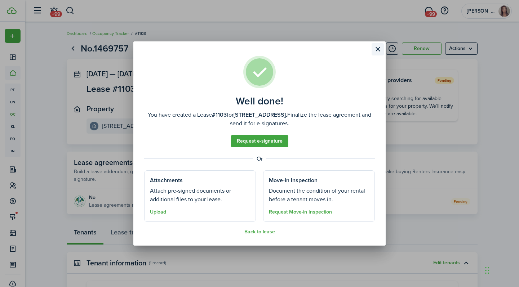
click at [376, 50] on button "Close modal" at bounding box center [378, 49] width 12 height 12
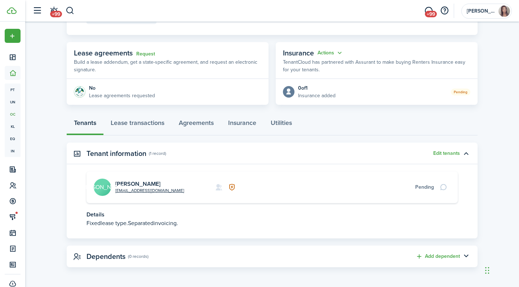
scroll to position [109, 0]
click at [147, 182] on link "[PERSON_NAME]" at bounding box center [137, 185] width 45 height 8
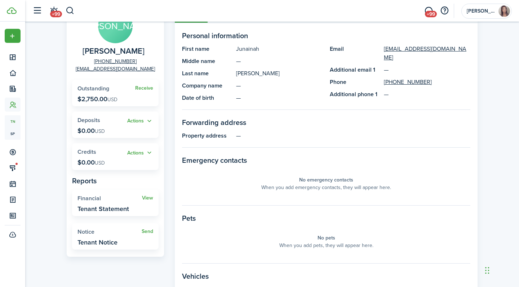
scroll to position [1, 0]
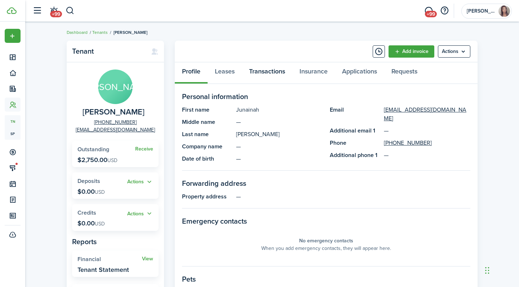
click at [279, 71] on link "Transactions" at bounding box center [267, 73] width 50 height 22
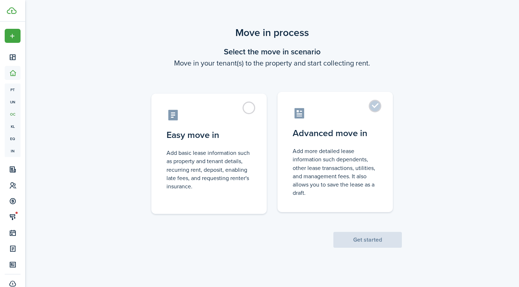
click at [376, 109] on label "Advanced move in Add more detailed lease information such dependents, other lea…" at bounding box center [335, 152] width 115 height 120
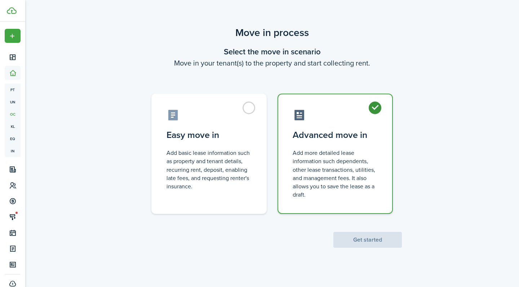
radio input "true"
click at [375, 243] on button "Get started" at bounding box center [367, 240] width 69 height 16
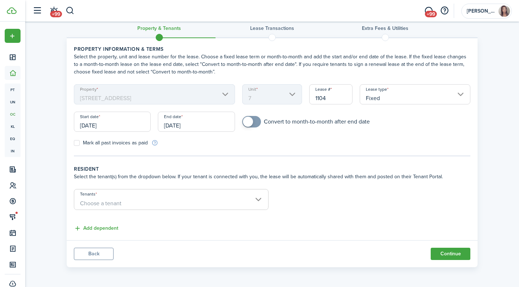
scroll to position [11, 0]
click at [184, 203] on span "Choose a tenant" at bounding box center [171, 204] width 194 height 12
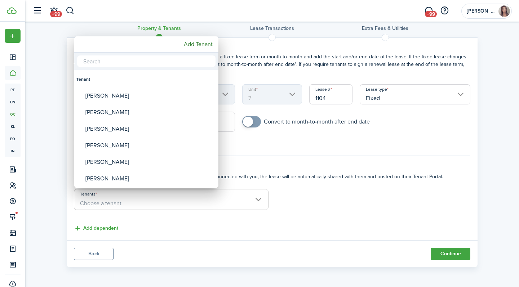
click at [206, 48] on mbsc-button "Add Tenant" at bounding box center [198, 44] width 35 height 13
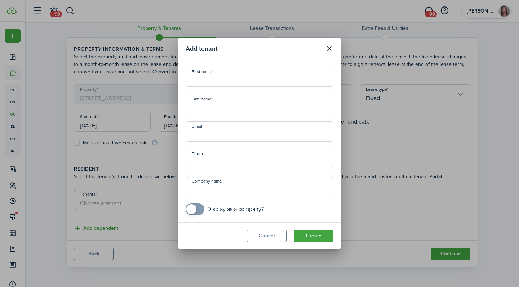
paste input "Marc Duque Ramirez mduqueramirez@g.harvard.edu"
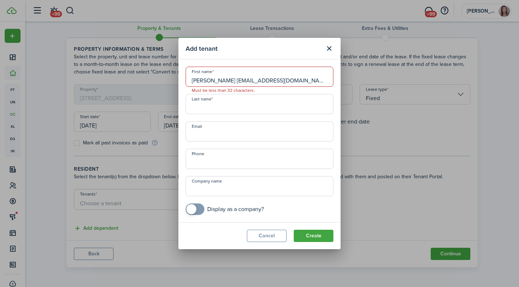
drag, startPoint x: 199, startPoint y: 81, endPoint x: 516, endPoint y: 82, distance: 316.9
click at [516, 82] on div "Add tenant First name Marc Duque Ramirez mduqueramirez@g.harvard.edu Must be le…" at bounding box center [259, 143] width 519 height 287
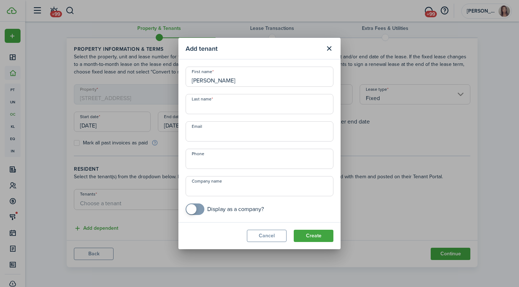
type input "Marc"
paste input "Marc Duque Ramirez mduqueramirez@g.harvard.edu"
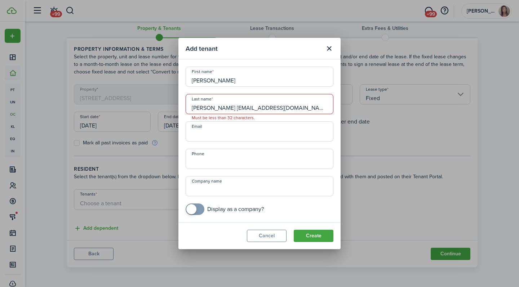
drag, startPoint x: 216, startPoint y: 108, endPoint x: 59, endPoint y: 108, distance: 157.6
click at [59, 108] on div "Add tenant First name Marc Last name Marc Duque Ramirez mduqueramirez@g.harvard…" at bounding box center [259, 143] width 519 height 287
drag, startPoint x: 215, startPoint y: 107, endPoint x: 385, endPoint y: 109, distance: 169.8
click at [385, 109] on div "Add tenant First name Marc Last name Ramirez mduqueramirez@g.harvard.edu Must b…" at bounding box center [259, 143] width 519 height 287
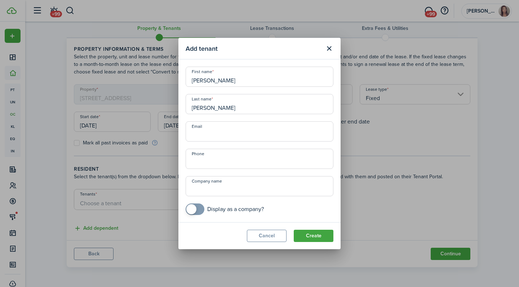
type input "Ramirez"
paste input "mduqueramirez@g.harvard.edu"
type input "mduqueramirez@g.harvard.edu"
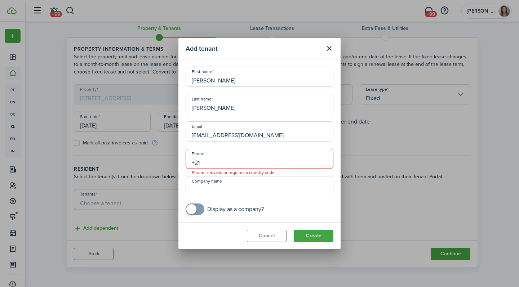
type input "+2"
type input "+20 2 7251482"
drag, startPoint x: 251, startPoint y: 162, endPoint x: 118, endPoint y: 162, distance: 133.8
click at [118, 162] on div "Add tenant First name Marc Last name Ramirez Email mduqueramirez@g.harvard.edu …" at bounding box center [259, 143] width 519 height 287
type input "+2"
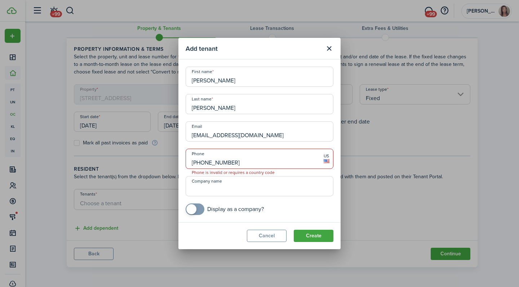
type input "+1 202-725-1482"
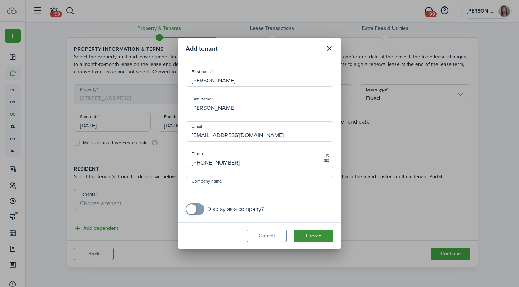
click at [312, 233] on button "Create" at bounding box center [314, 236] width 40 height 12
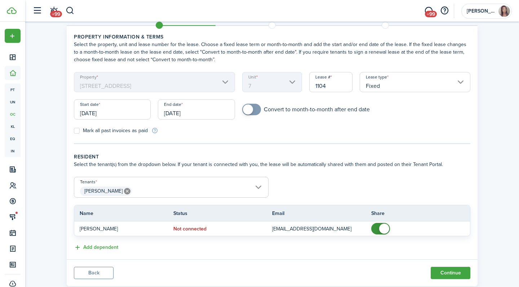
scroll to position [30, 0]
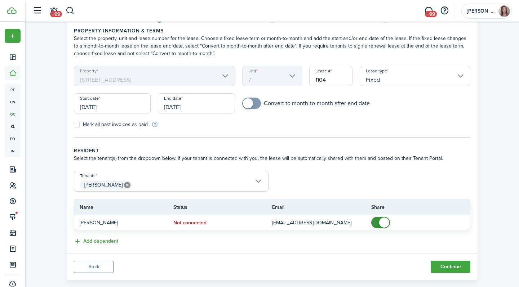
checkbox input "true"
click at [249, 103] on span at bounding box center [248, 103] width 10 height 10
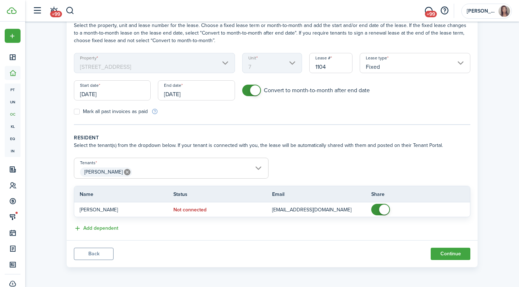
scroll to position [43, 0]
click at [115, 96] on input "[DATE]" at bounding box center [112, 90] width 77 height 20
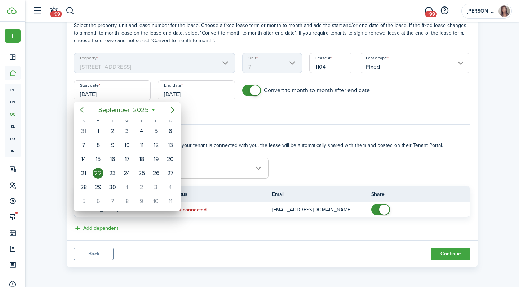
click at [79, 113] on icon "Previous page" at bounding box center [82, 110] width 9 height 9
click at [160, 130] on div "1" at bounding box center [156, 131] width 11 height 11
type input "08/01/2025"
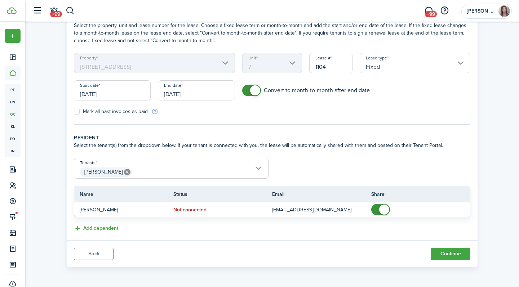
click at [190, 91] on input "[DATE]" at bounding box center [196, 90] width 77 height 20
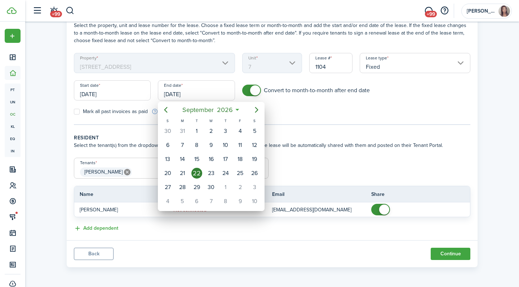
click at [169, 111] on icon "Previous page" at bounding box center [166, 110] width 9 height 9
click at [241, 189] on div "31" at bounding box center [240, 187] width 11 height 11
type input "07/31/2026"
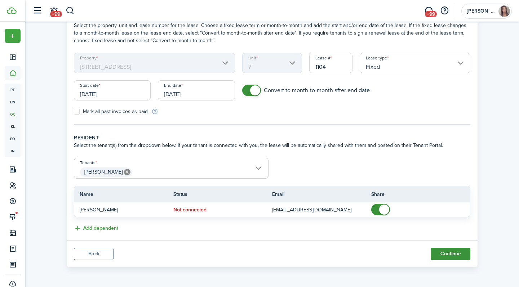
click at [446, 253] on button "Continue" at bounding box center [451, 254] width 40 height 12
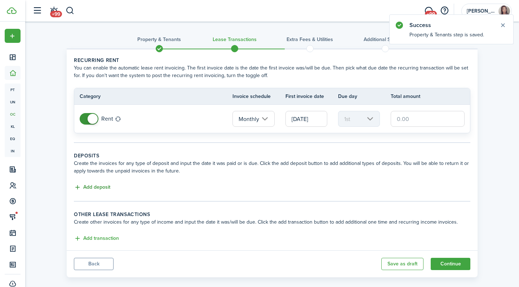
click at [83, 187] on button "Add deposit" at bounding box center [92, 188] width 36 height 8
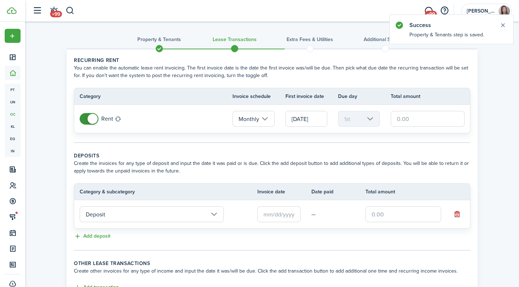
click at [147, 217] on input "Deposit" at bounding box center [152, 215] width 144 height 16
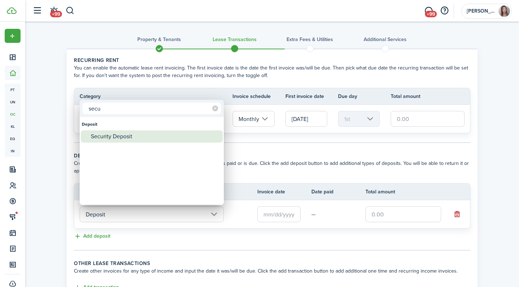
type input "secu"
click at [135, 136] on div "Security Deposit" at bounding box center [155, 137] width 128 height 12
type input "Deposit / Security Deposit"
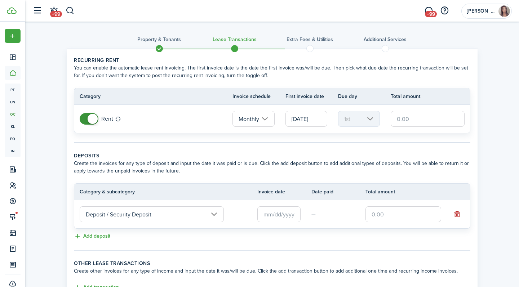
click at [280, 221] on input "text" at bounding box center [278, 215] width 43 height 16
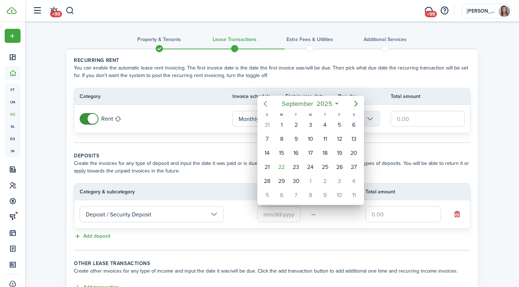
click at [264, 101] on icon "Previous page" at bounding box center [265, 104] width 9 height 9
click at [337, 128] on div "1" at bounding box center [339, 125] width 11 height 11
type input "08/01/2025"
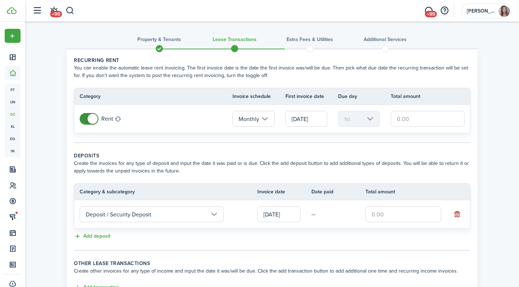
click at [389, 214] on input "text" at bounding box center [404, 215] width 76 height 16
type input "$3,750.00"
click at [412, 123] on input "text" at bounding box center [428, 119] width 74 height 16
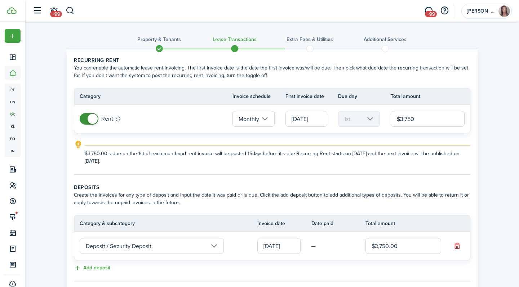
type input "$3,750.00"
click at [473, 128] on panel-main-body "Recurring rent You can enable the automatic lease rent invoicing. The first inv…" at bounding box center [272, 190] width 411 height 282
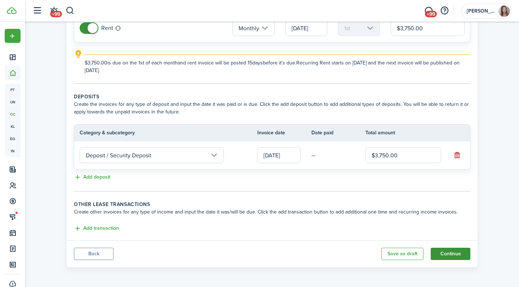
scroll to position [91, 0]
click at [464, 258] on button "Continue" at bounding box center [451, 254] width 40 height 12
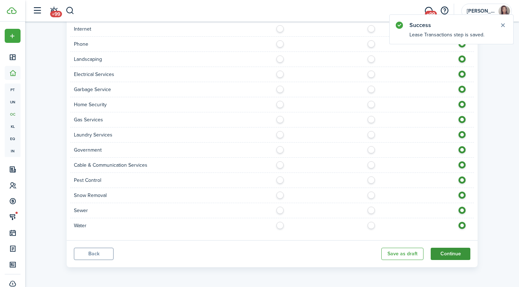
click at [459, 252] on button "Continue" at bounding box center [451, 254] width 40 height 12
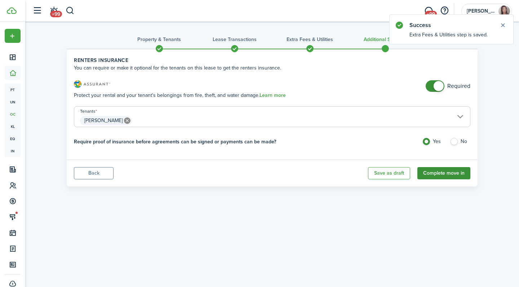
click at [452, 176] on button "Complete move in" at bounding box center [443, 173] width 53 height 12
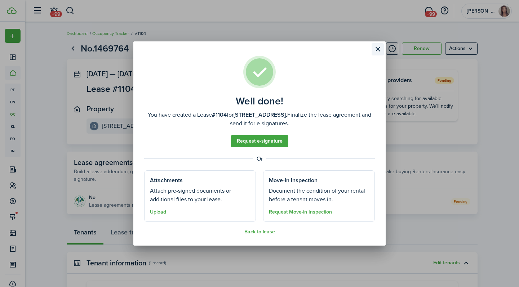
click at [379, 48] on button "Close modal" at bounding box center [378, 49] width 12 height 12
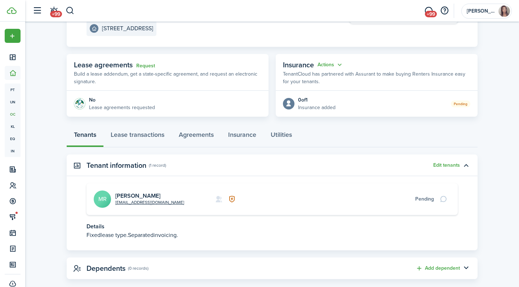
scroll to position [107, 0]
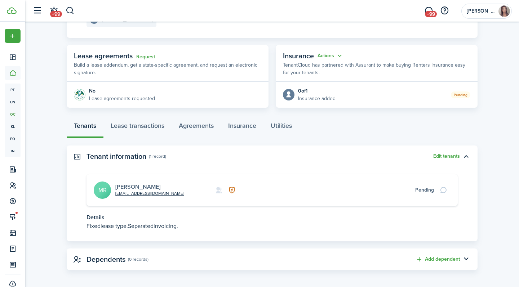
click at [150, 185] on link "[PERSON_NAME]" at bounding box center [137, 187] width 45 height 8
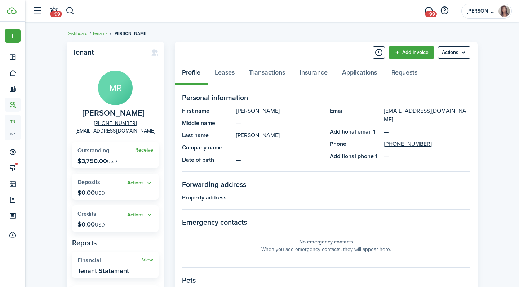
scroll to position [13, 0]
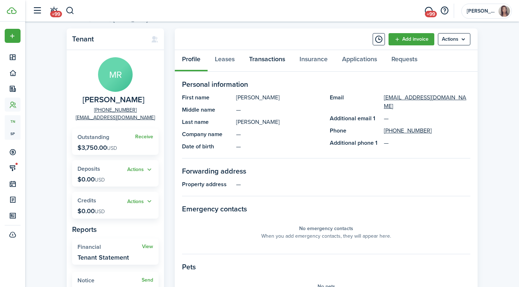
click at [277, 66] on link "Transactions" at bounding box center [267, 61] width 50 height 22
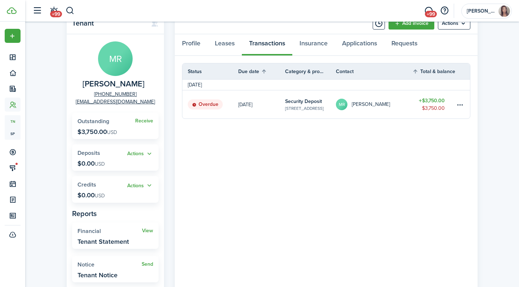
scroll to position [66, 0]
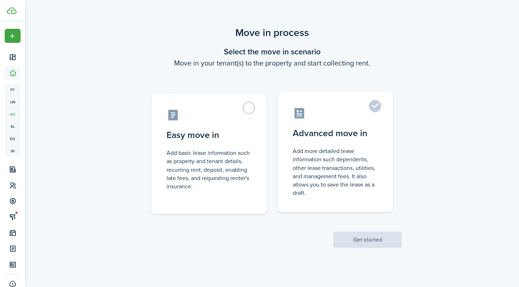
click at [354, 115] on control-radio-card-icon at bounding box center [335, 113] width 85 height 13
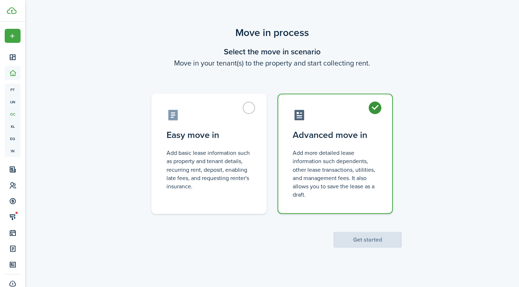
radio input "true"
click at [383, 244] on button "Get started" at bounding box center [367, 240] width 69 height 16
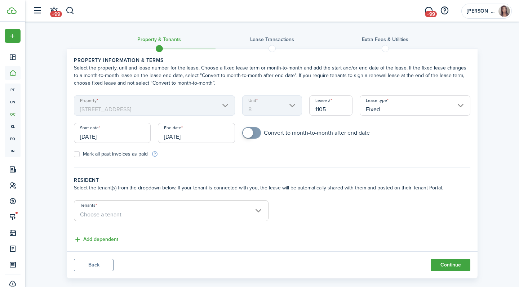
click at [127, 141] on input "[DATE]" at bounding box center [112, 133] width 77 height 20
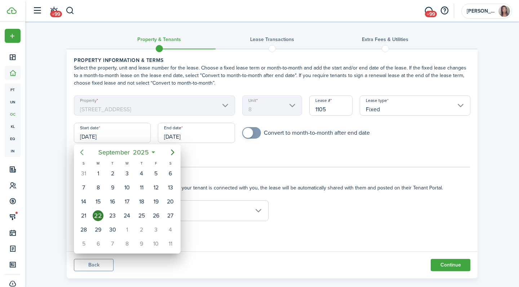
click at [82, 154] on icon "Previous page" at bounding box center [81, 153] width 3 height 6
click at [116, 230] on div "29" at bounding box center [112, 230] width 11 height 11
type input "07/29/2025"
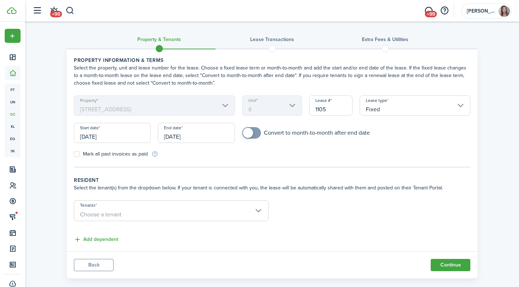
click at [211, 132] on input "[DATE]" at bounding box center [196, 133] width 77 height 20
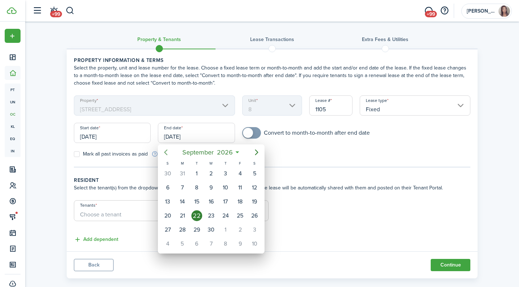
click at [168, 152] on icon "Previous page" at bounding box center [166, 152] width 9 height 9
click at [238, 229] on div "31" at bounding box center [240, 230] width 11 height 11
type input "07/31/2026"
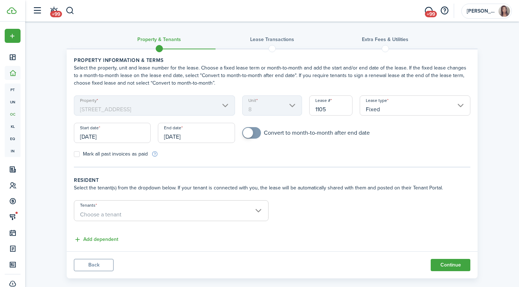
checkbox input "true"
click at [252, 135] on span at bounding box center [248, 133] width 10 height 10
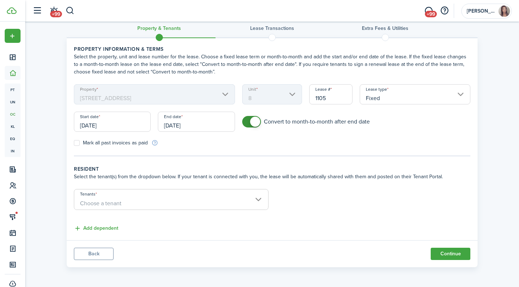
scroll to position [11, 0]
click at [227, 203] on span "Choose a tenant" at bounding box center [171, 204] width 194 height 12
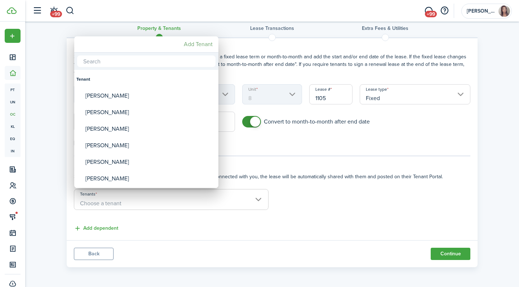
click at [198, 47] on mbsc-button "Add Tenant" at bounding box center [198, 44] width 35 height 13
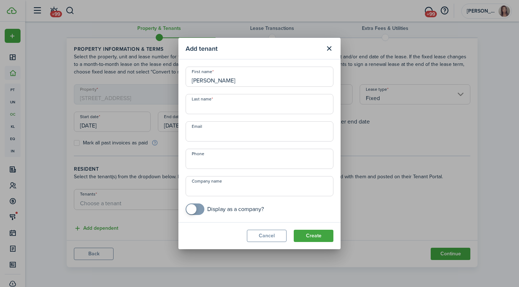
type input "Charlie"
type input "Garnett-Benson"
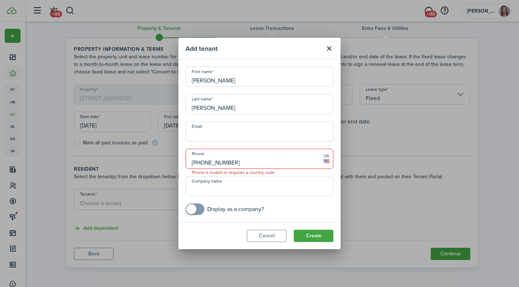
type input "+1 202-841-4749"
click at [244, 136] on input "Email" at bounding box center [260, 131] width 148 height 20
paste input "ctgarnett.benson@gmail.com"
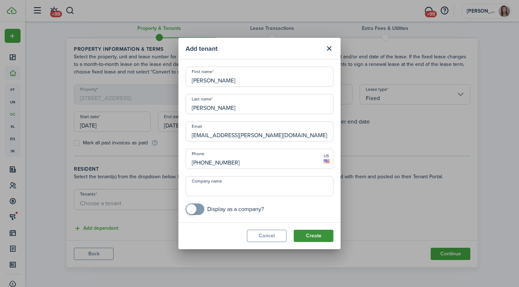
type input "ctgarnett.benson@gmail.com"
click at [307, 235] on button "Create" at bounding box center [314, 236] width 40 height 12
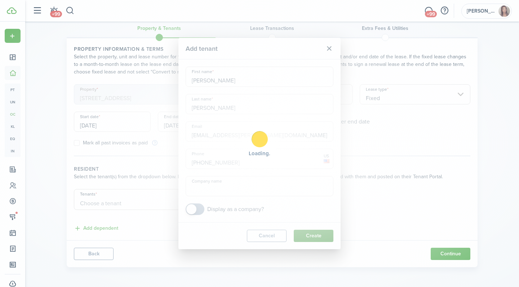
scroll to position [10, 0]
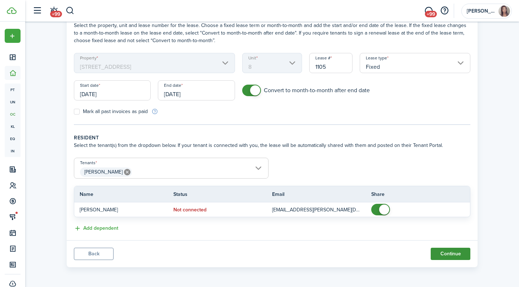
click at [440, 252] on button "Continue" at bounding box center [451, 254] width 40 height 12
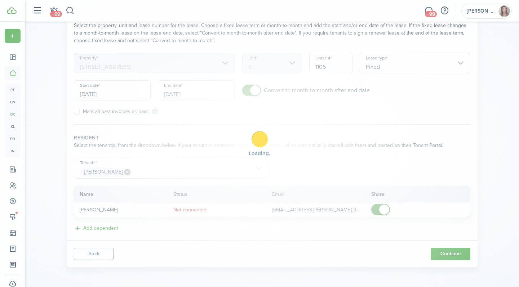
click at [449, 221] on div "Loading" at bounding box center [259, 143] width 519 height 287
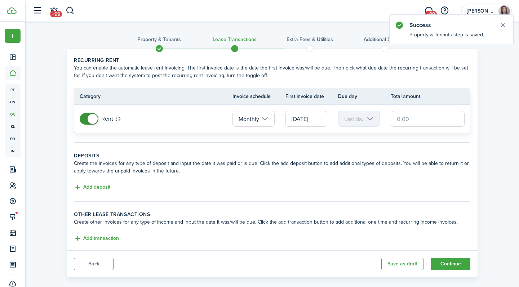
click at [406, 127] on td at bounding box center [430, 118] width 79 height 19
click at [406, 122] on input "text" at bounding box center [428, 119] width 74 height 16
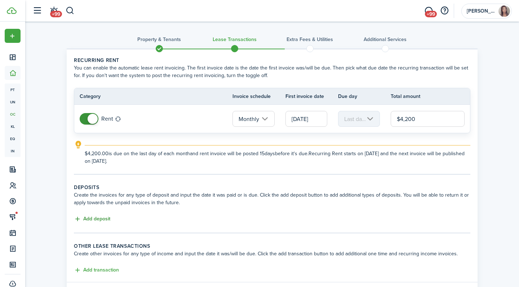
type input "$4,200.00"
click at [105, 218] on button "Add deposit" at bounding box center [92, 219] width 36 height 8
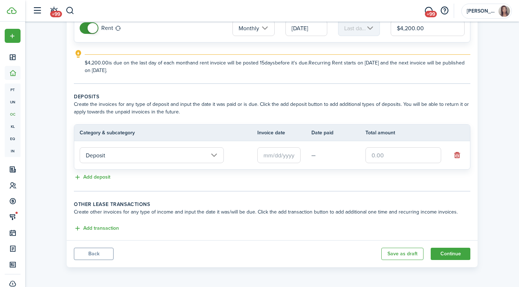
scroll to position [91, 0]
click at [136, 158] on input "Deposit" at bounding box center [152, 155] width 144 height 16
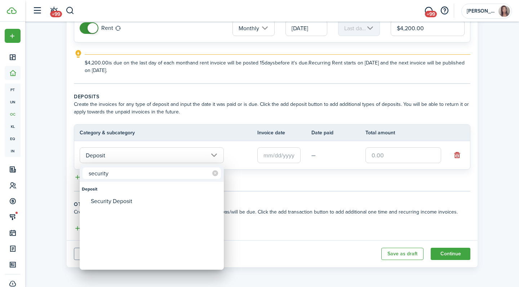
type input "security"
drag, startPoint x: 162, startPoint y: 166, endPoint x: 161, endPoint y: 200, distance: 33.5
click at [153, 200] on div "Security Deposit" at bounding box center [155, 201] width 128 height 12
type input "Deposit / Security Deposit"
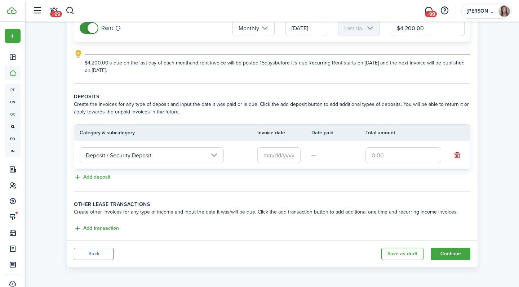
click at [272, 156] on input "text" at bounding box center [278, 155] width 43 height 16
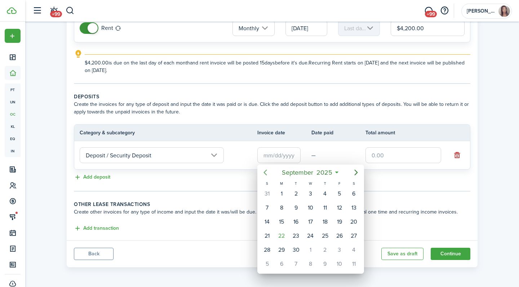
click at [265, 173] on icon "Previous page" at bounding box center [265, 172] width 9 height 9
click at [294, 253] on div "29" at bounding box center [296, 250] width 11 height 11
type input "07/29/2025"
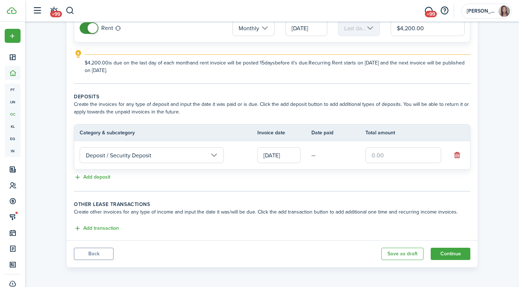
click at [388, 162] on input "text" at bounding box center [404, 155] width 76 height 16
type input "$4,200.00"
click at [99, 231] on button "Add transaction" at bounding box center [96, 229] width 45 height 8
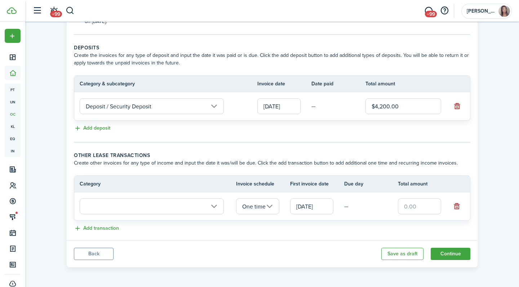
scroll to position [140, 0]
click at [253, 208] on input "One time" at bounding box center [257, 207] width 43 height 16
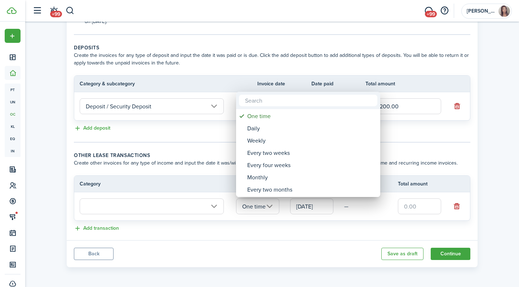
click at [253, 208] on div at bounding box center [259, 143] width 635 height 403
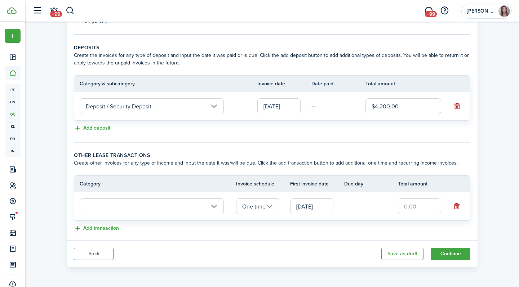
click at [182, 203] on input "text" at bounding box center [152, 207] width 144 height 16
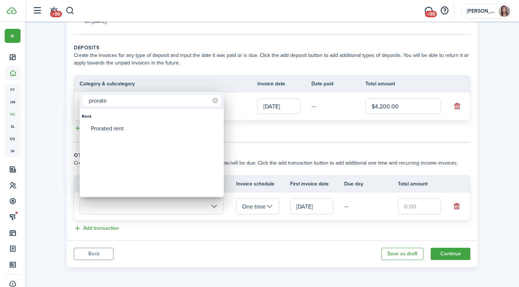
type input "prorate"
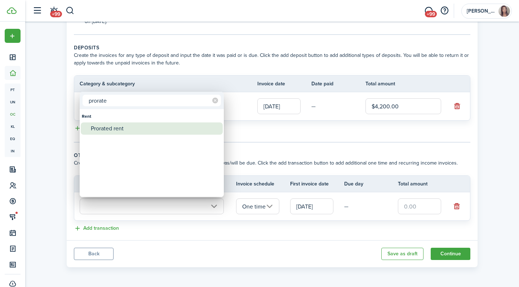
drag, startPoint x: 178, startPoint y: 203, endPoint x: 152, endPoint y: 131, distance: 77.4
click at [152, 131] on div "Prorated rent" at bounding box center [155, 129] width 128 height 12
type input "Rent / Prorated rent"
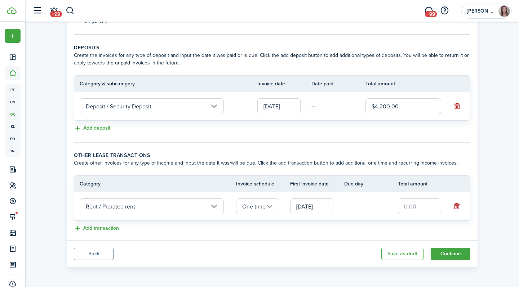
click at [430, 206] on input "text" at bounding box center [419, 207] width 43 height 16
type input "$406.45"
click at [458, 255] on button "Continue" at bounding box center [451, 254] width 40 height 12
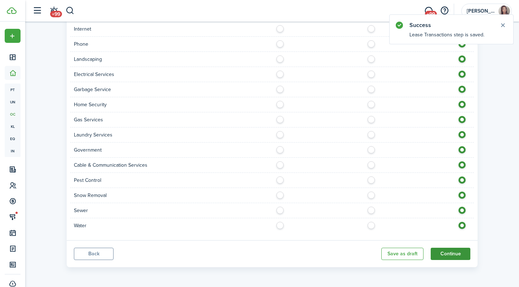
scroll to position [459, 0]
click at [442, 251] on button "Continue" at bounding box center [451, 254] width 40 height 12
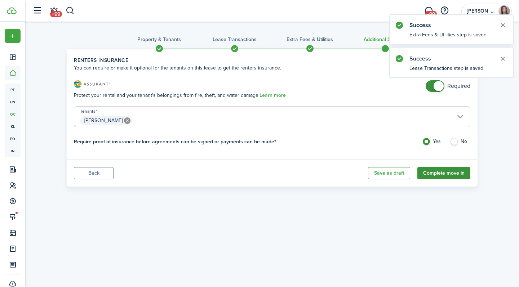
click at [443, 174] on button "Complete move in" at bounding box center [443, 173] width 53 height 12
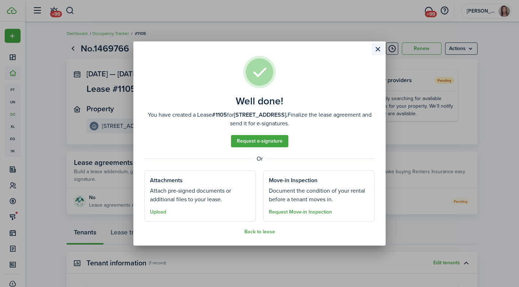
click at [378, 51] on button "Close modal" at bounding box center [378, 49] width 12 height 12
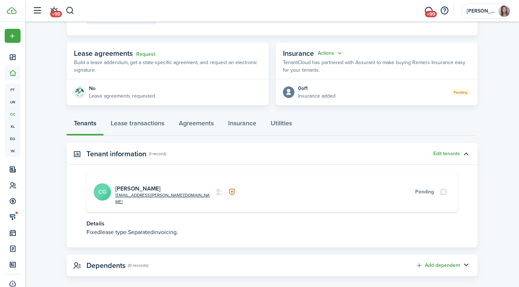
scroll to position [109, 0]
click at [143, 181] on card "ctgarnett.benson@gmail.com Charlie Garnett-Benson CG Pending" at bounding box center [272, 192] width 371 height 40
click at [143, 185] on link "[PERSON_NAME]" at bounding box center [137, 189] width 45 height 8
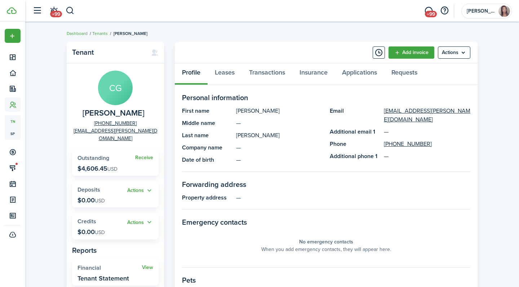
scroll to position [14, 0]
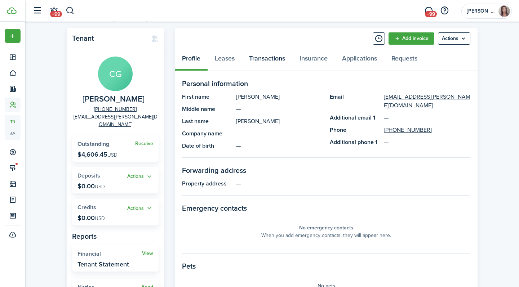
click at [275, 55] on link "Transactions" at bounding box center [267, 60] width 50 height 22
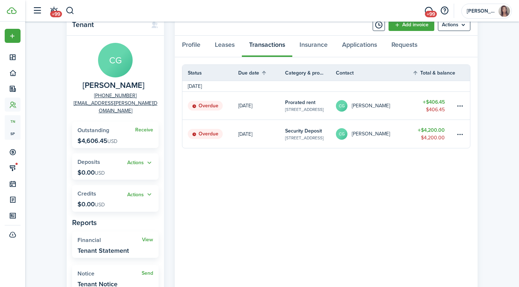
scroll to position [62, 0]
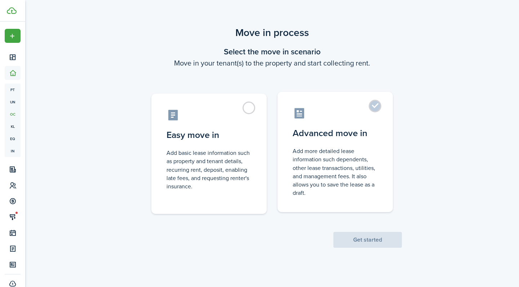
click at [353, 123] on label "Advanced move in Add more detailed lease information such dependents, other lea…" at bounding box center [335, 152] width 115 height 120
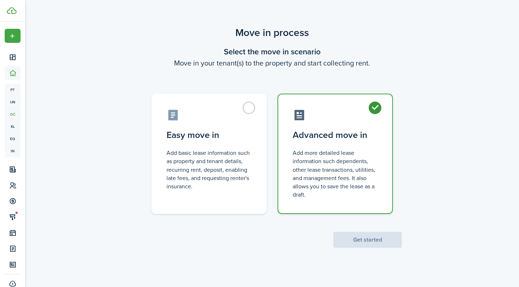
radio input "true"
click at [373, 251] on div "Move in process Select the move in scenario Move in your tenant(s) to the prope…" at bounding box center [272, 137] width 494 height 230
click at [368, 246] on button "Get started" at bounding box center [367, 240] width 69 height 16
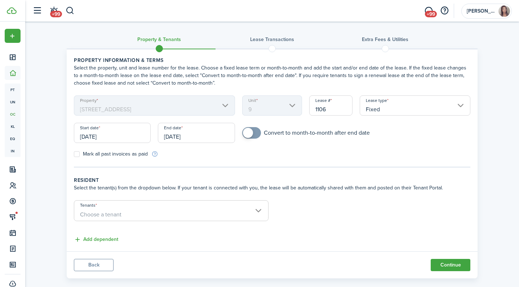
click at [146, 207] on input "Tenants" at bounding box center [171, 205] width 194 height 9
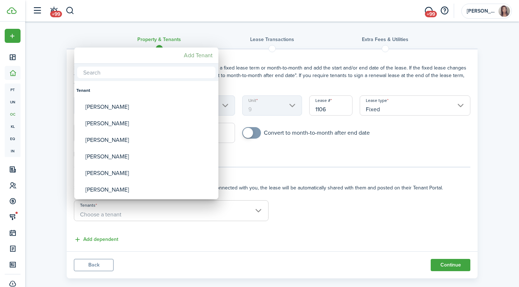
click at [209, 57] on mbsc-button "Add Tenant" at bounding box center [198, 55] width 35 height 13
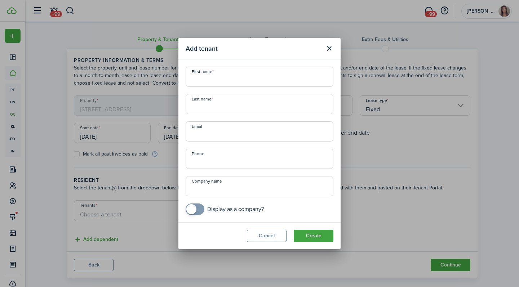
paste input "[PERSON_NAME][DATE] [PERSON_NAME][EMAIL_ADDRESS][PERSON_NAME][DOMAIN_NAME]"
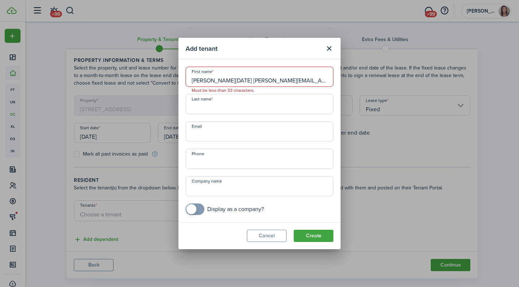
type input "[PERSON_NAME][DATE] [PERSON_NAME][EMAIL_ADDRESS][PERSON_NAME][DOMAIN_NAME]"
paste input "[PERSON_NAME][DATE] [PERSON_NAME][EMAIL_ADDRESS][PERSON_NAME][DOMAIN_NAME]"
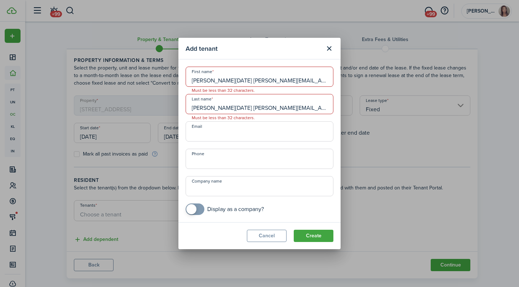
type input "[PERSON_NAME][DATE] [PERSON_NAME][EMAIL_ADDRESS][PERSON_NAME][DOMAIN_NAME]"
paste input "[PERSON_NAME][DATE] [PERSON_NAME][EMAIL_ADDRESS][PERSON_NAME][DOMAIN_NAME]"
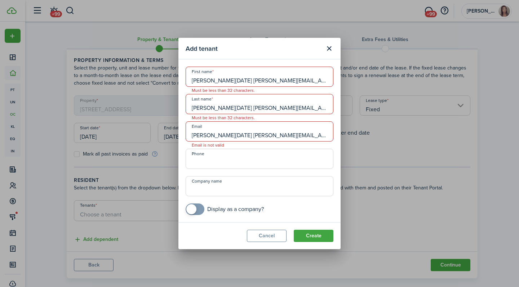
drag, startPoint x: 233, startPoint y: 136, endPoint x: 136, endPoint y: 134, distance: 96.3
click at [136, 134] on div "Add tenant First name [PERSON_NAME][DATE] [PERSON_NAME][EMAIL_ADDRESS][PERSON_N…" at bounding box center [259, 143] width 519 height 287
type input "[EMAIL_ADDRESS][DATE][DOMAIN_NAME]"
drag, startPoint x: 211, startPoint y: 107, endPoint x: 163, endPoint y: 102, distance: 48.2
click at [164, 104] on div "Add tenant First name [PERSON_NAME][DATE] [PERSON_NAME][EMAIL_ADDRESS][PERSON_N…" at bounding box center [259, 143] width 519 height 287
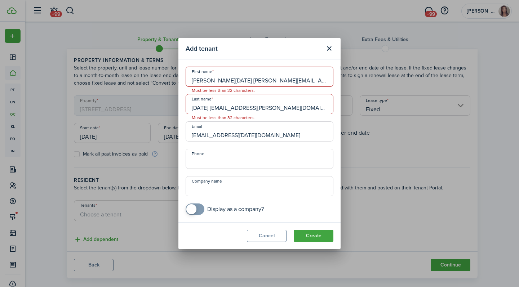
drag, startPoint x: 213, startPoint y: 110, endPoint x: 441, endPoint y: 104, distance: 227.9
click at [441, 104] on div "Add tenant First name [PERSON_NAME][DATE] [PERSON_NAME][EMAIL_ADDRESS][PERSON_N…" at bounding box center [259, 143] width 519 height 287
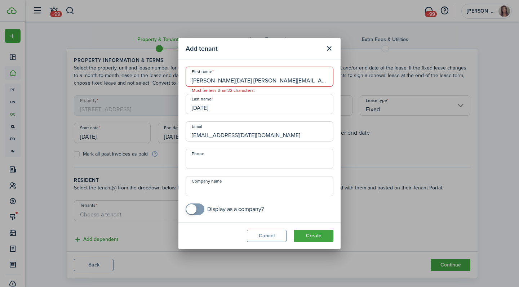
type input "[DATE]"
drag, startPoint x: 209, startPoint y: 81, endPoint x: 415, endPoint y: 80, distance: 206.2
click at [415, 80] on div "Add tenant First name [PERSON_NAME][DATE] [PERSON_NAME][EMAIL_ADDRESS][PERSON_N…" at bounding box center [259, 143] width 519 height 287
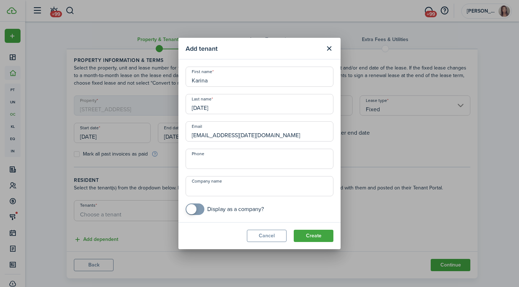
type input "Karina"
type input "+2"
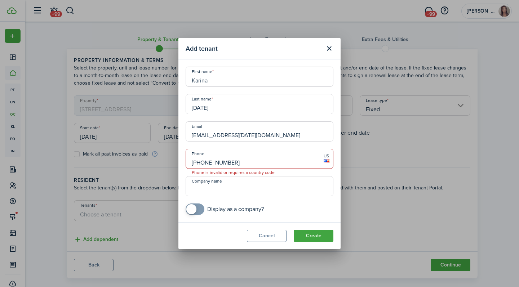
type input "[PHONE_NUMBER]"
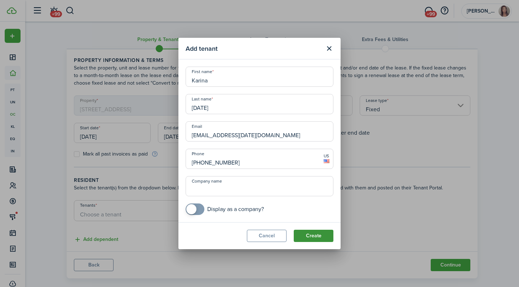
click at [314, 234] on button "Create" at bounding box center [314, 236] width 40 height 12
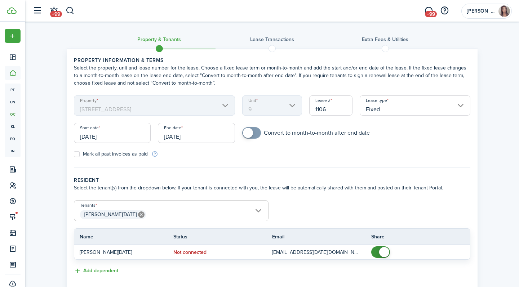
click at [98, 133] on input "[DATE]" at bounding box center [112, 133] width 77 height 20
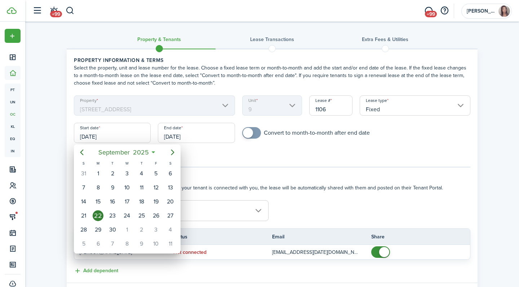
click at [84, 154] on icon "Previous page" at bounding box center [82, 152] width 9 height 9
click at [164, 228] on div "30" at bounding box center [170, 230] width 14 height 14
type input "08/30/2025"
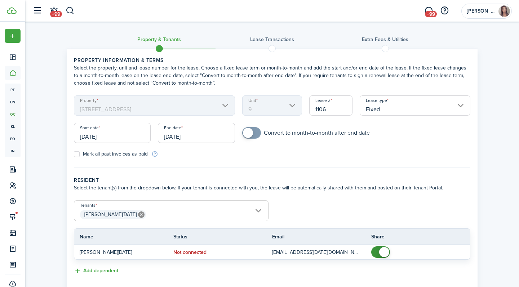
click at [178, 133] on input "[DATE]" at bounding box center [196, 133] width 77 height 20
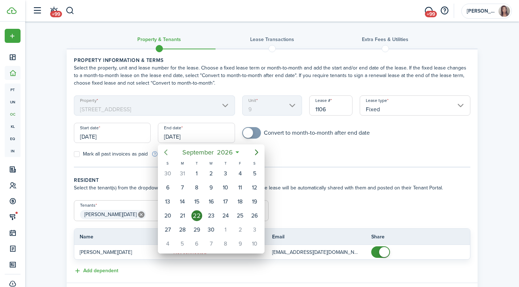
click at [169, 154] on icon "Previous page" at bounding box center [166, 152] width 9 height 9
click at [180, 242] on div "31" at bounding box center [182, 244] width 11 height 11
type input "08/31/2026"
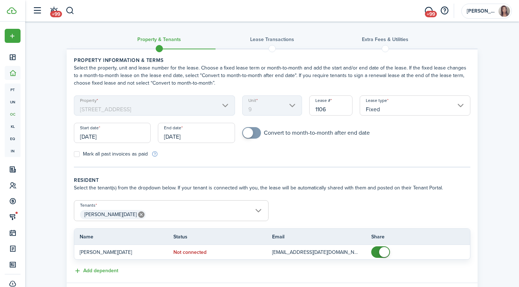
checkbox input "true"
click at [255, 130] on span at bounding box center [251, 133] width 7 height 12
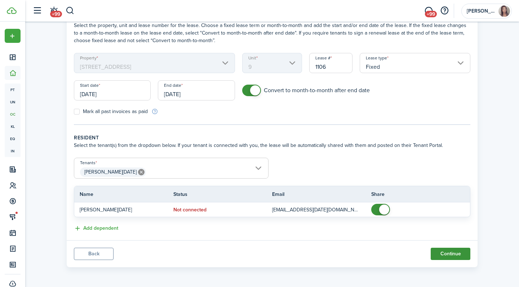
scroll to position [43, 0]
click at [442, 251] on button "Continue" at bounding box center [451, 254] width 40 height 12
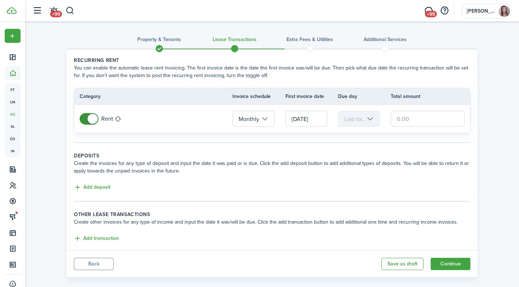
click at [400, 122] on input "text" at bounding box center [428, 119] width 74 height 16
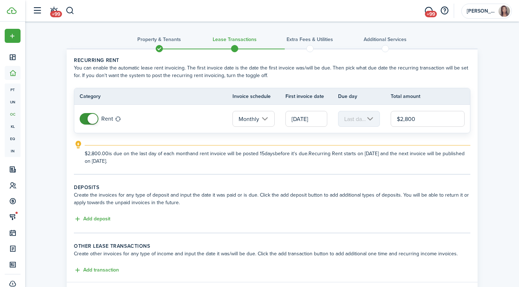
scroll to position [16, 0]
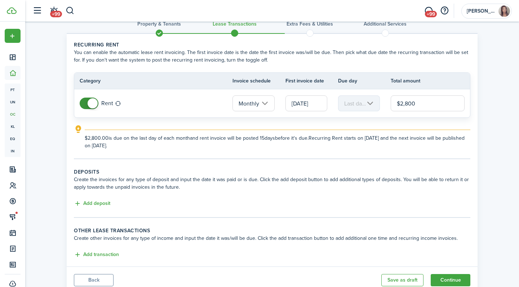
click at [297, 108] on input "08/30/2025" at bounding box center [307, 104] width 42 height 16
type input "$2,800.00"
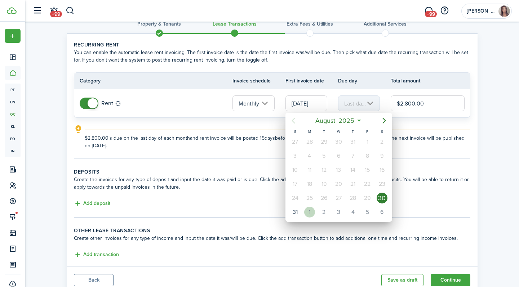
click at [310, 213] on div "1" at bounding box center [309, 212] width 11 height 11
type input "09/01/2025"
type input "1st"
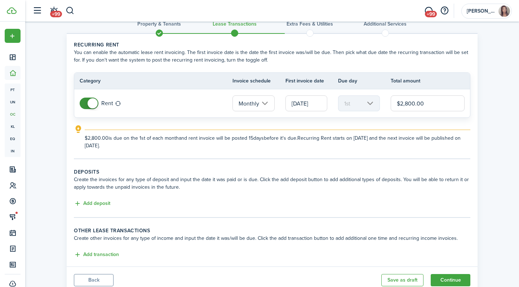
click at [492, 126] on div "Property & Tenants Lease Transactions Extra fees & Utilities Additional Service…" at bounding box center [272, 151] width 494 height 291
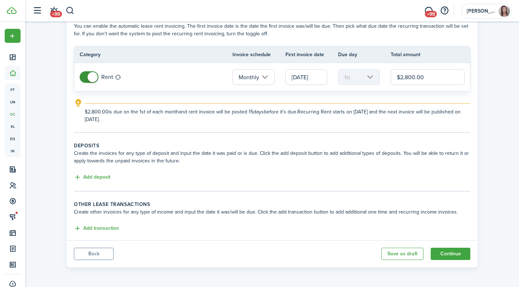
scroll to position [42, 0]
click at [93, 181] on button "Add deposit" at bounding box center [92, 177] width 36 height 8
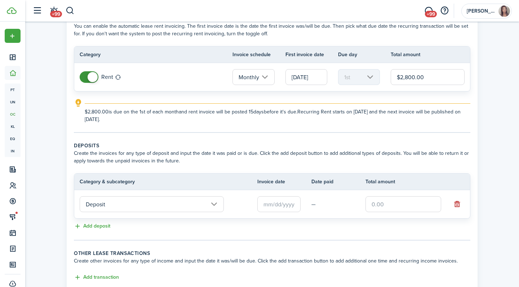
click at [119, 202] on input "Deposit" at bounding box center [152, 204] width 144 height 16
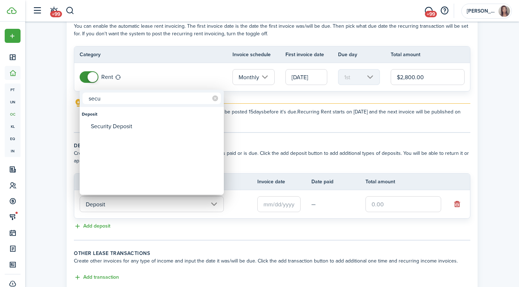
type input "security"
drag, startPoint x: 132, startPoint y: 116, endPoint x: 146, endPoint y: 125, distance: 16.4
click at [146, 125] on div "Security Deposit" at bounding box center [155, 126] width 128 height 12
type input "Deposit / Security Deposit"
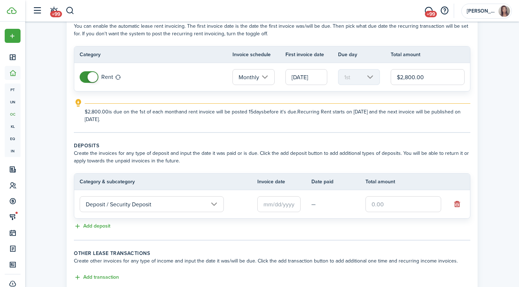
click at [384, 197] on input "text" at bounding box center [404, 204] width 76 height 16
click at [281, 199] on input "text" at bounding box center [278, 204] width 43 height 16
type input "$2,800.00"
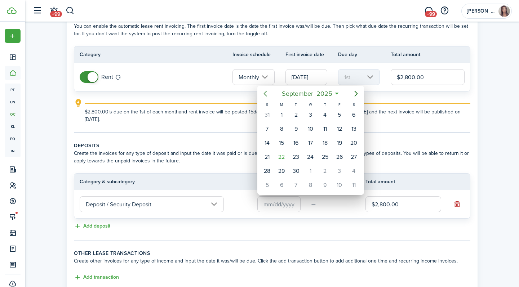
click at [266, 94] on icon "Previous page" at bounding box center [265, 93] width 9 height 9
click at [269, 185] on div "31" at bounding box center [267, 185] width 11 height 11
type input "08/31/2025"
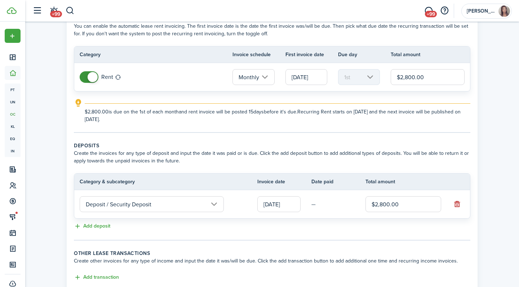
click at [500, 141] on div "Property & Tenants Lease Transactions Extra fees & Utilities Additional Service…" at bounding box center [272, 150] width 494 height 340
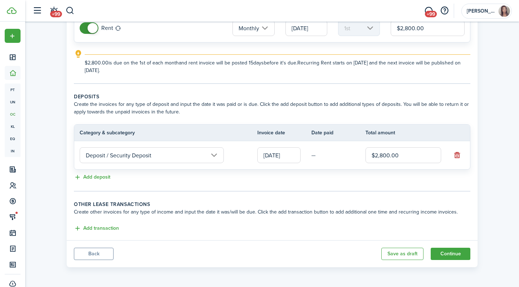
scroll to position [91, 0]
click at [117, 229] on button "Add transaction" at bounding box center [96, 229] width 45 height 8
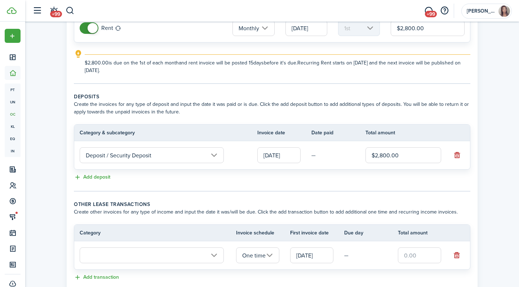
click at [132, 251] on input "text" at bounding box center [152, 256] width 144 height 16
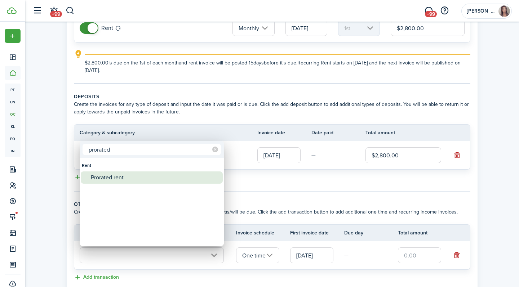
type input "prorated"
click at [116, 181] on div "Prorated rent" at bounding box center [155, 178] width 128 height 12
type input "Rent / Prorated rent"
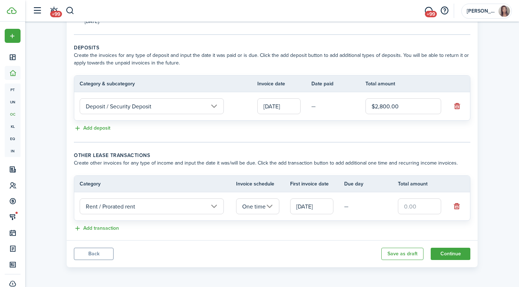
scroll to position [140, 0]
click at [276, 108] on input "08/31/2025" at bounding box center [278, 106] width 43 height 16
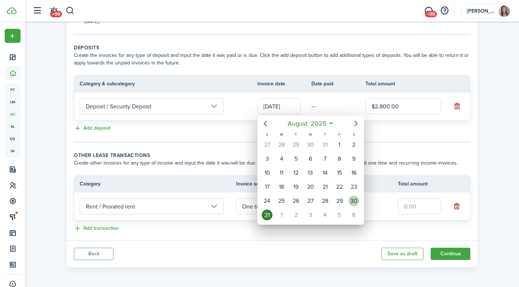
click at [356, 204] on div "30" at bounding box center [354, 201] width 11 height 11
type input "08/30/2025"
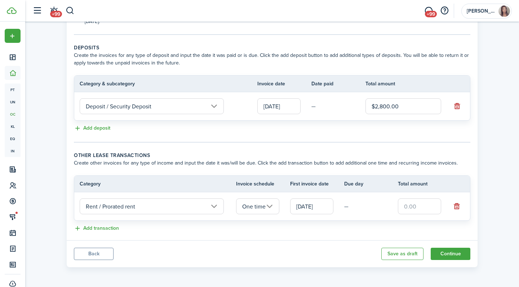
click at [291, 107] on input "08/30/2025" at bounding box center [278, 106] width 43 height 16
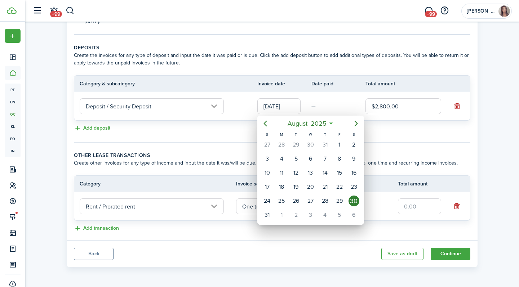
click at [422, 155] on div at bounding box center [259, 143] width 635 height 403
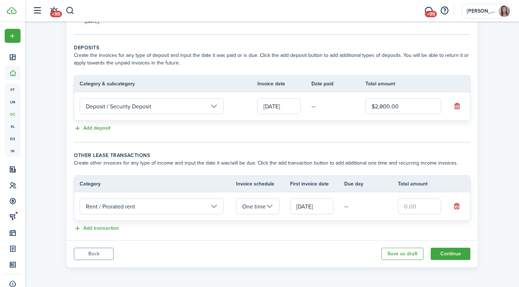
click at [429, 213] on input "text" at bounding box center [419, 207] width 43 height 16
type input "$180.65"
click at [438, 255] on button "Continue" at bounding box center [451, 254] width 40 height 12
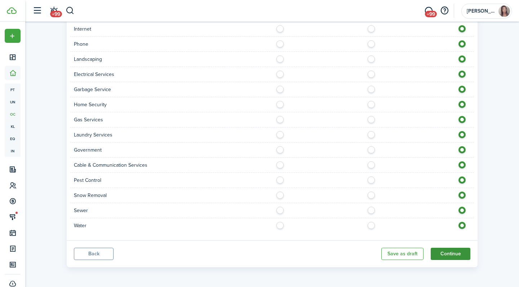
scroll to position [459, 0]
click at [456, 256] on button "Continue" at bounding box center [451, 254] width 40 height 12
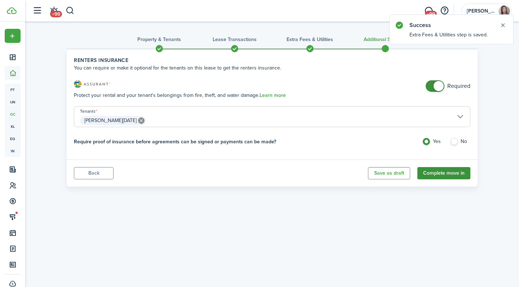
click at [451, 176] on button "Complete move in" at bounding box center [443, 173] width 53 height 12
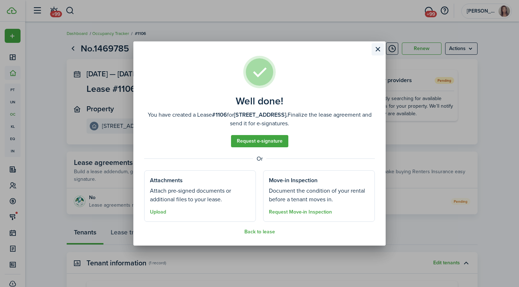
click at [379, 51] on button "Close modal" at bounding box center [378, 49] width 12 height 12
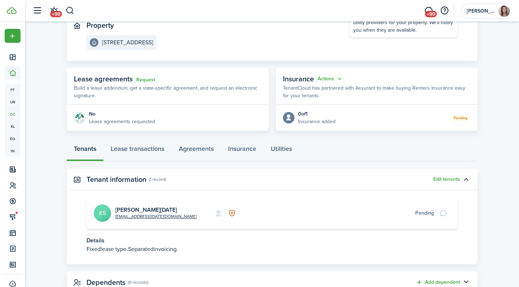
scroll to position [95, 0]
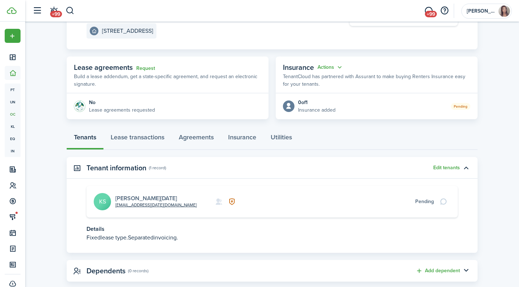
click at [142, 195] on link "[PERSON_NAME][DATE]" at bounding box center [146, 198] width 62 height 8
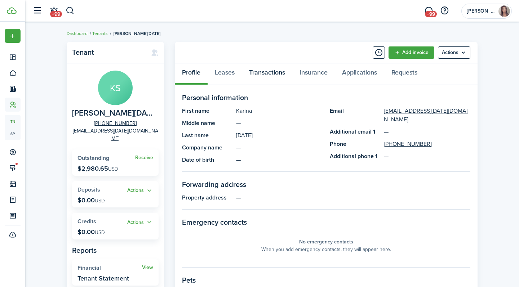
click at [263, 72] on link "Transactions" at bounding box center [267, 74] width 50 height 22
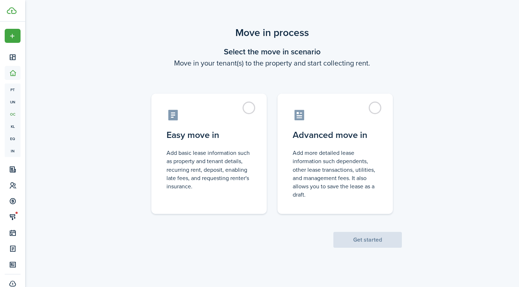
click at [421, 47] on div "Move in process Select the move in scenario Move in your tenant(s) to the prope…" at bounding box center [272, 137] width 494 height 230
click at [380, 107] on label "Advanced move in Add more detailed lease information such dependents, other lea…" at bounding box center [335, 152] width 115 height 120
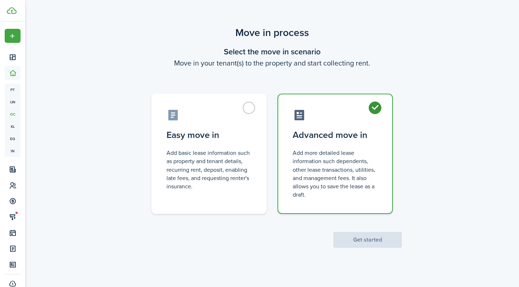
radio input "true"
click at [368, 241] on button "Get started" at bounding box center [367, 240] width 69 height 16
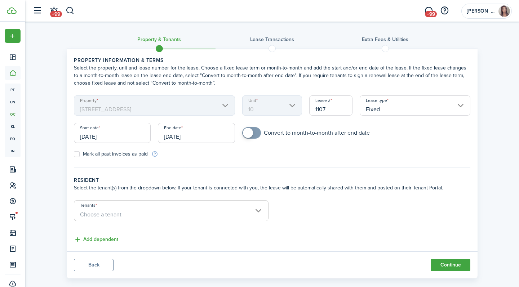
click at [396, 110] on input "Fixed" at bounding box center [415, 106] width 111 height 20
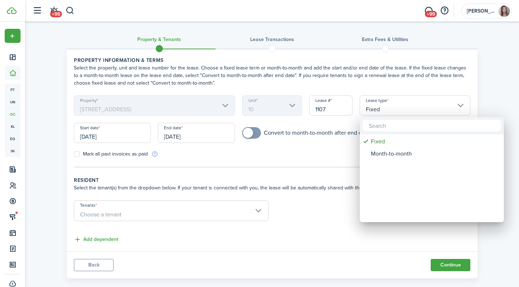
click at [304, 155] on div at bounding box center [259, 143] width 635 height 403
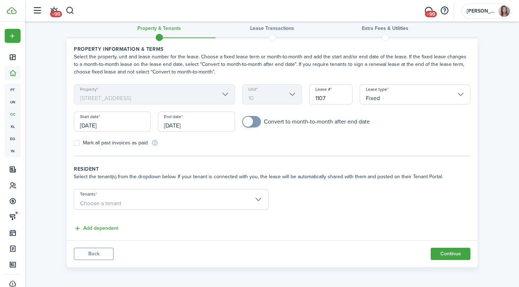
scroll to position [11, 0]
click at [204, 202] on span "Choose a tenant" at bounding box center [171, 204] width 194 height 12
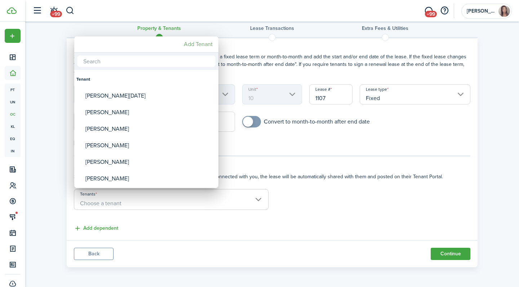
click at [198, 41] on mbsc-button "Add Tenant" at bounding box center [198, 44] width 35 height 13
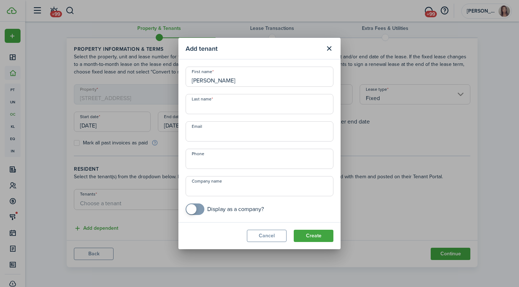
type input "[PERSON_NAME]"
drag, startPoint x: 227, startPoint y: 110, endPoint x: 197, endPoint y: 110, distance: 29.9
click at [197, 110] on input "[PERSON_NAME]" at bounding box center [260, 104] width 148 height 20
type input "[PERSON_NAME]"
paste input "[PERSON_NAME] [EMAIL_ADDRESS][DOMAIN_NAME]"
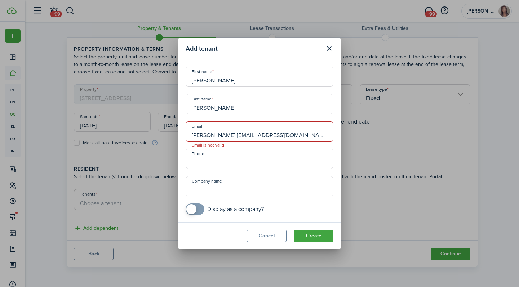
drag, startPoint x: 227, startPoint y: 136, endPoint x: 136, endPoint y: 134, distance: 90.9
click at [136, 134] on div "Add tenant First name [PERSON_NAME] Last name [PERSON_NAME] Email [PERSON_NAME]…" at bounding box center [259, 143] width 519 height 287
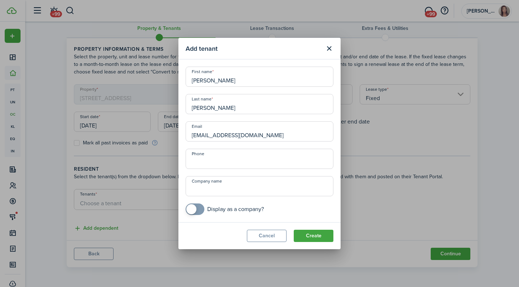
type input "[EMAIL_ADDRESS][DOMAIN_NAME]"
click at [206, 164] on input "+1" at bounding box center [260, 159] width 148 height 20
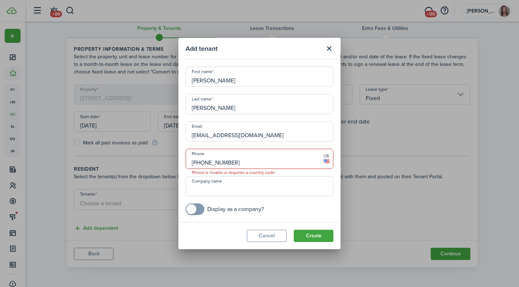
type input "[PHONE_NUMBER]"
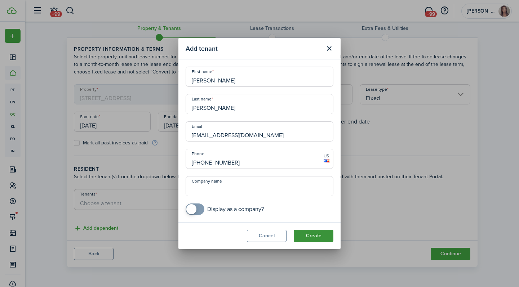
click at [310, 235] on button "Create" at bounding box center [314, 236] width 40 height 12
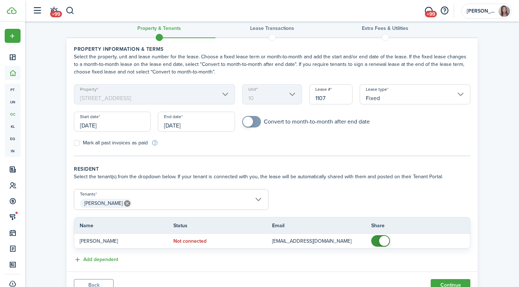
scroll to position [10, 0]
click at [123, 127] on input "[DATE]" at bounding box center [112, 122] width 77 height 20
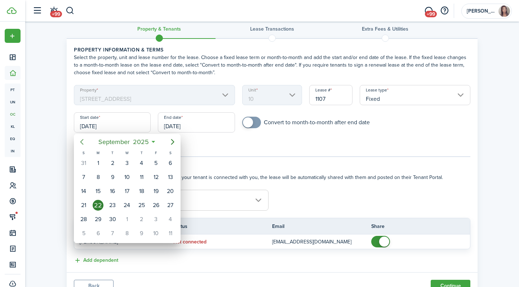
click at [82, 142] on icon "Previous page" at bounding box center [82, 142] width 9 height 9
click at [115, 164] on div "1" at bounding box center [112, 163] width 11 height 11
type input "[DATE]"
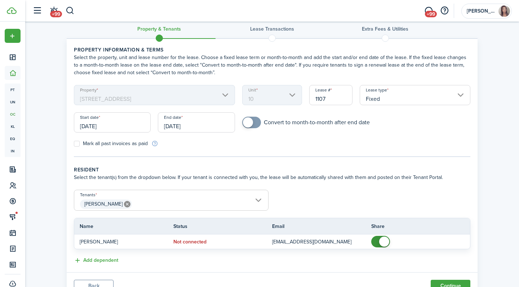
click at [177, 130] on input "[DATE]" at bounding box center [196, 122] width 77 height 20
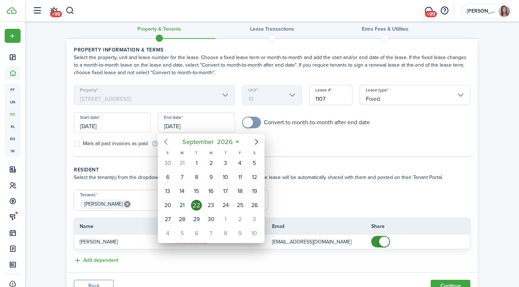
click at [167, 143] on icon "Previous page" at bounding box center [166, 142] width 9 height 9
click at [198, 220] on div "30" at bounding box center [196, 219] width 11 height 11
type input "[DATE]"
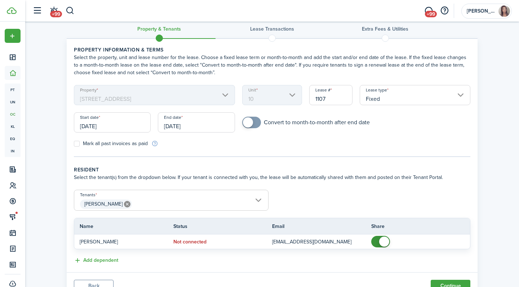
checkbox input "true"
click at [247, 127] on span at bounding box center [248, 123] width 10 height 10
click at [296, 187] on lease-classic-resident "Resident Select the tenant(s) from the dropdown below. If your tenant is connec…" at bounding box center [272, 215] width 397 height 99
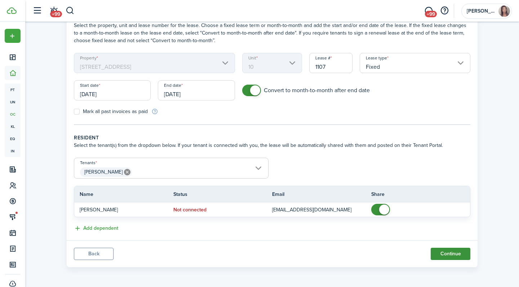
scroll to position [43, 0]
click at [461, 254] on button "Continue" at bounding box center [451, 254] width 40 height 12
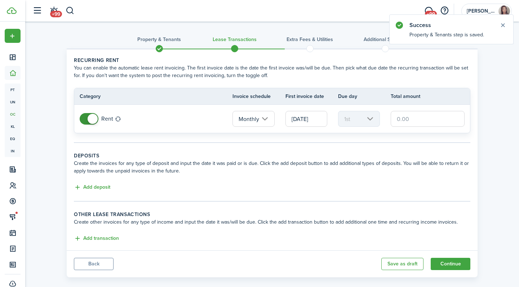
click at [403, 121] on input "text" at bounding box center [428, 119] width 74 height 16
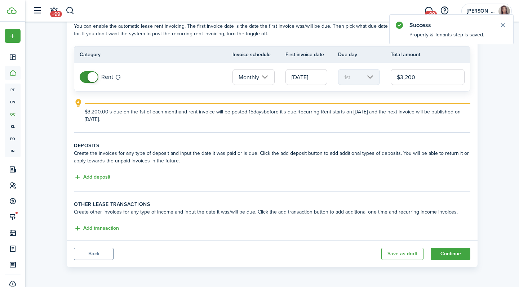
scroll to position [42, 0]
type input "$3,200.00"
click at [103, 172] on lease-classic-deposit "Deposits Create the invoices for any type of deposit and input the date it was …" at bounding box center [272, 162] width 397 height 40
click at [101, 177] on button "Add deposit" at bounding box center [92, 177] width 36 height 8
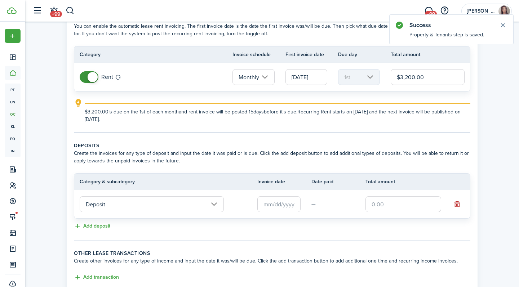
click at [134, 197] on input "Deposit" at bounding box center [152, 204] width 144 height 16
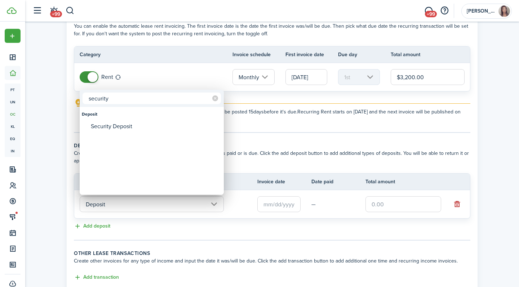
type input "security"
drag, startPoint x: 145, startPoint y: 108, endPoint x: 132, endPoint y: 127, distance: 22.6
click at [132, 127] on div "Security Deposit" at bounding box center [155, 126] width 128 height 12
type input "Deposit / Security Deposit"
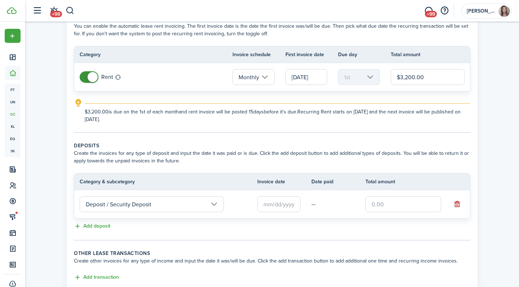
click at [287, 204] on input "text" at bounding box center [278, 204] width 43 height 16
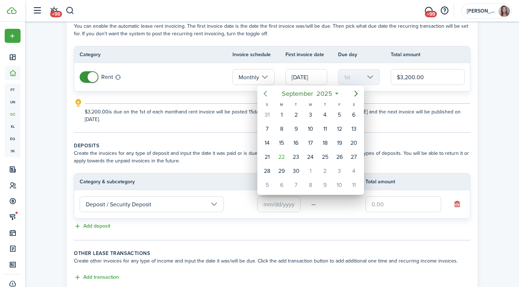
click at [270, 98] on mbsc-button "Previous page" at bounding box center [265, 94] width 14 height 14
click at [299, 116] on div "1" at bounding box center [296, 115] width 11 height 11
type input "[DATE]"
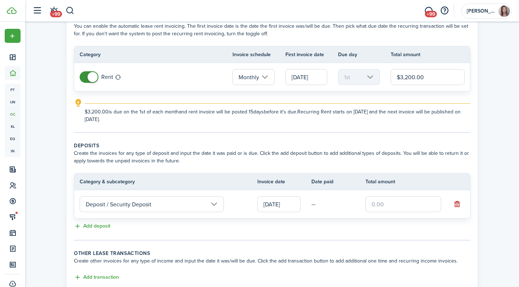
click at [385, 214] on tr "Deposit / Security Deposit [DATE] —" at bounding box center [272, 204] width 396 height 28
click at [383, 205] on input "text" at bounding box center [404, 204] width 76 height 16
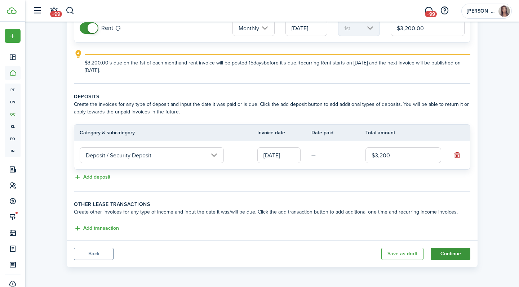
type input "$3,200.00"
click at [464, 258] on button "Continue" at bounding box center [451, 254] width 40 height 12
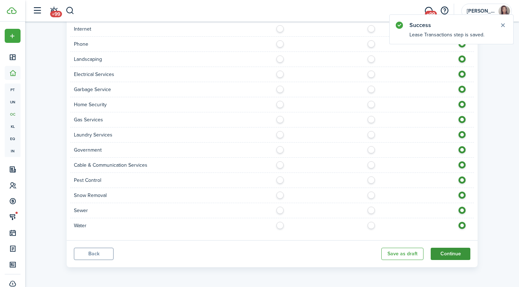
scroll to position [459, 0]
click at [456, 253] on button "Continue" at bounding box center [451, 254] width 40 height 12
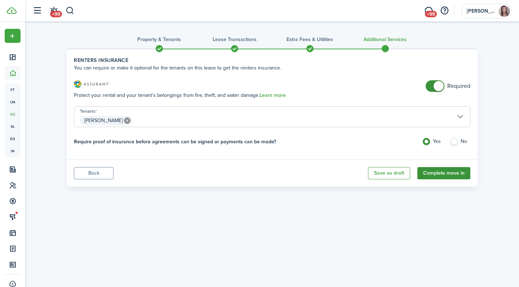
click at [450, 172] on button "Complete move in" at bounding box center [443, 173] width 53 height 12
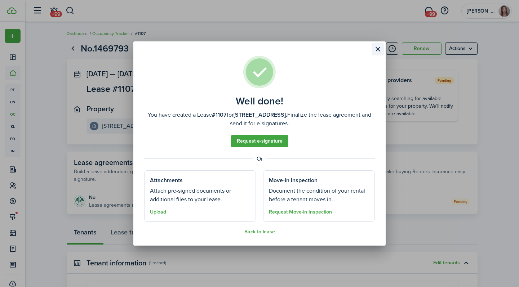
click at [377, 47] on button "Close modal" at bounding box center [378, 49] width 12 height 12
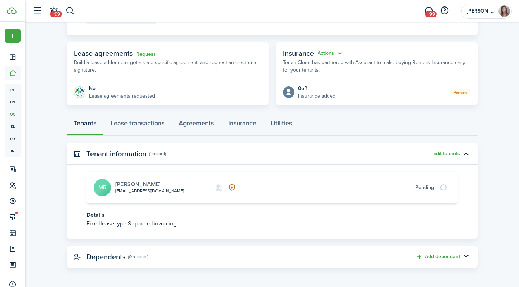
scroll to position [109, 0]
click at [137, 183] on link "[PERSON_NAME]" at bounding box center [137, 185] width 45 height 8
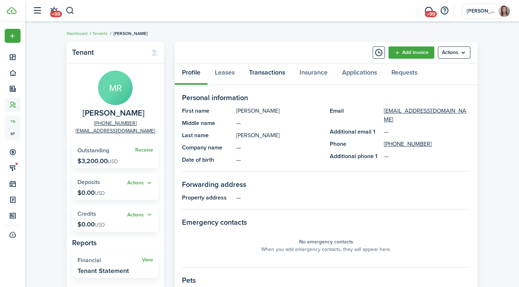
click at [267, 76] on link "Transactions" at bounding box center [267, 74] width 50 height 22
